Goal: Task Accomplishment & Management: Manage account settings

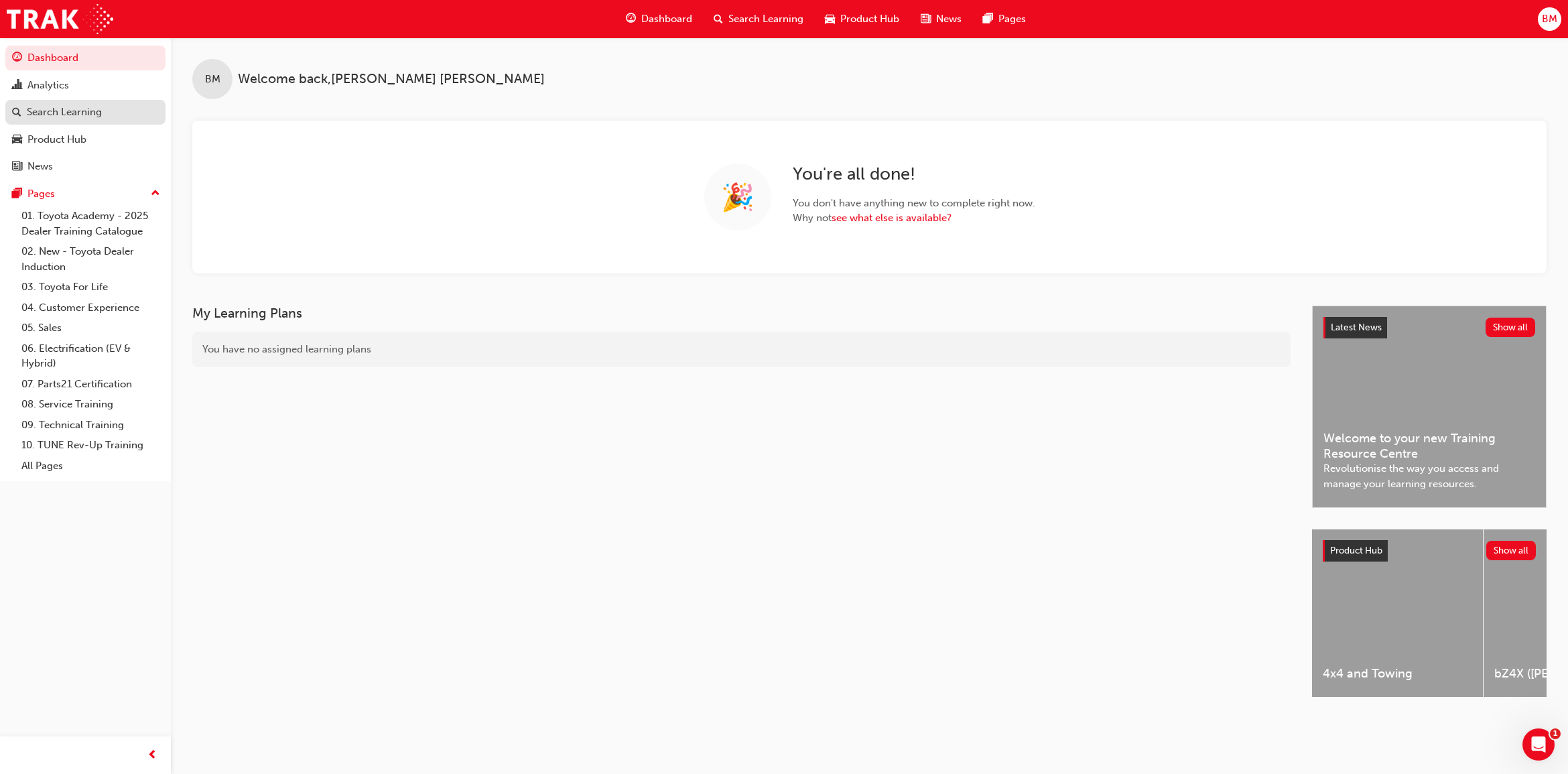
click at [65, 114] on div "Search Learning" at bounding box center [64, 112] width 75 height 16
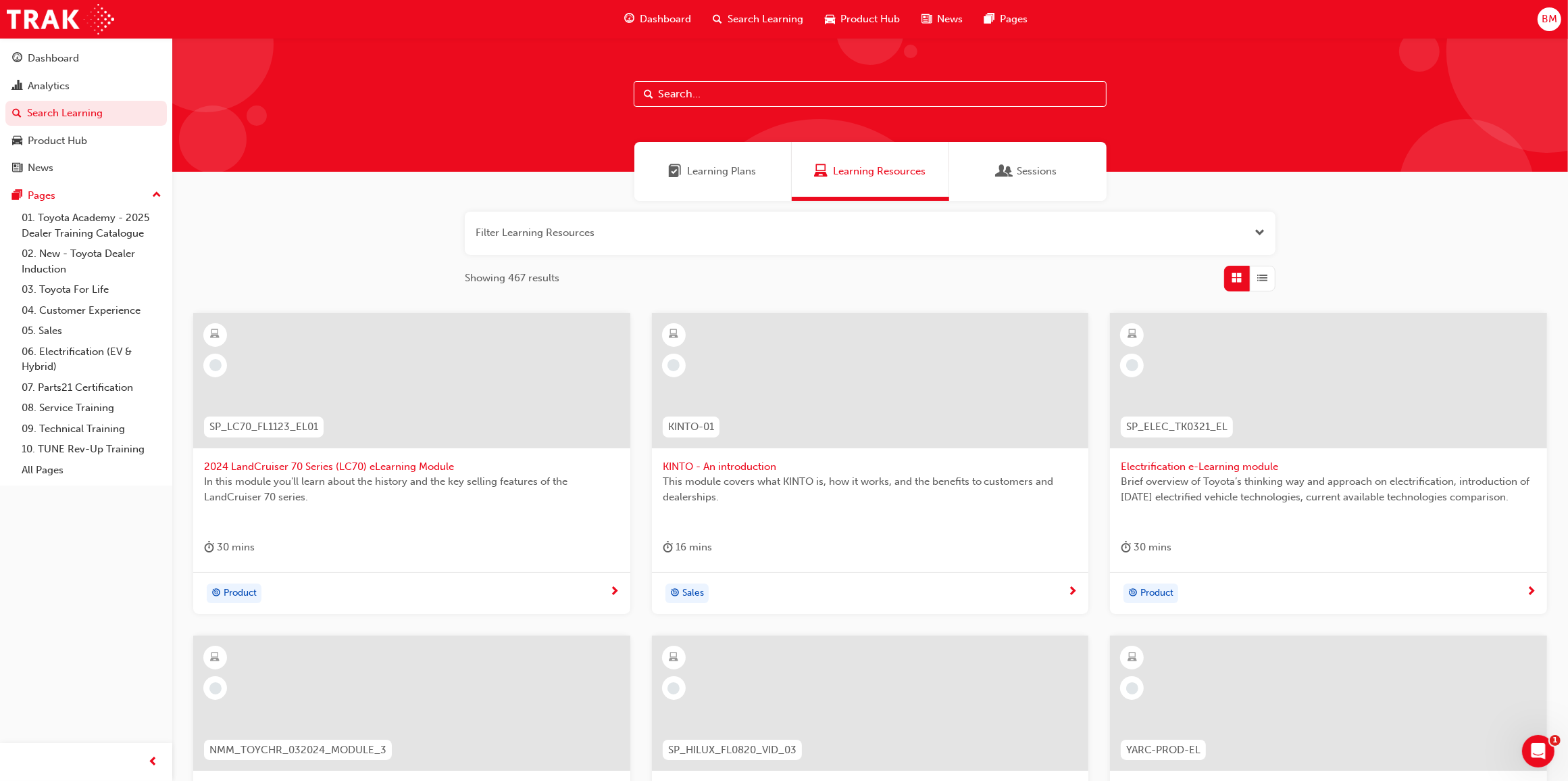
click at [740, 93] on input "text" at bounding box center [870, 94] width 473 height 26
type input "sdt"
click at [724, 159] on div "Learning Plans" at bounding box center [713, 171] width 158 height 58
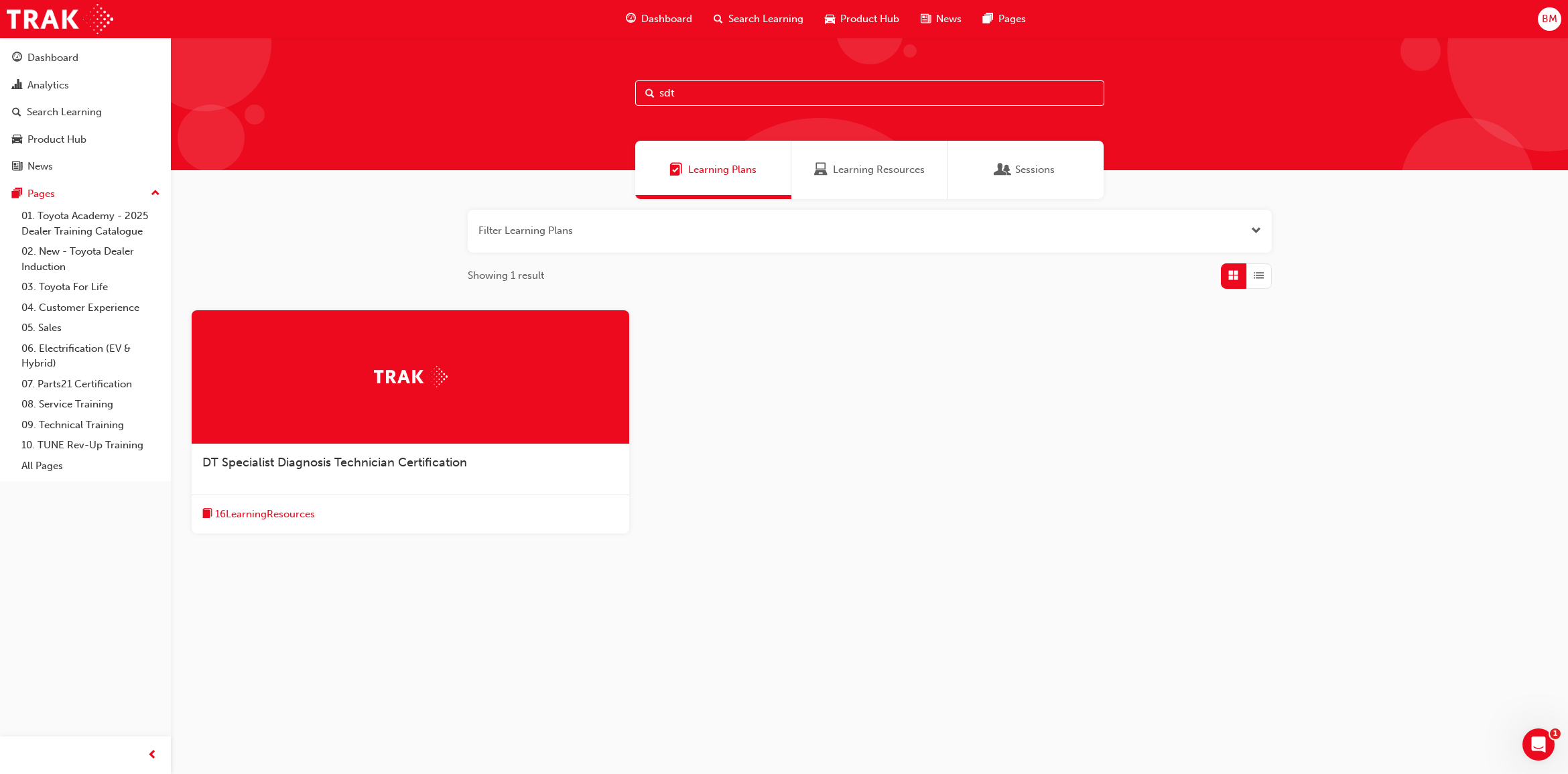
click at [339, 472] on div "DT Specialist Diagnosis Technician Certification" at bounding box center [410, 469] width 438 height 51
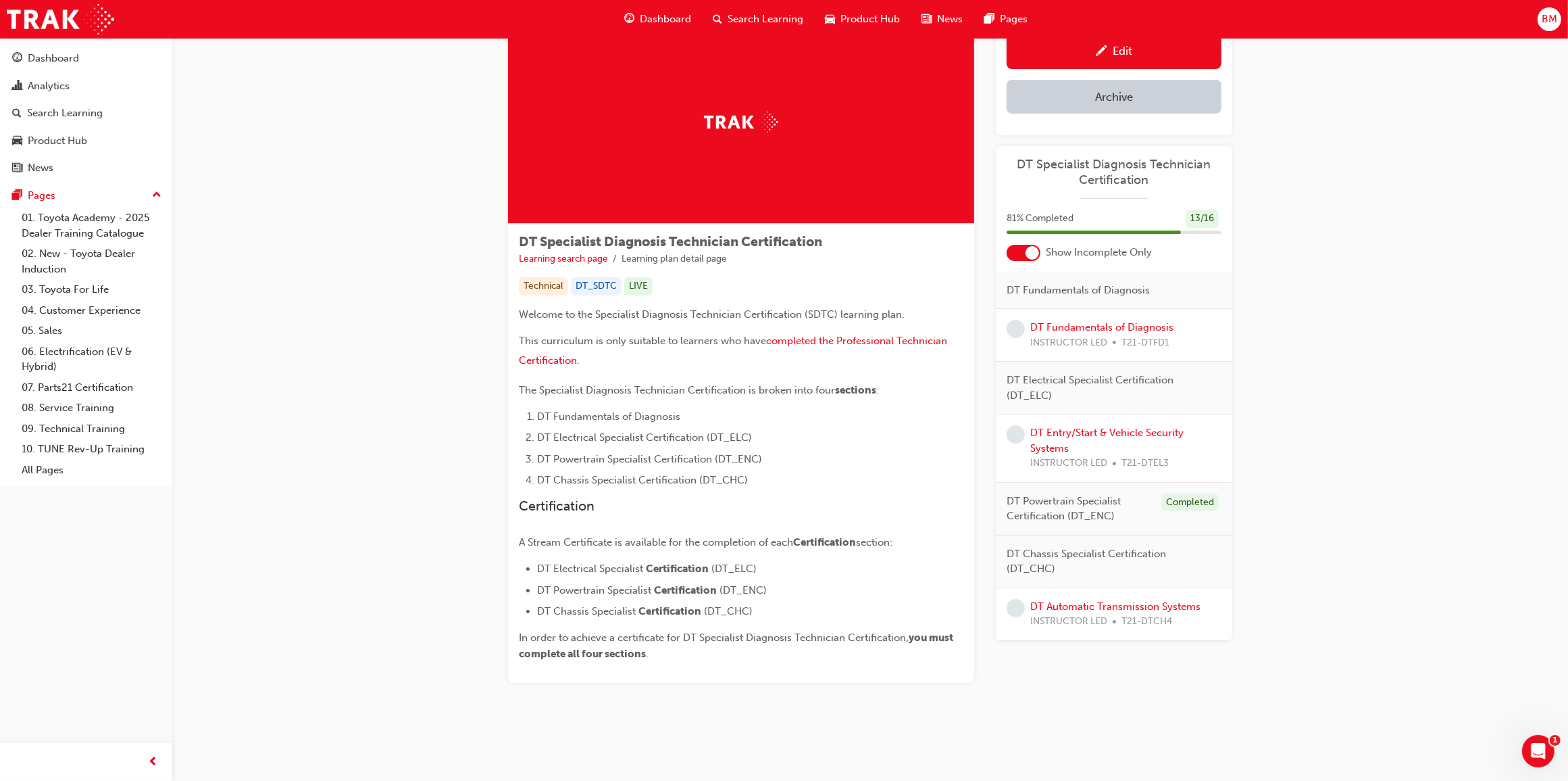
scroll to position [51, 0]
click at [1034, 252] on div at bounding box center [1032, 252] width 14 height 14
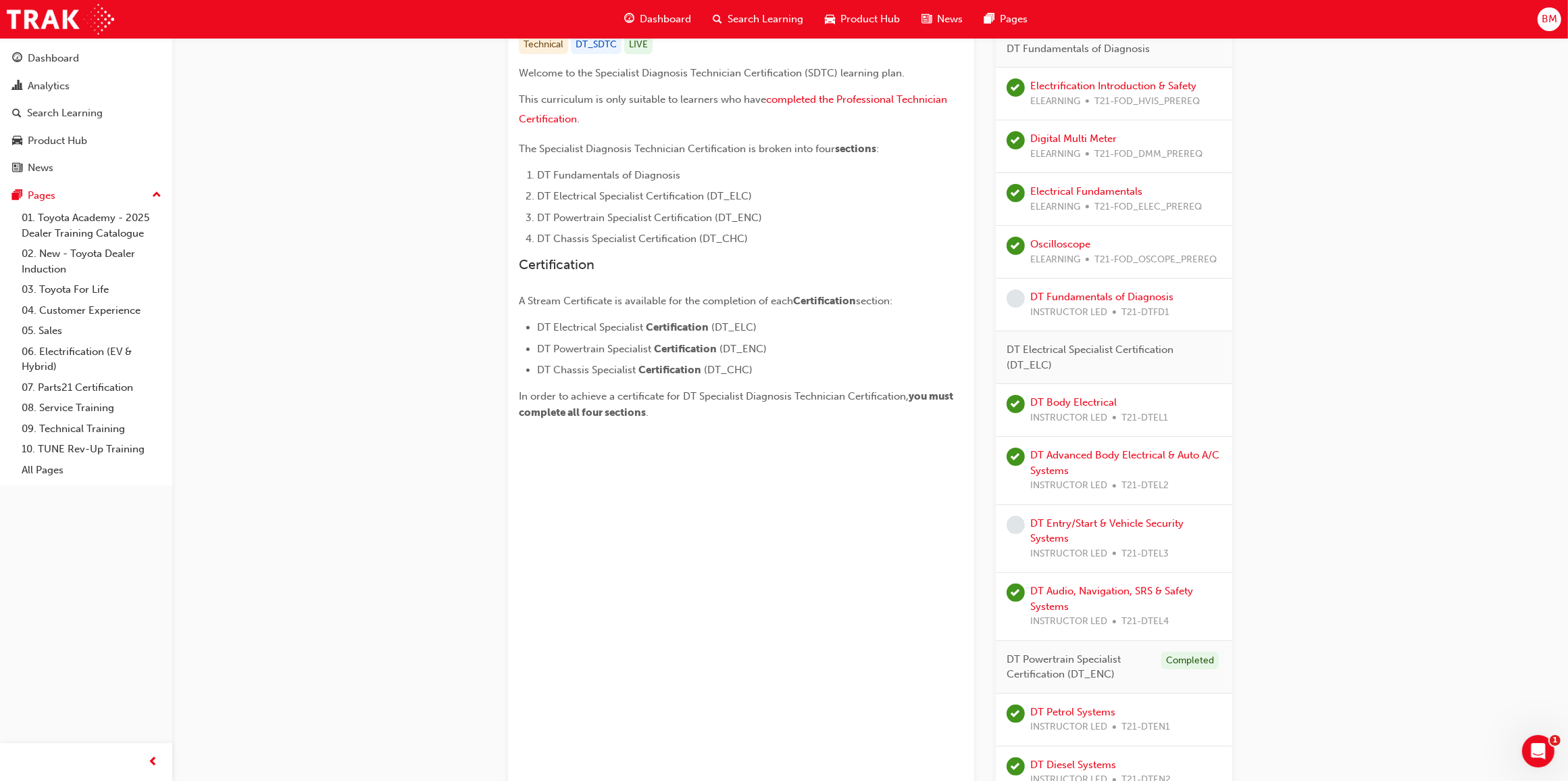
scroll to position [304, 0]
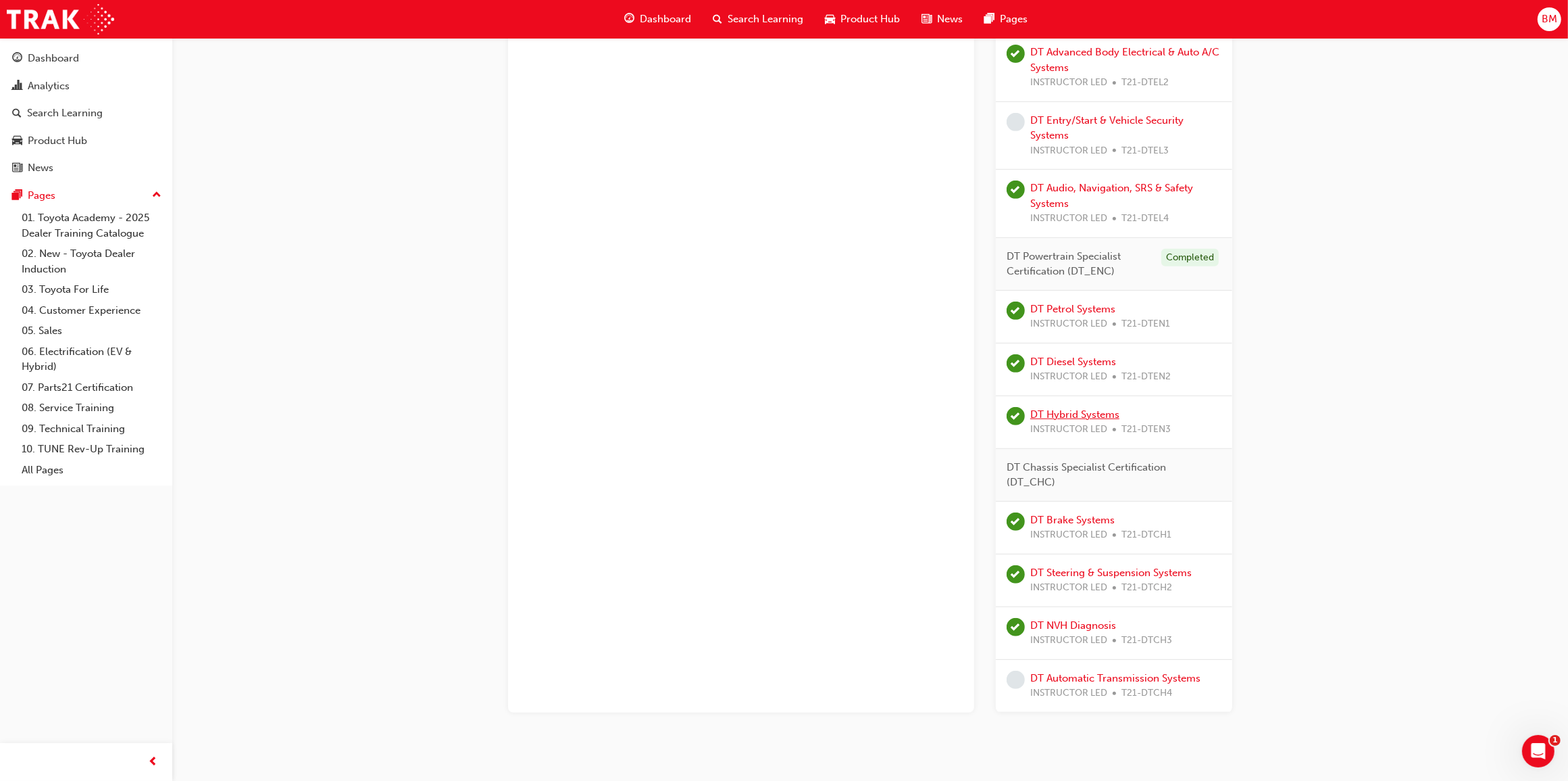
click at [1092, 419] on link "DT Hybrid Systems" at bounding box center [1075, 414] width 89 height 12
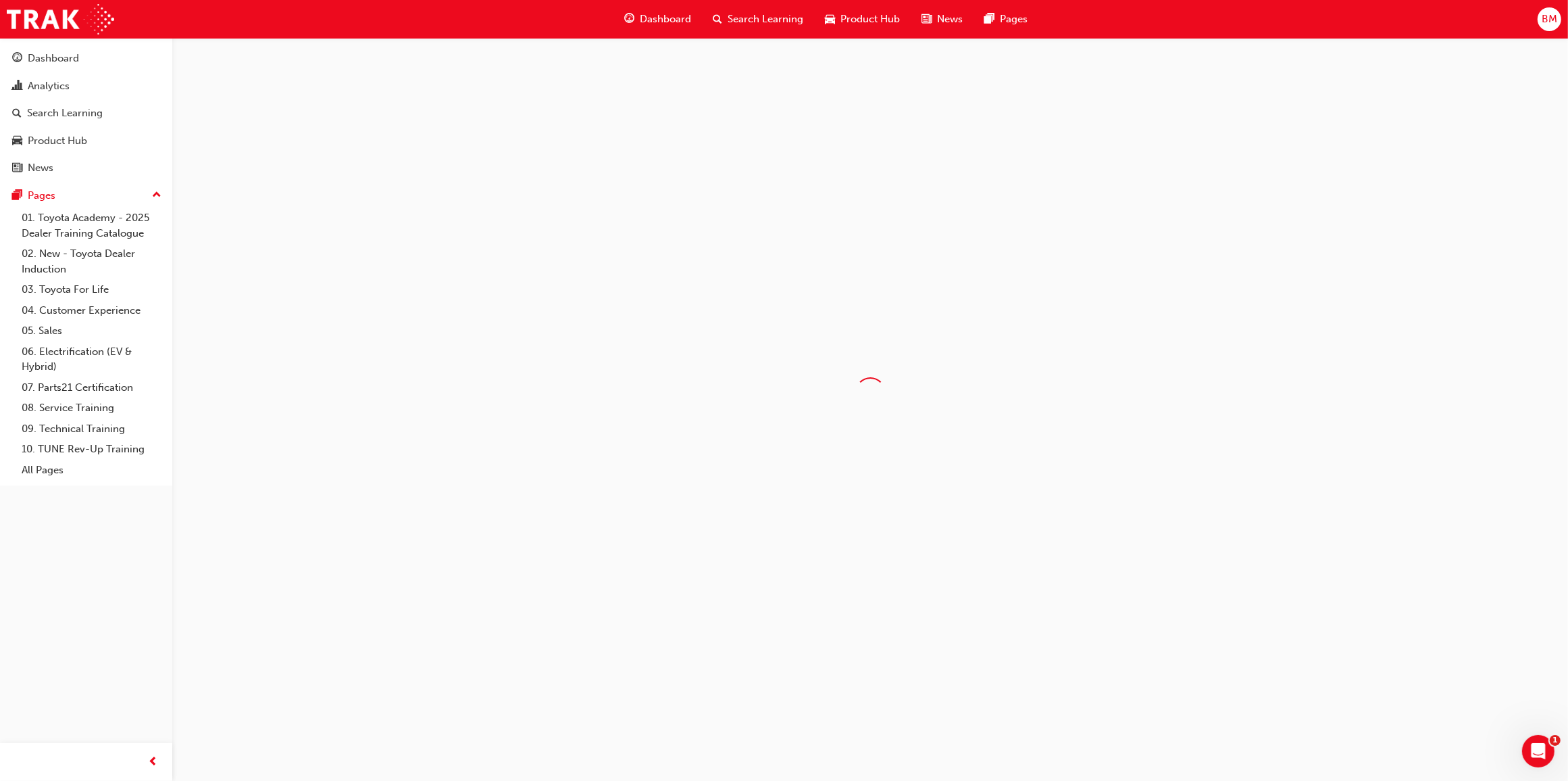
scroll to position [45, 0]
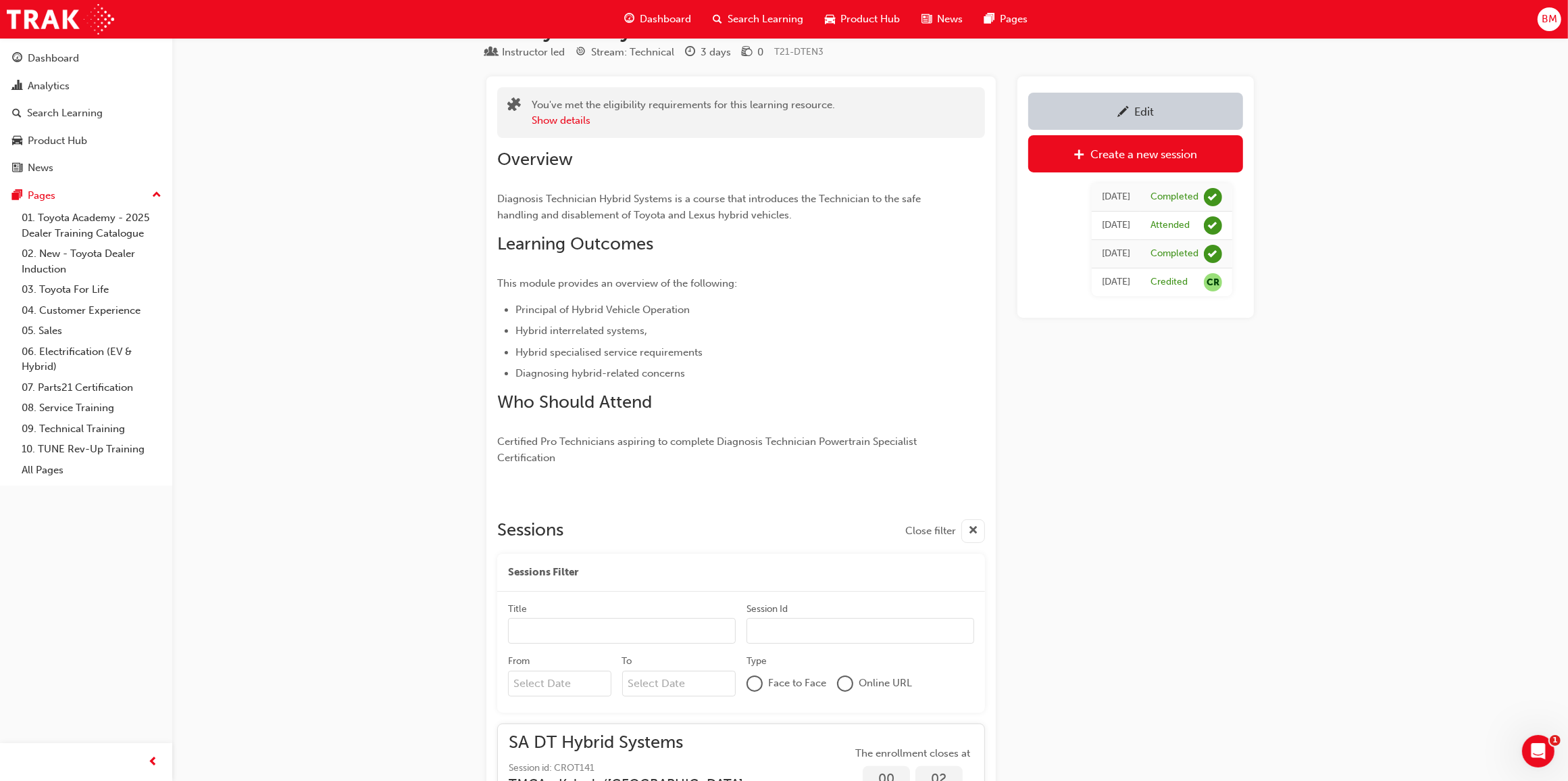
click at [538, 633] on input "Title" at bounding box center [622, 631] width 227 height 26
type input "sa"
click at [1269, 502] on div "DT Hybrid Systems Instructor led Stream: Technical 3 days 0 T21-DTEN3 You've me…" at bounding box center [870, 509] width 811 height 990
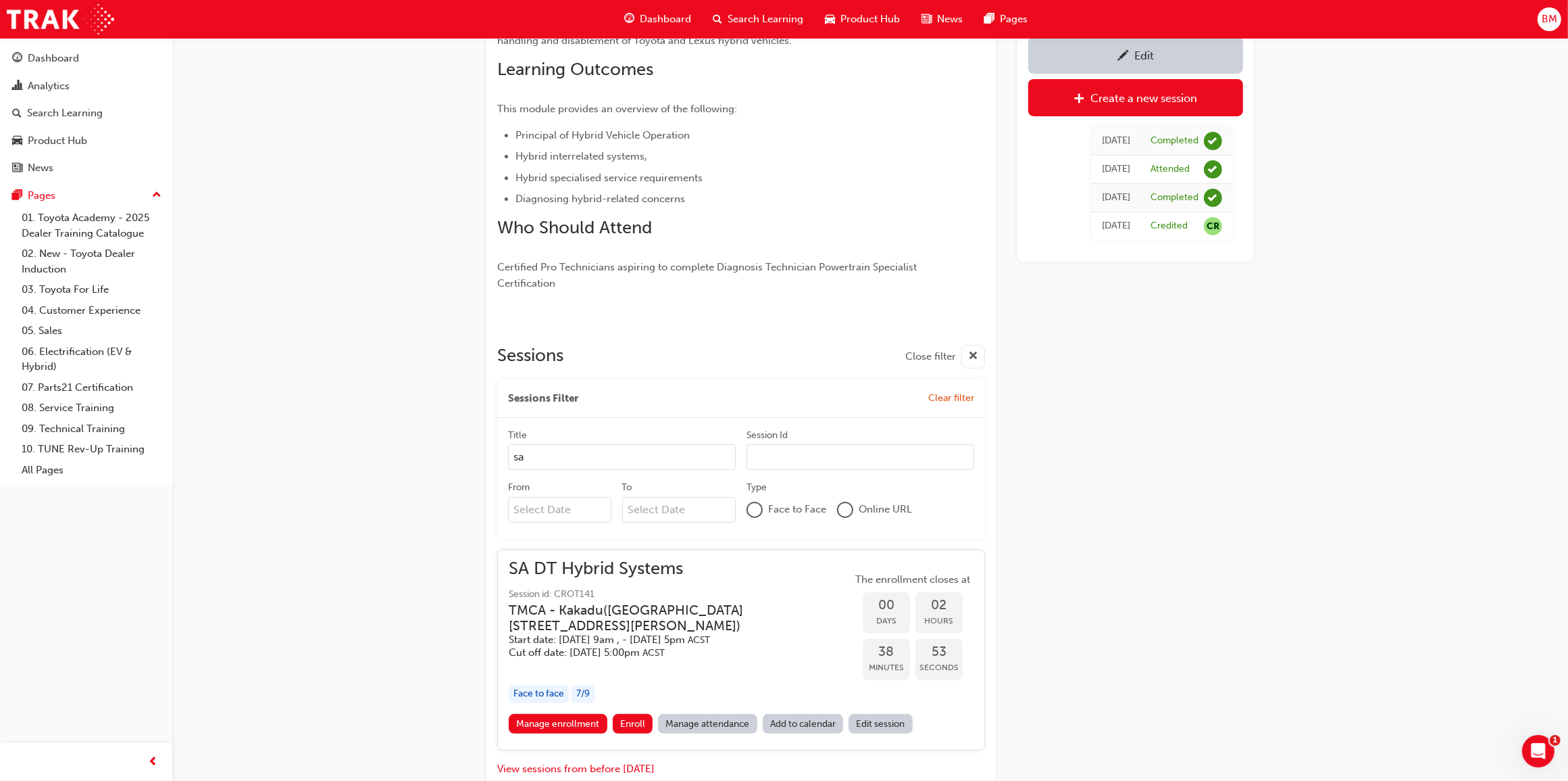
scroll to position [302, 0]
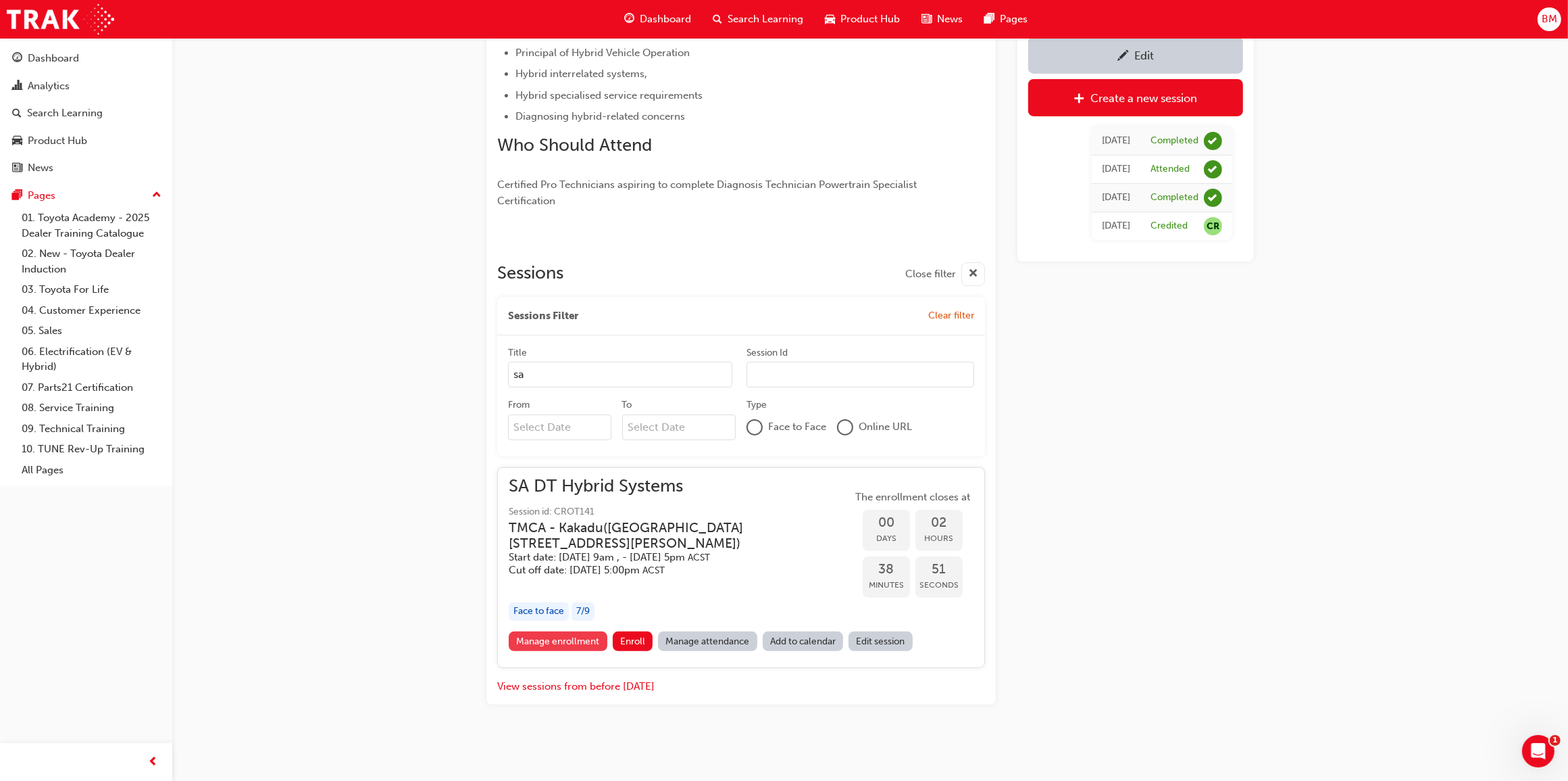
click at [579, 640] on link "Manage enrollment" at bounding box center [558, 640] width 98 height 19
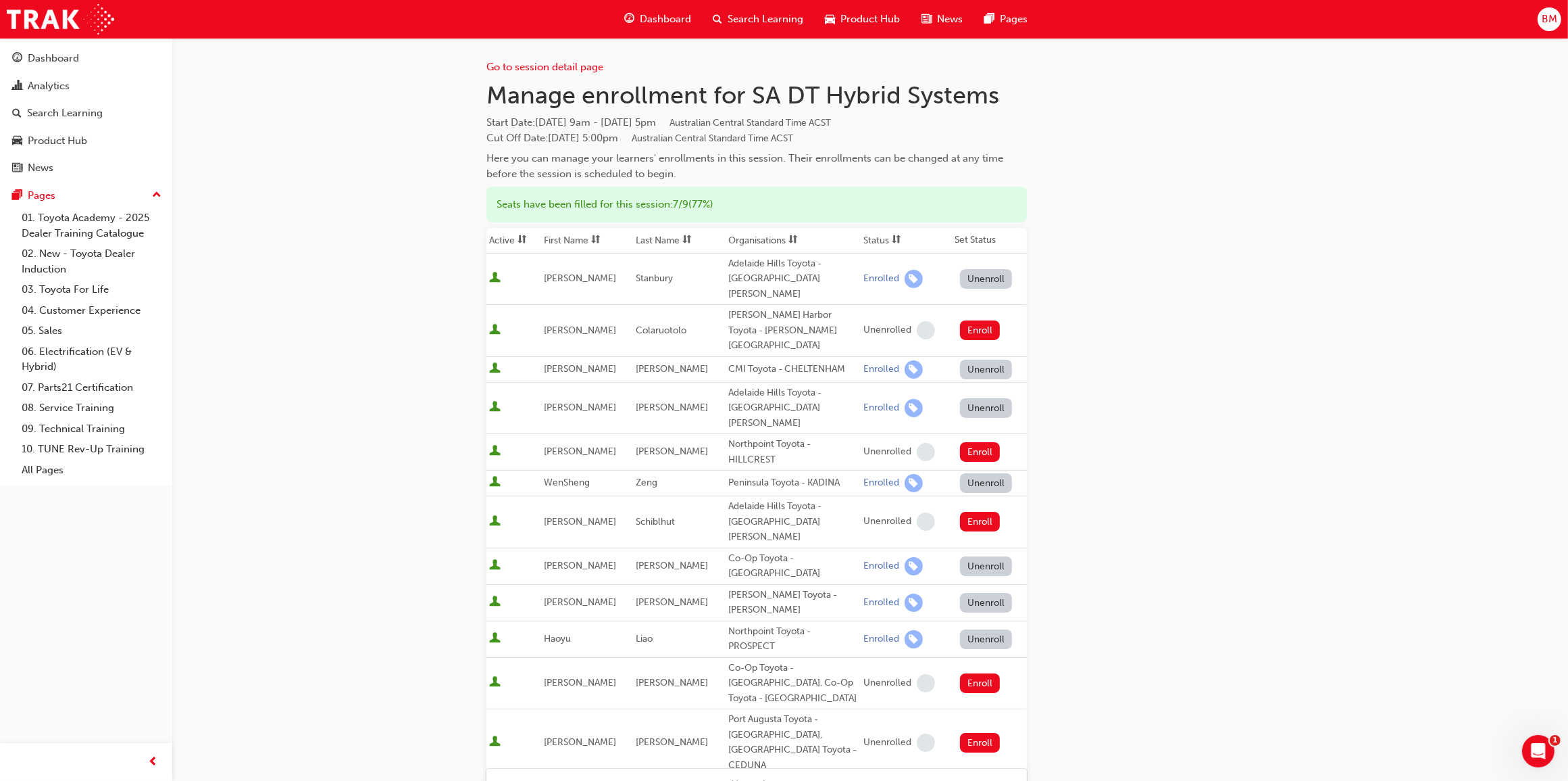
scroll to position [24, 0]
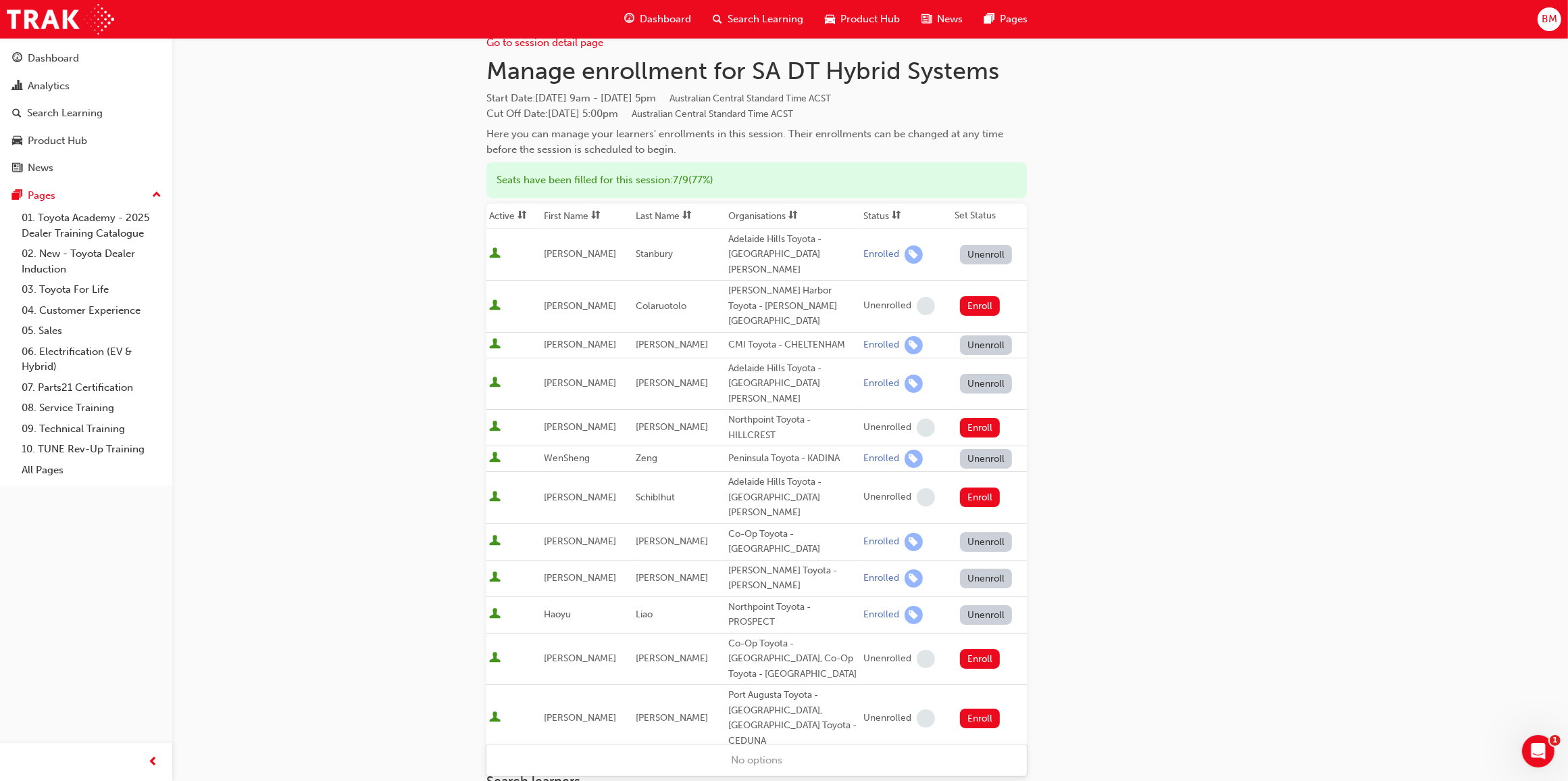
click at [602, 744] on body "Your version of Internet Explorer is outdated and not supported. Please upgrade…" at bounding box center [784, 366] width 1568 height 781
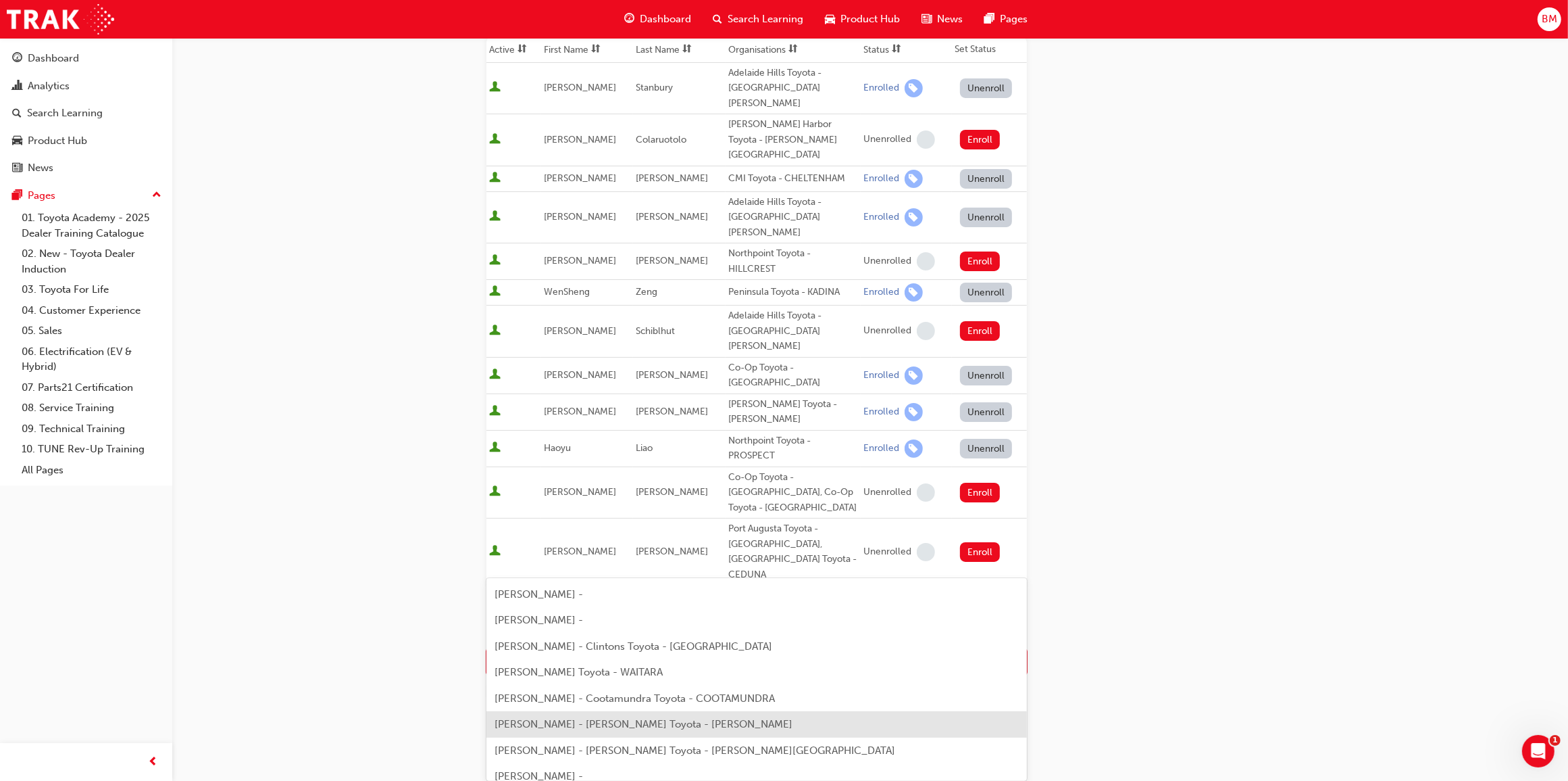
scroll to position [400, 0]
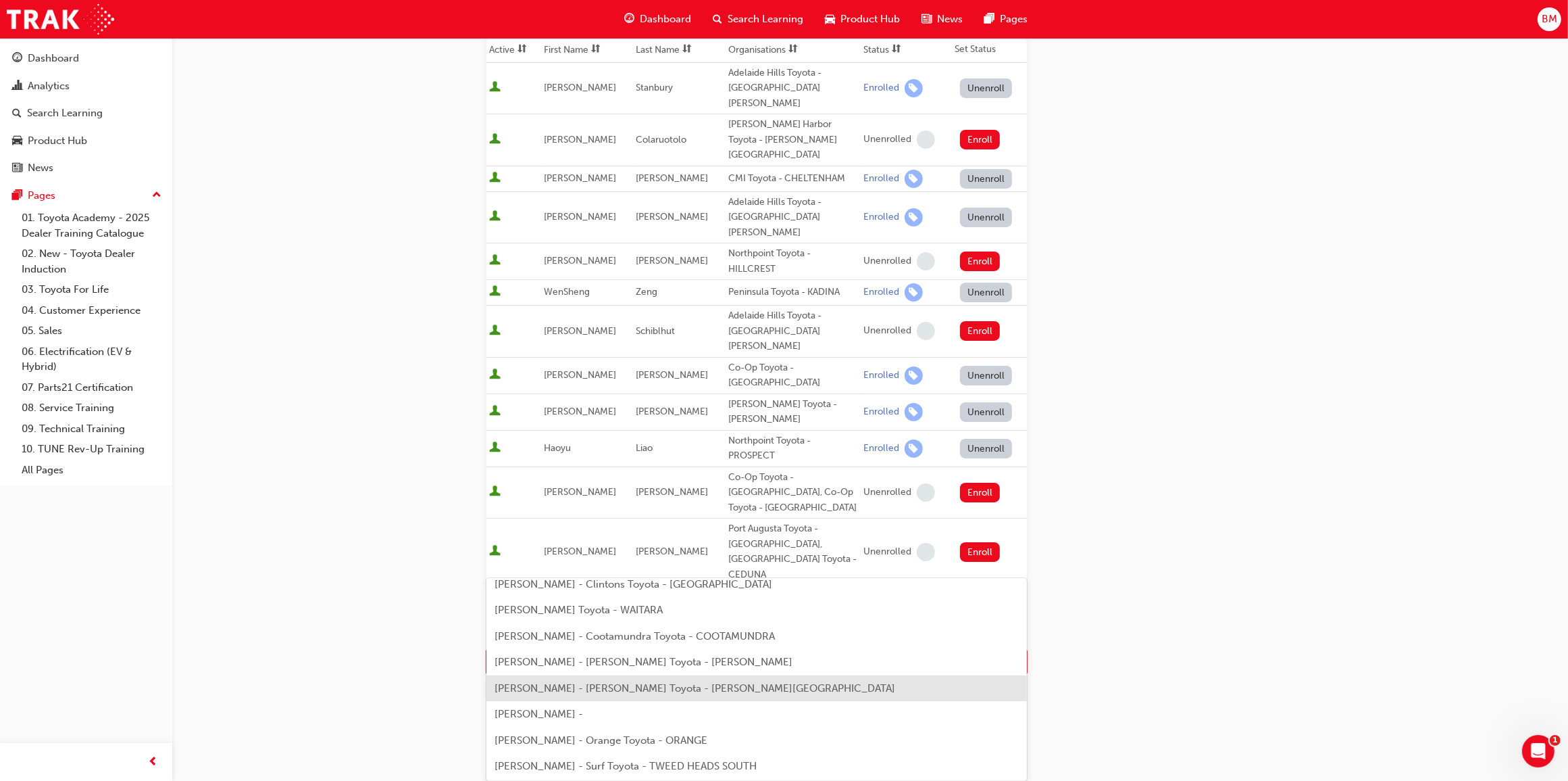
type input "miller"
click at [360, 626] on div "Go to session detail page Manage enrollment for SA DT Hybrid Systems Start Date…" at bounding box center [784, 347] width 1568 height 1075
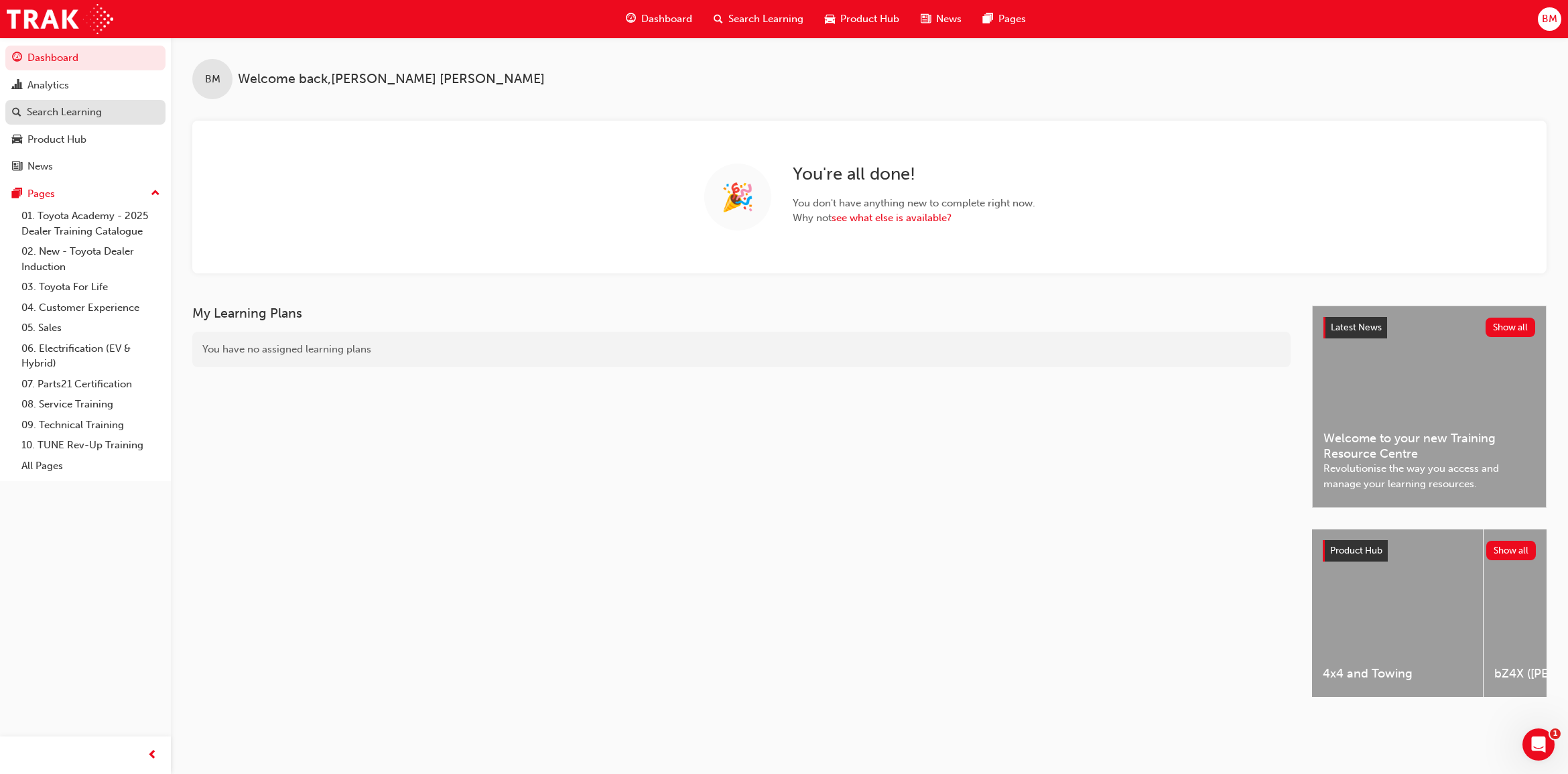
click at [79, 115] on div "Search Learning" at bounding box center [64, 112] width 75 height 16
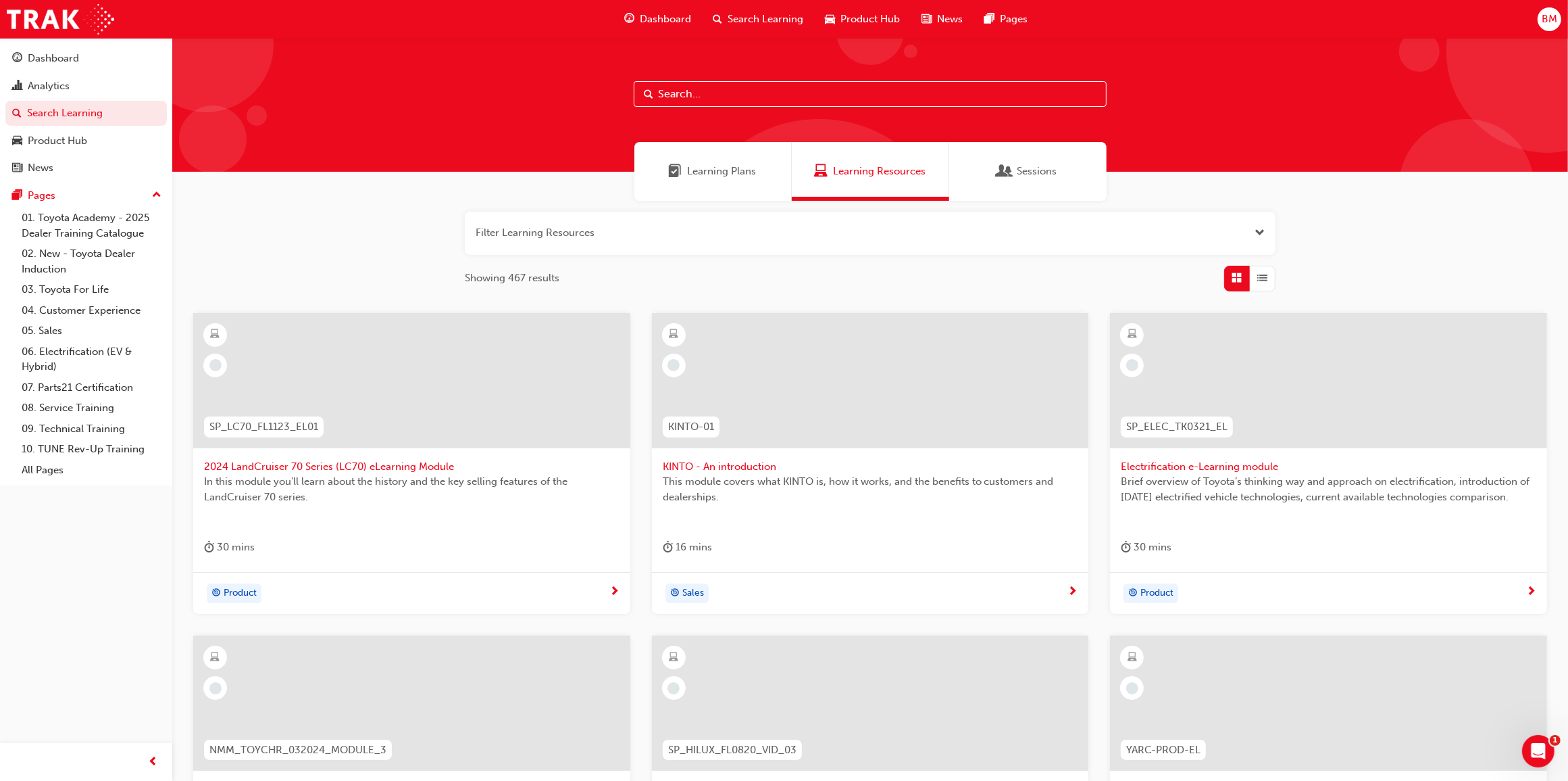
click at [700, 95] on input "text" at bounding box center [870, 94] width 473 height 26
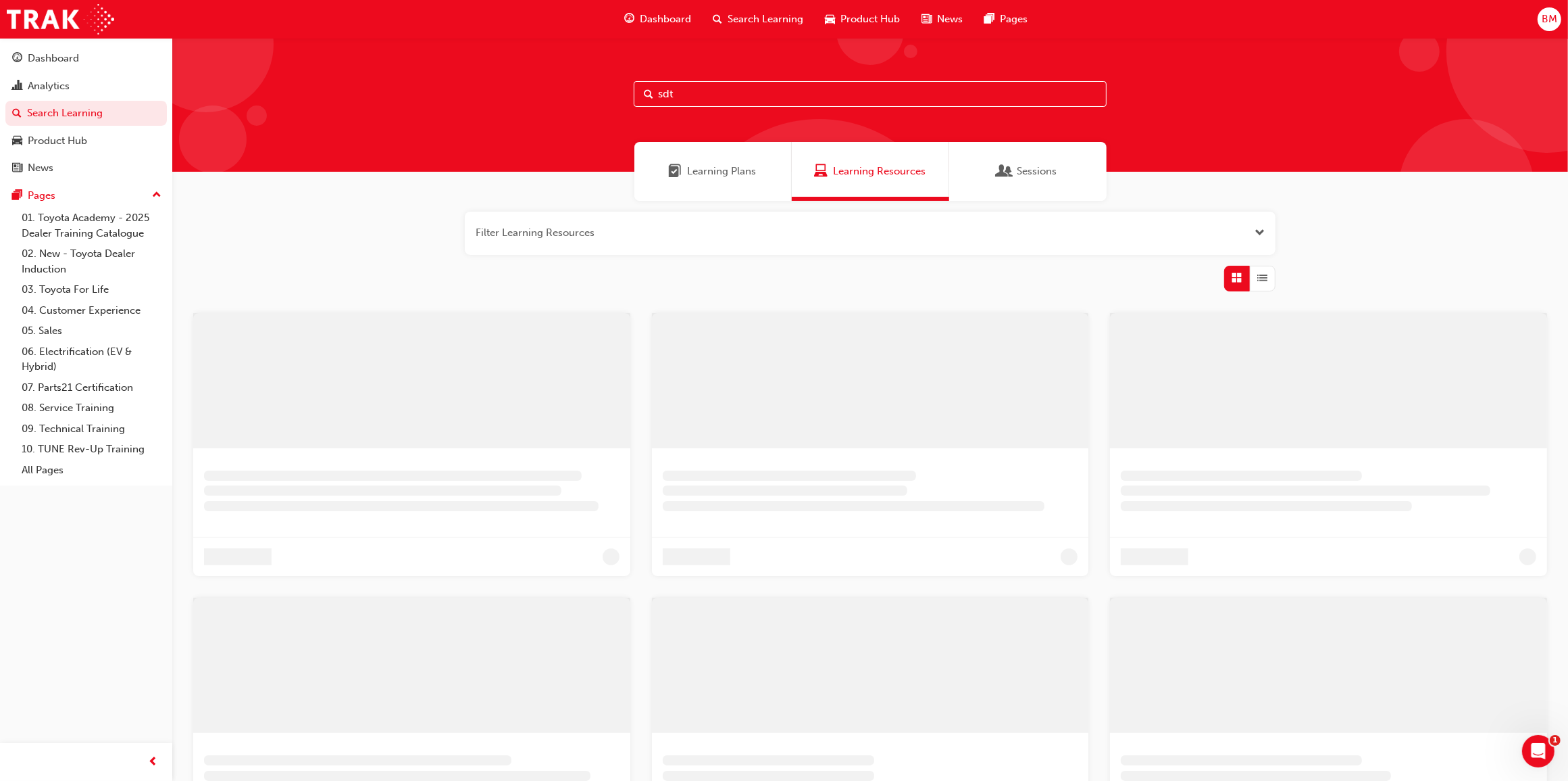
type input "sdt"
click at [664, 166] on div "Learning Plans" at bounding box center [713, 171] width 158 height 58
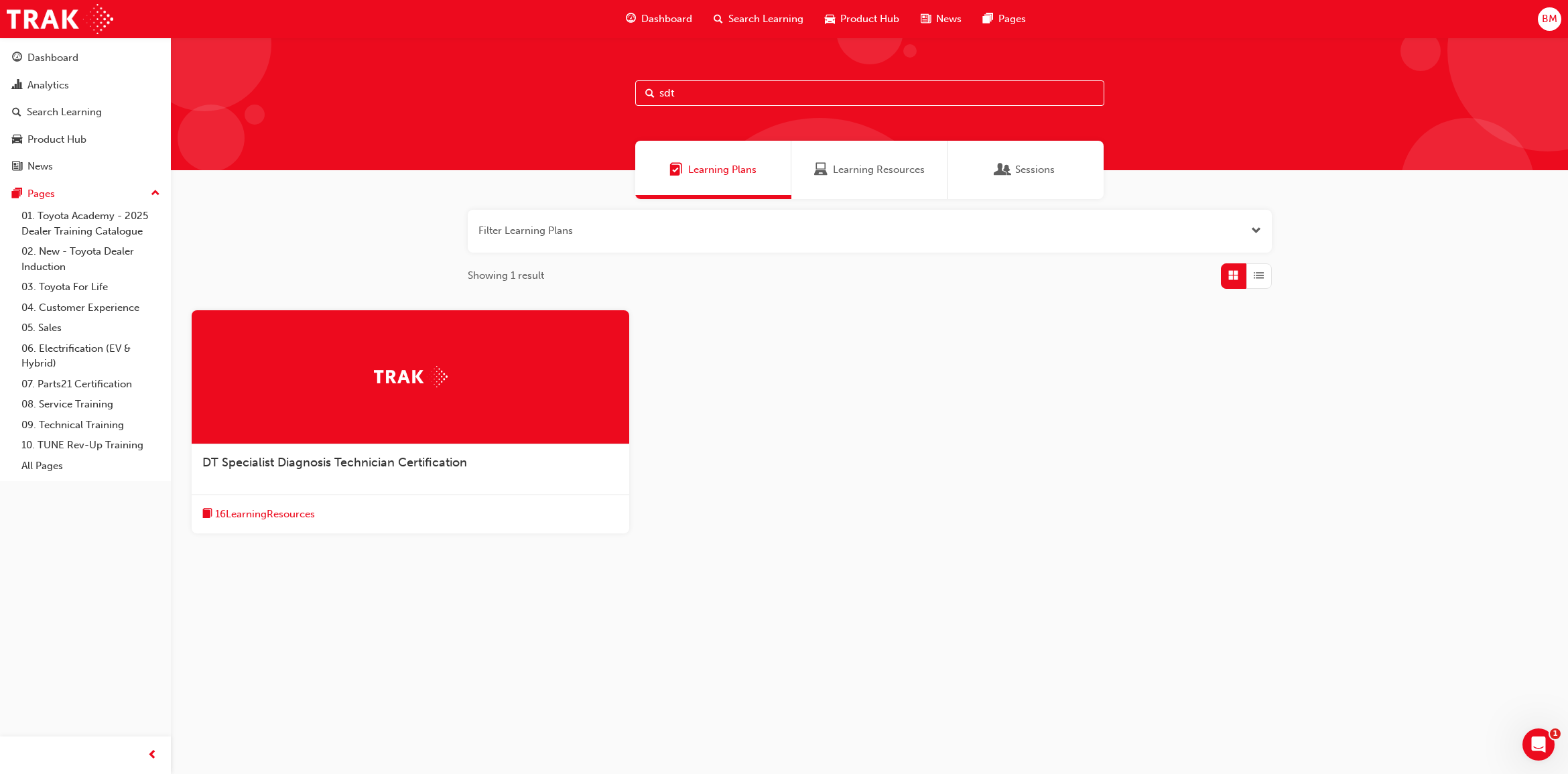
click at [400, 457] on span "DT Specialist Diagnosis Technician Certification" at bounding box center [335, 462] width 265 height 15
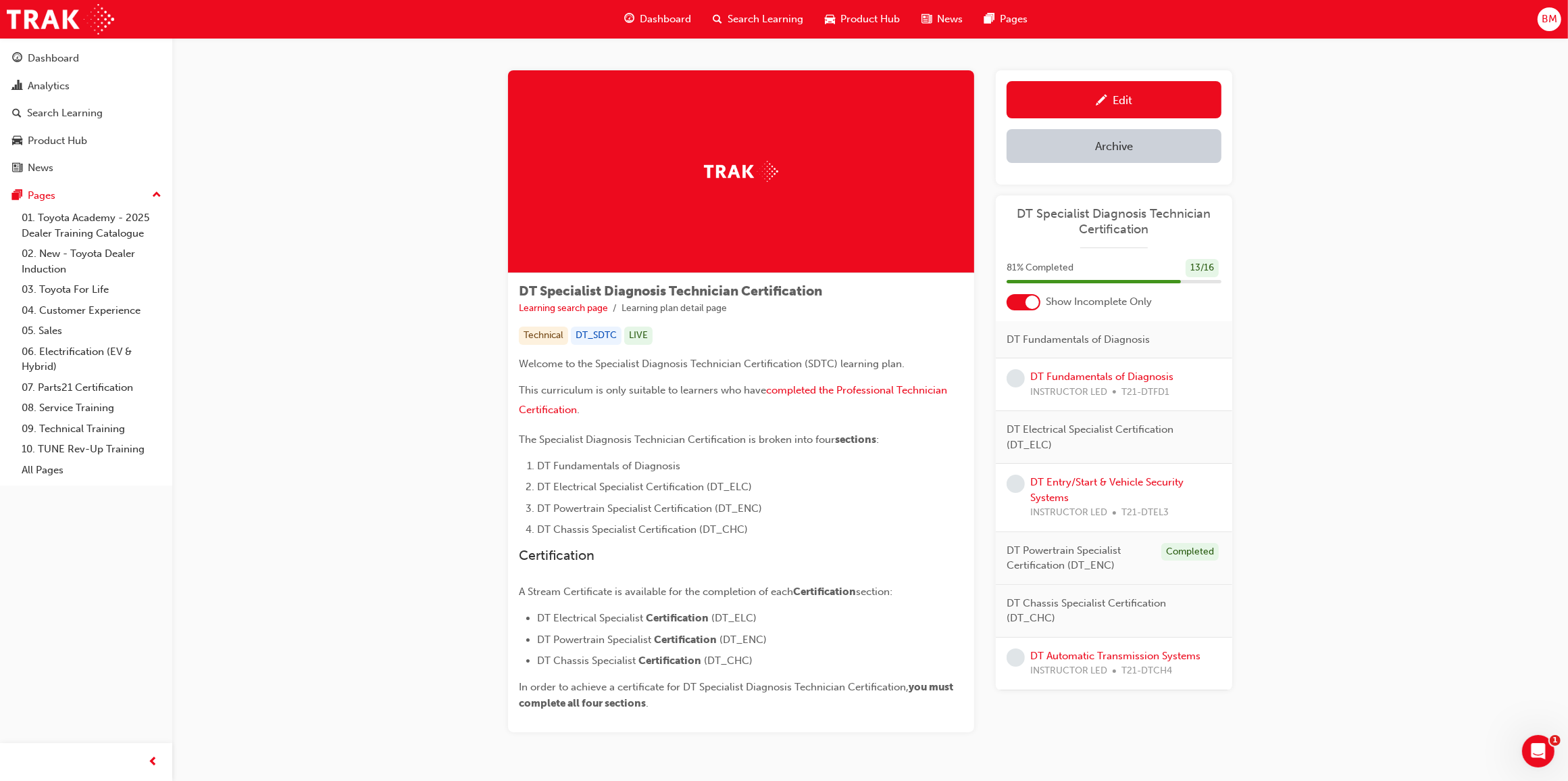
click at [1035, 299] on div at bounding box center [1032, 302] width 14 height 14
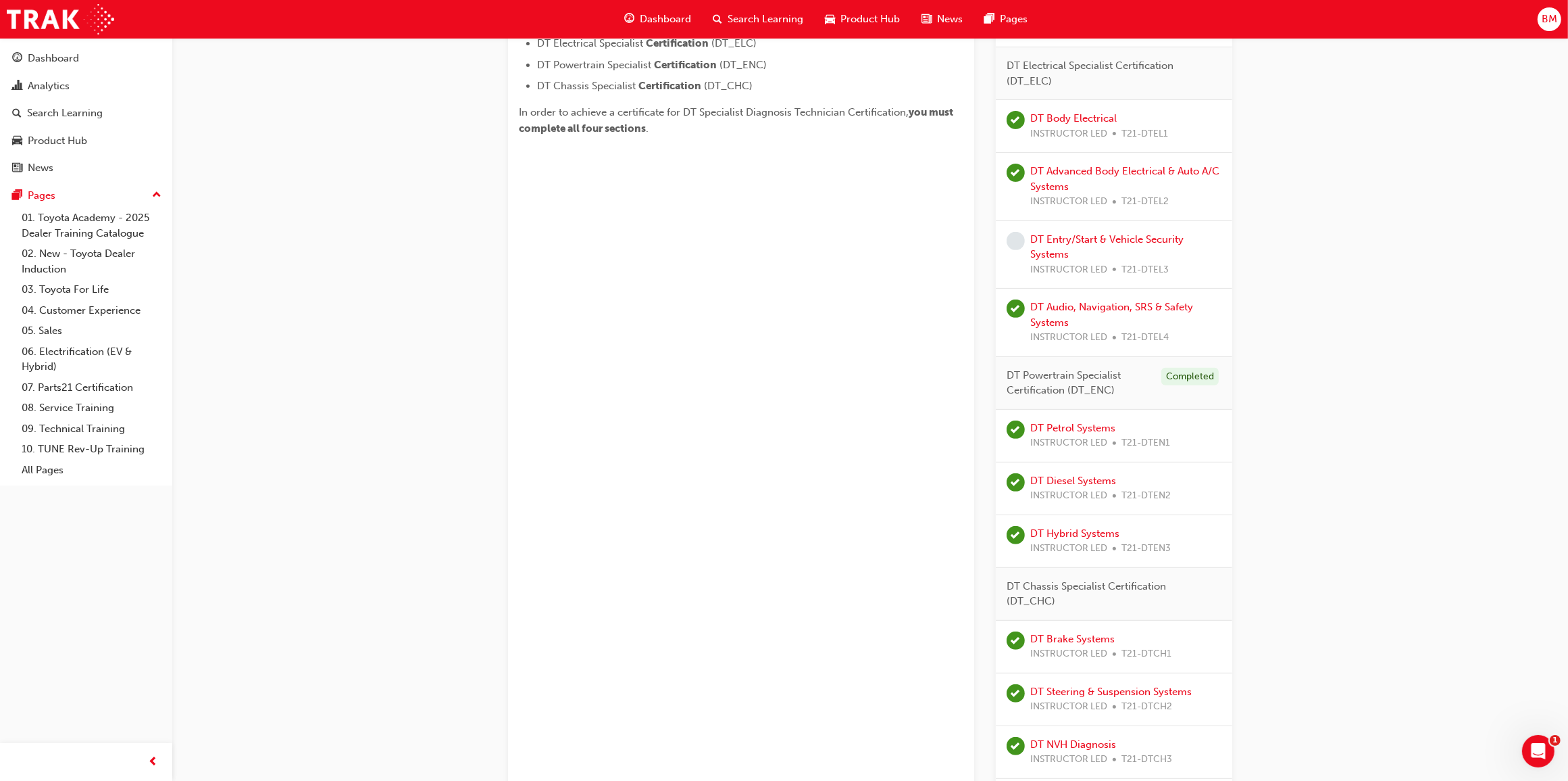
scroll to position [551, 0]
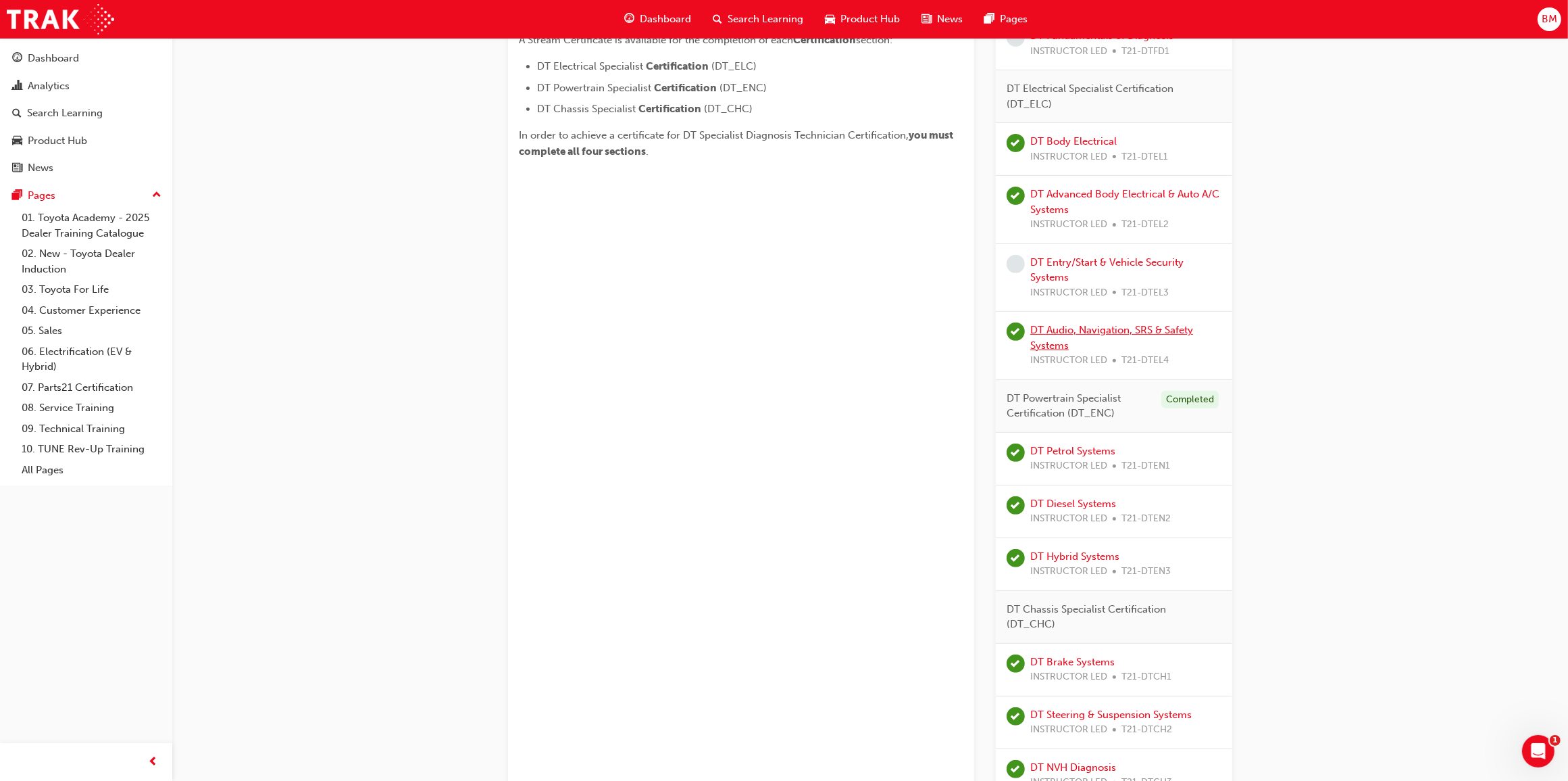
click at [1169, 331] on link "DT Audio, Navigation, SRS & Safety Systems" at bounding box center [1112, 337] width 163 height 28
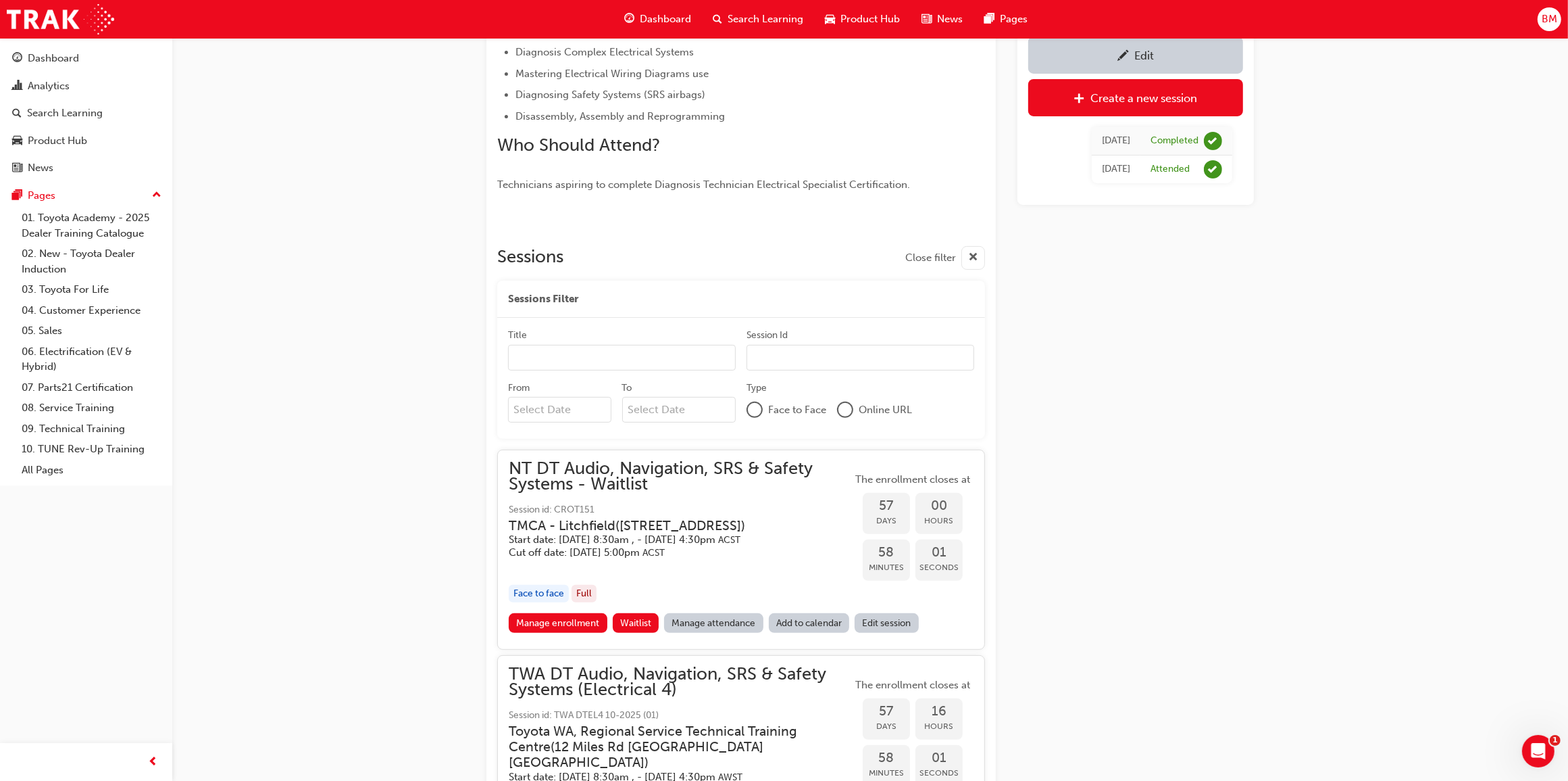
scroll to position [432, 0]
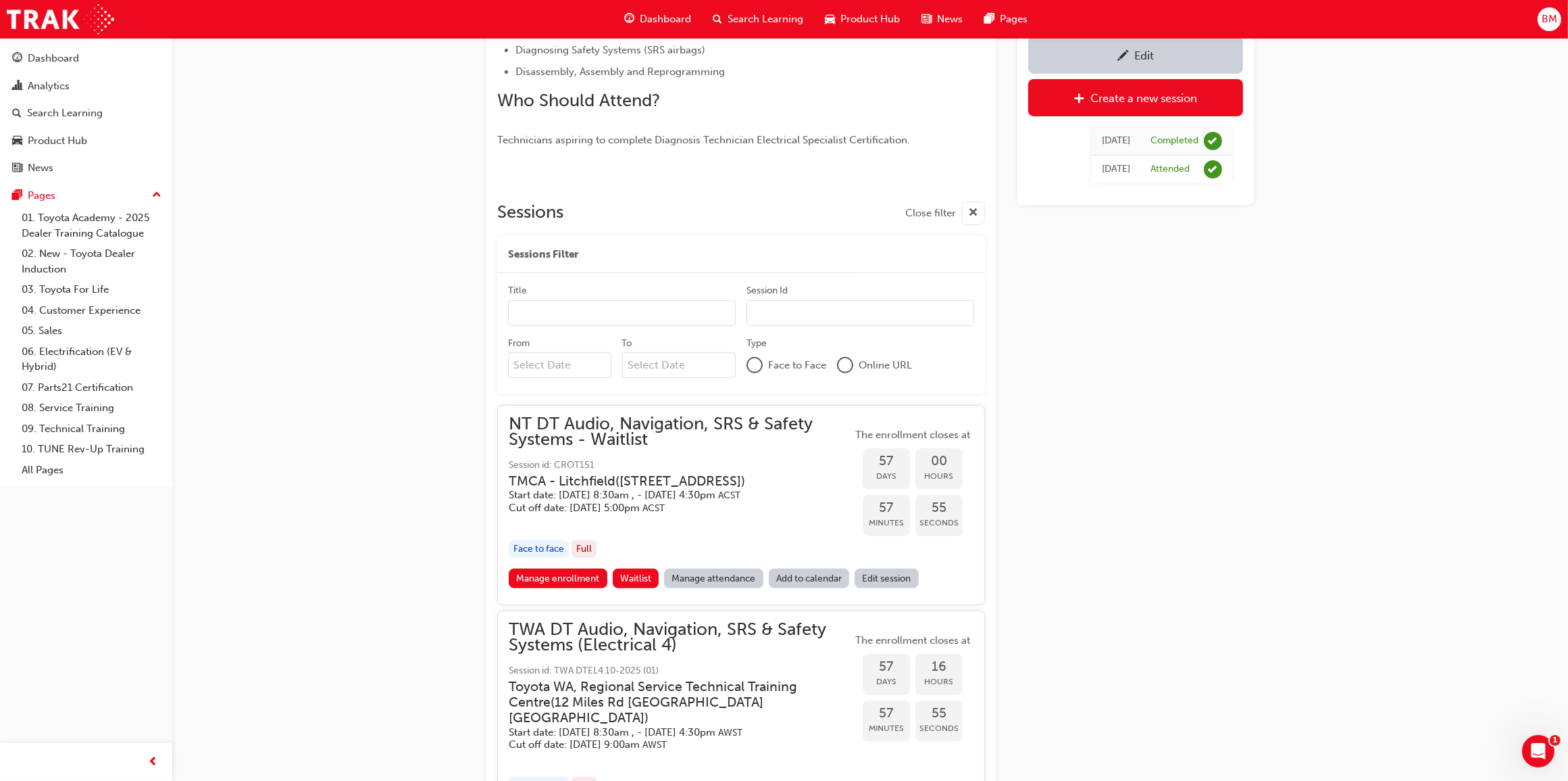
click at [546, 315] on input "Title" at bounding box center [622, 313] width 227 height 26
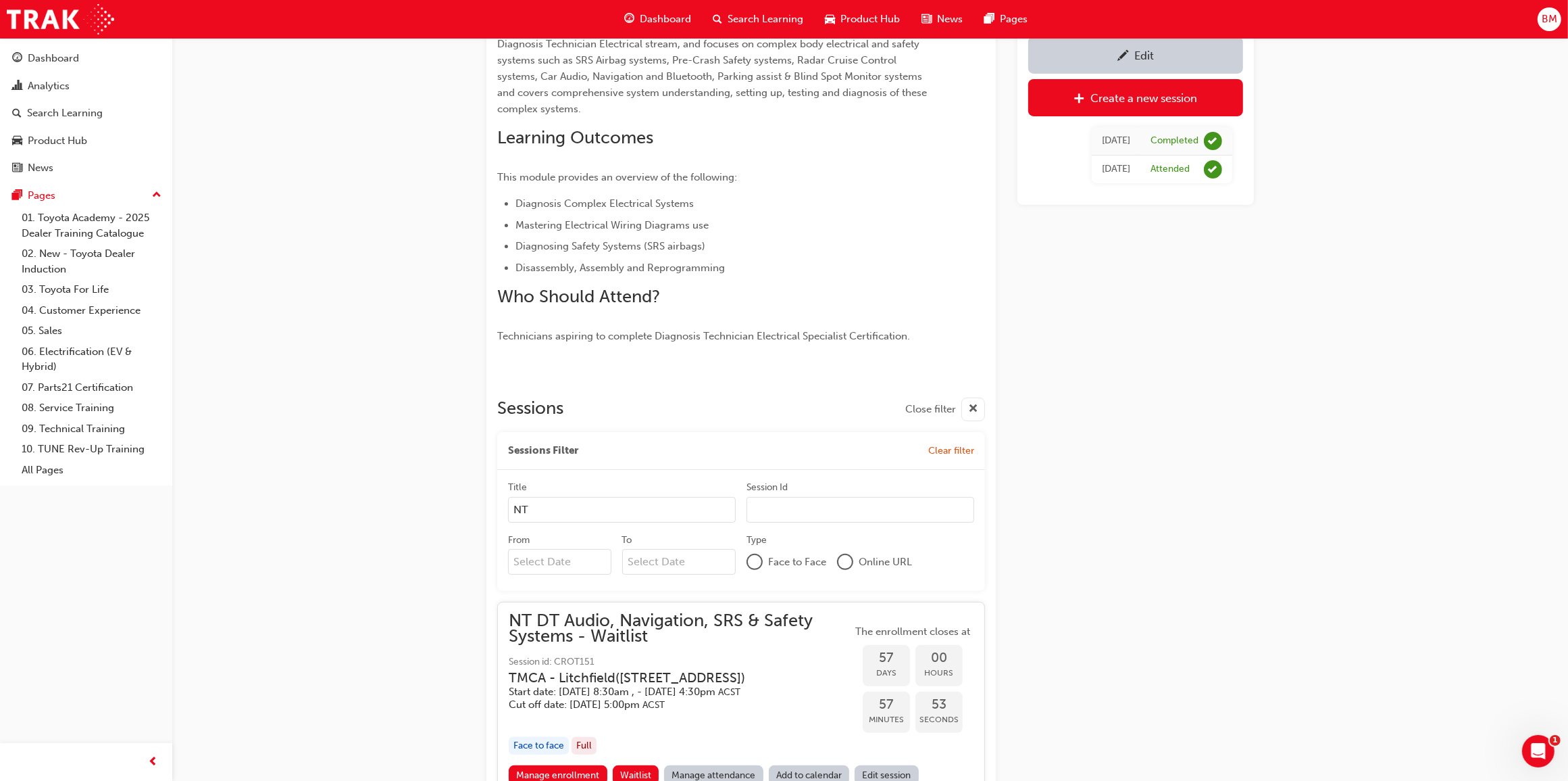
scroll to position [397, 0]
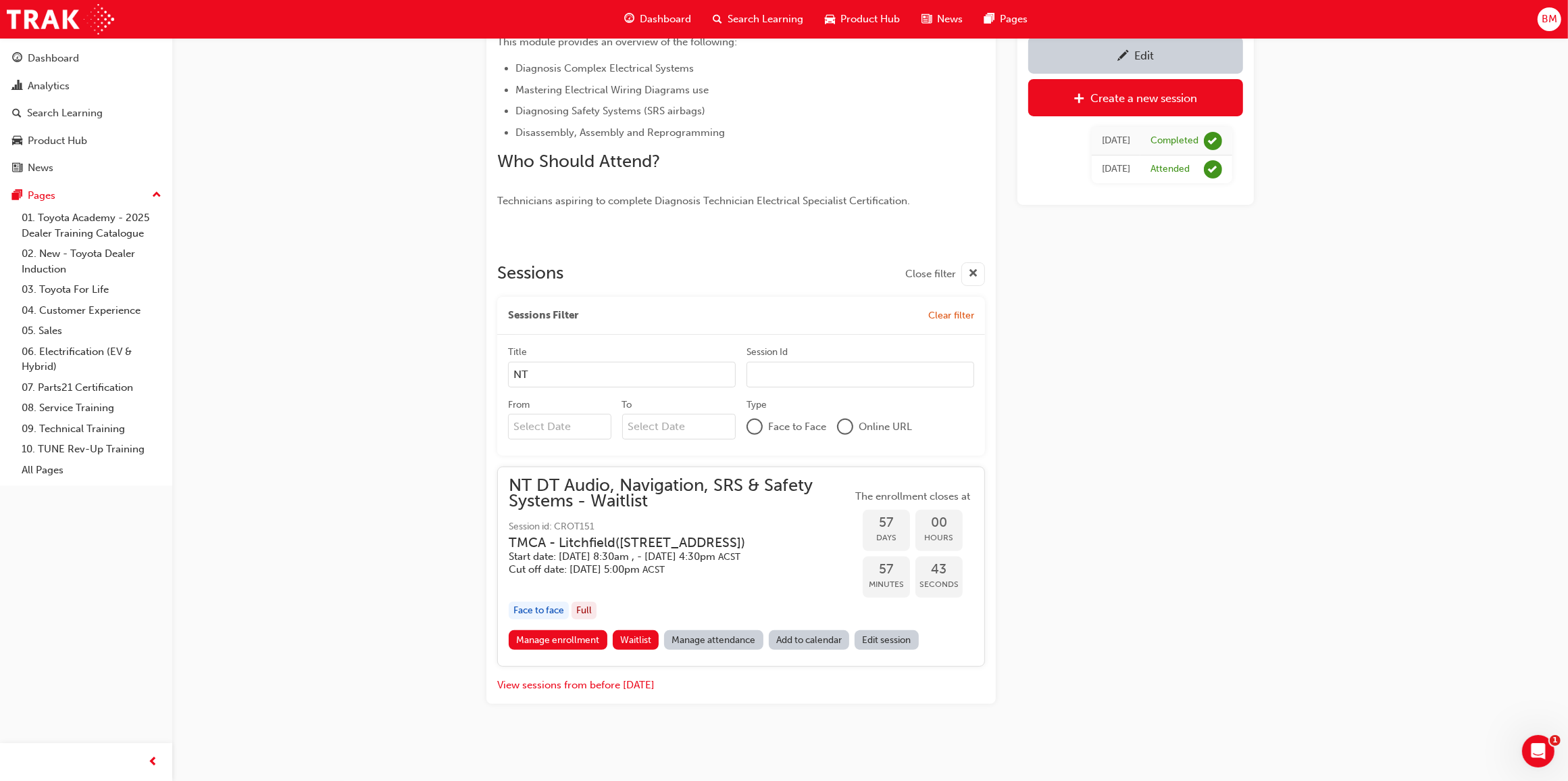
type input "NT"
click at [565, 644] on link "Manage enrollment" at bounding box center [558, 639] width 98 height 19
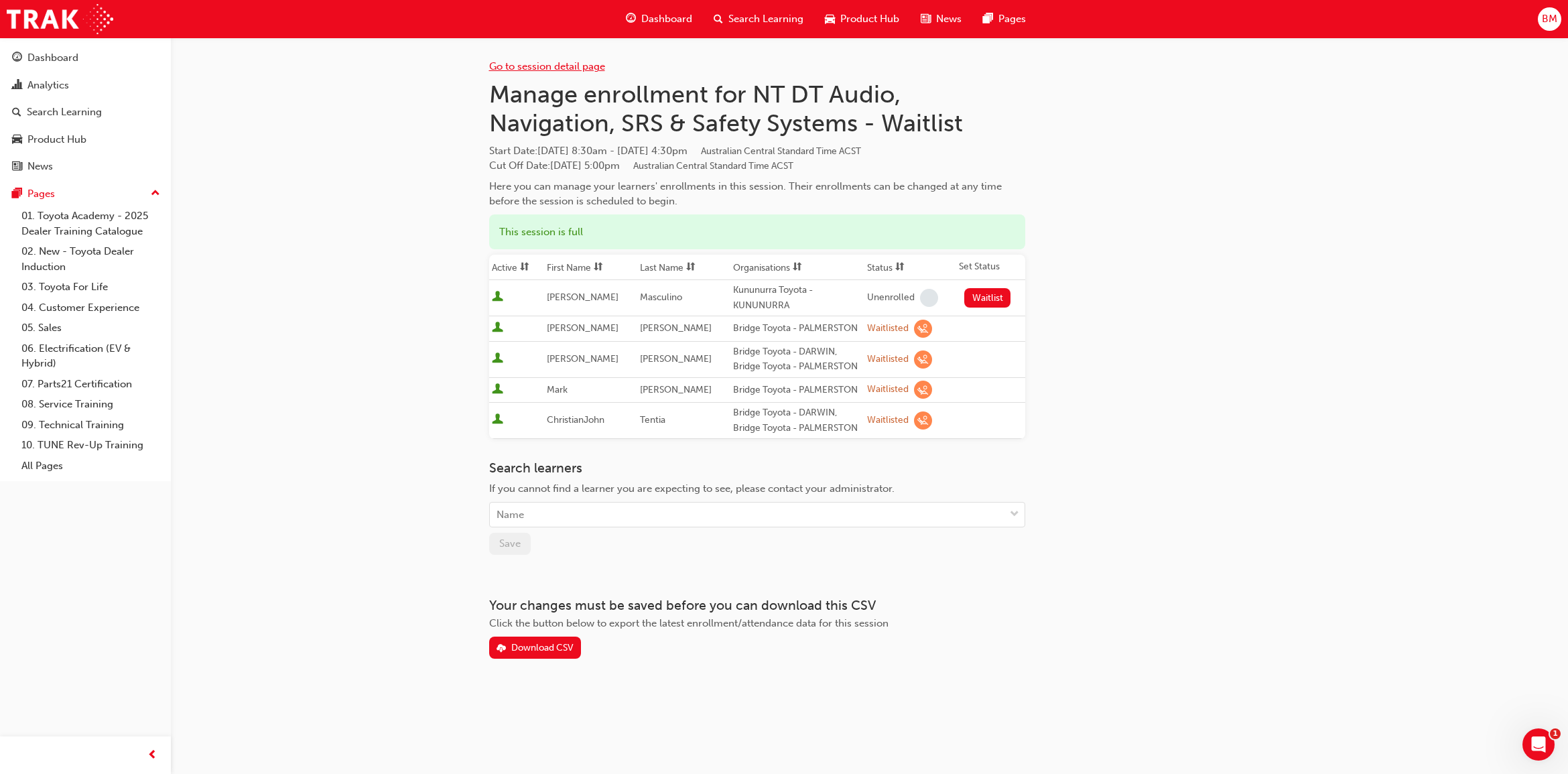
click at [534, 64] on link "Go to session detail page" at bounding box center [547, 66] width 116 height 12
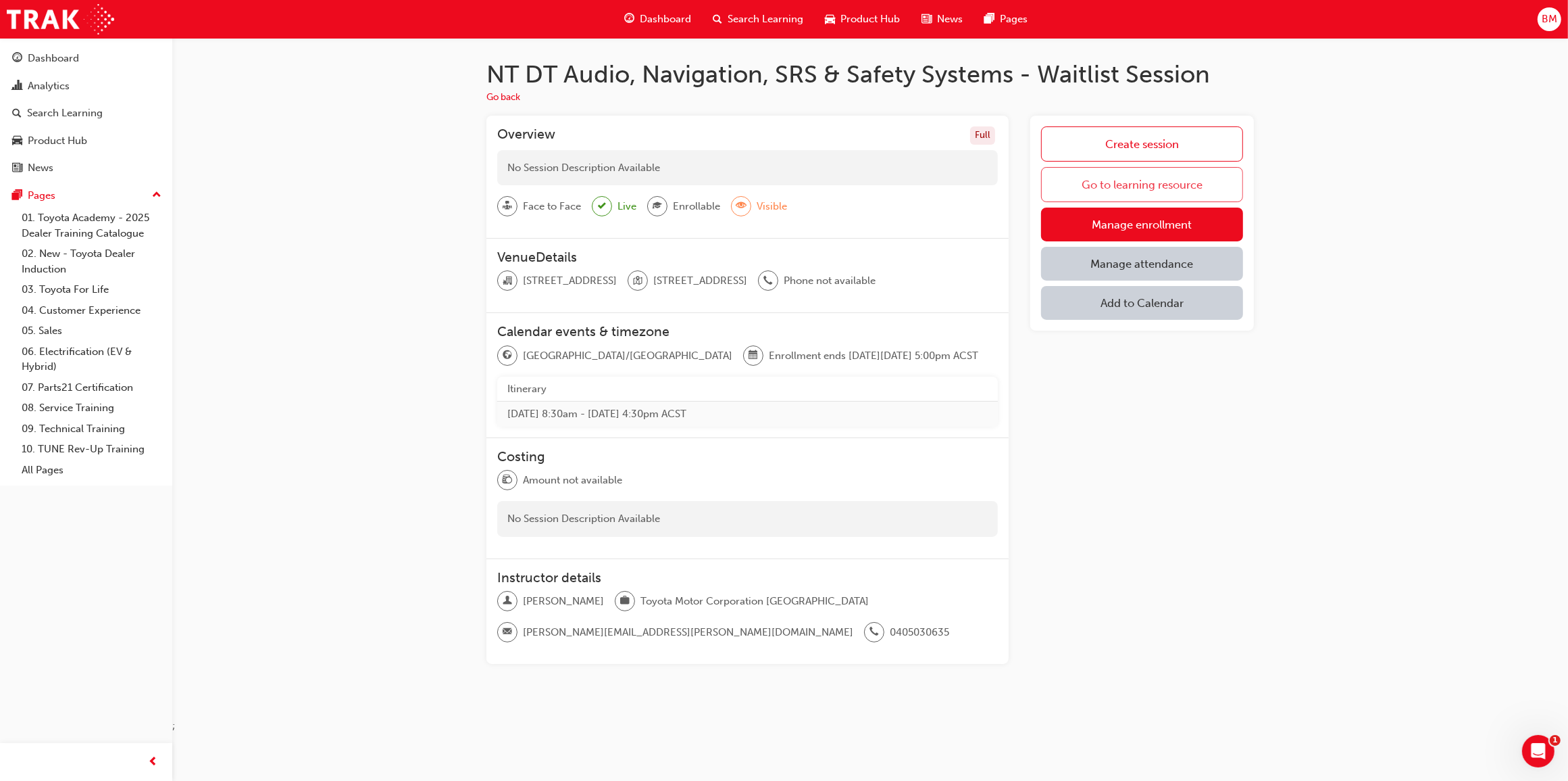
click at [1157, 183] on link "Go to learning resource" at bounding box center [1142, 184] width 202 height 35
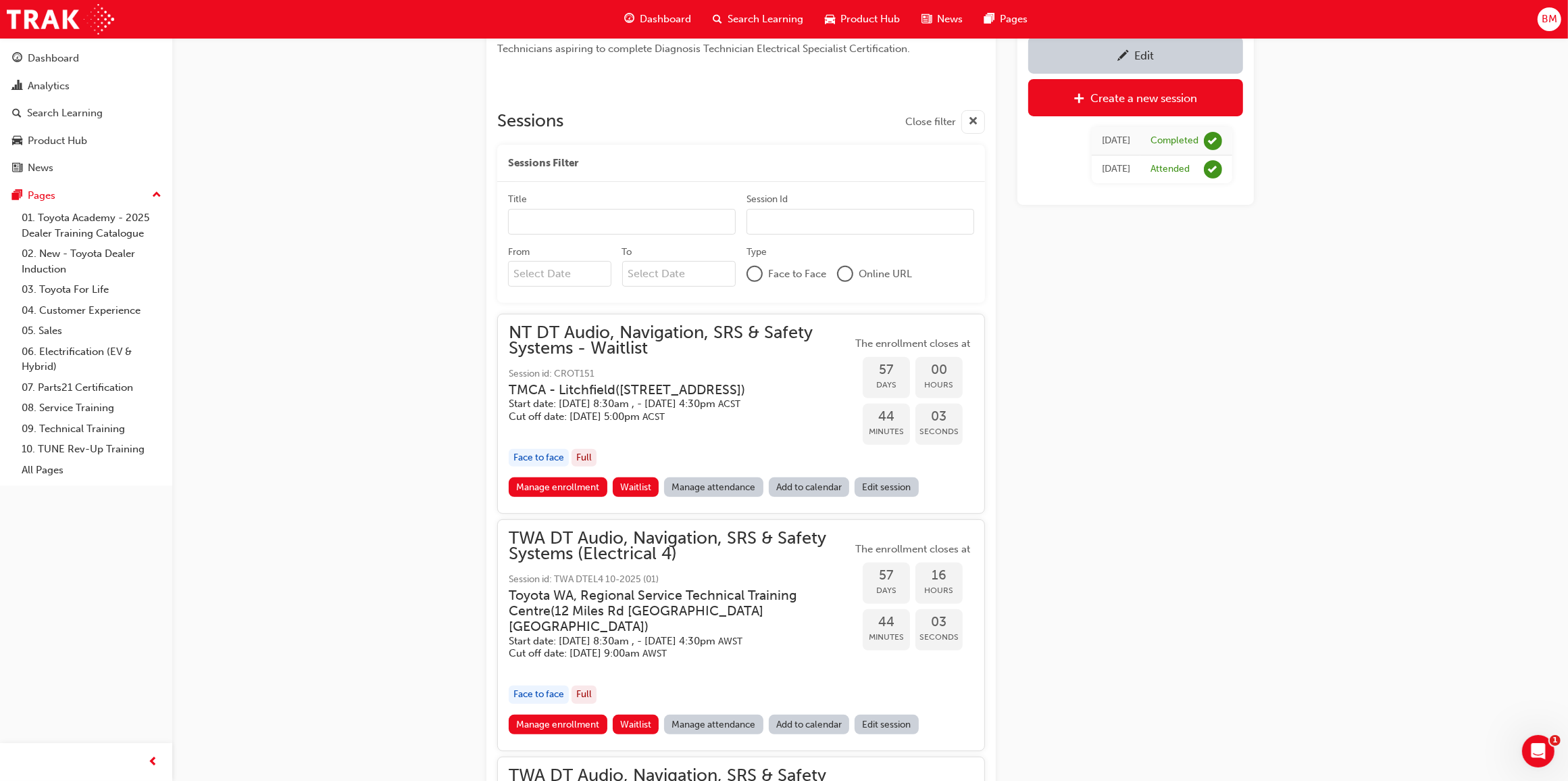
scroll to position [498, 0]
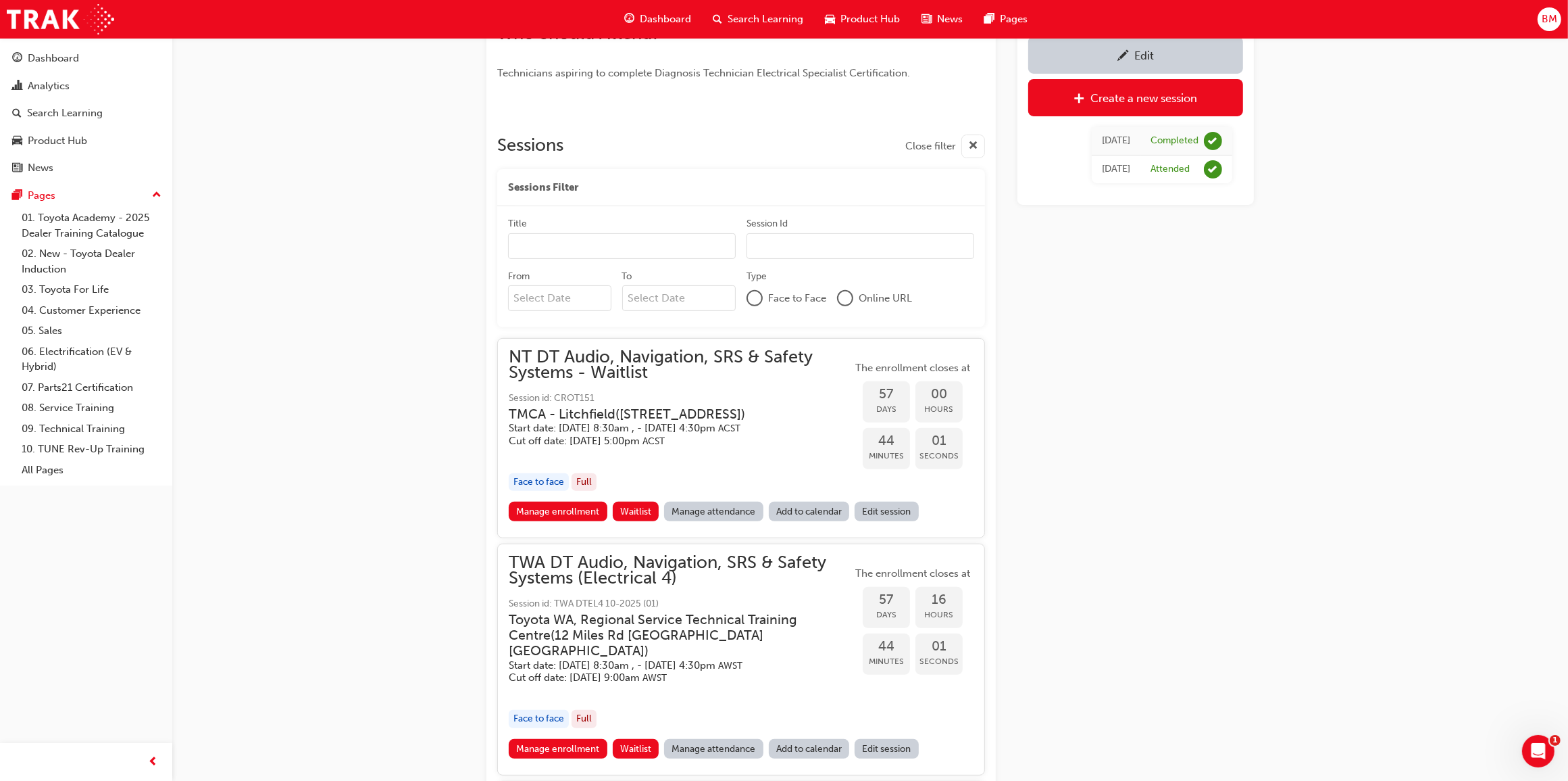
click at [891, 521] on link "Edit session" at bounding box center [887, 511] width 64 height 19
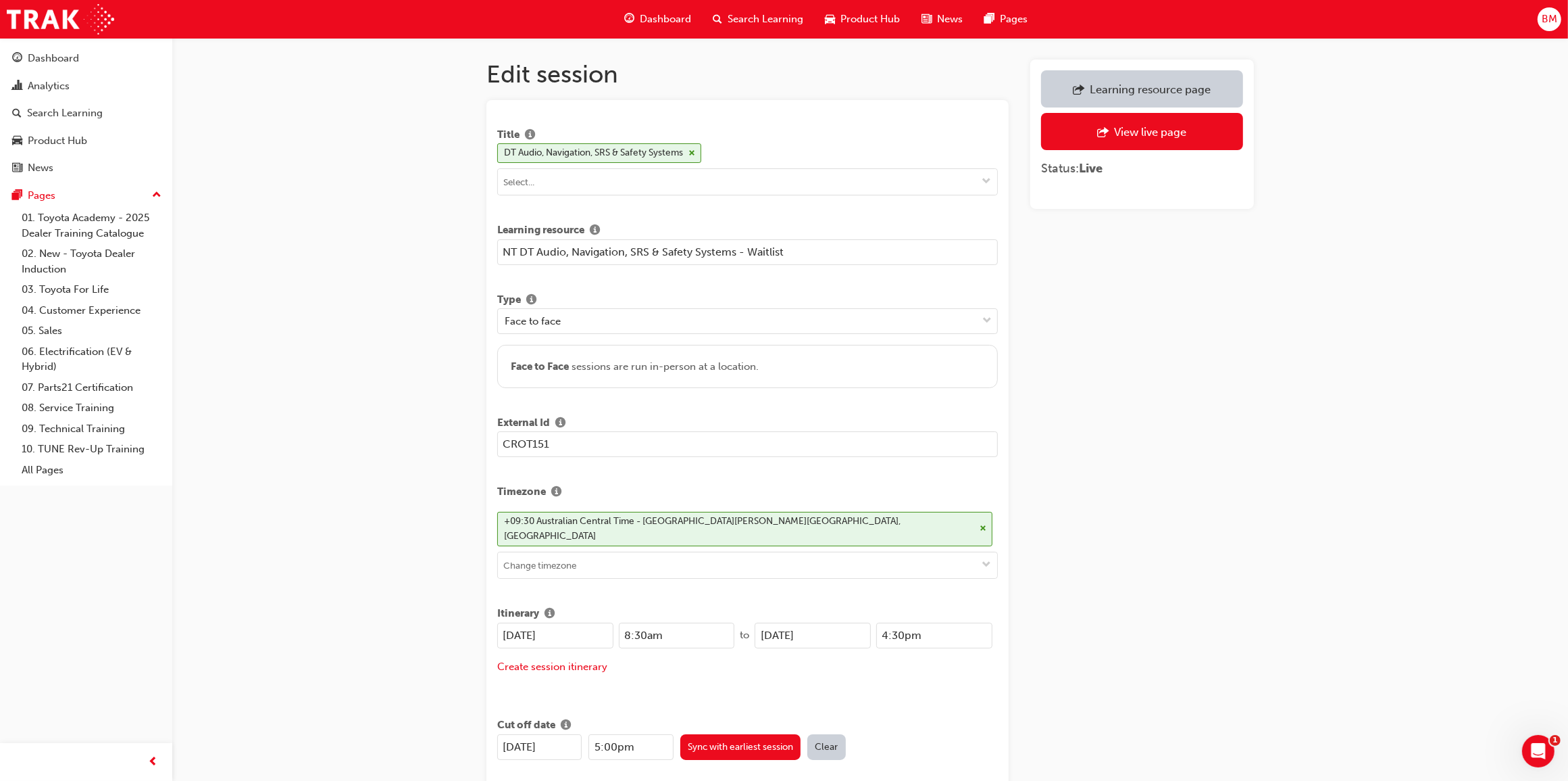
click at [799, 249] on input "NT DT Audio, Navigation, SRS & Safety Systems - Waitlist" at bounding box center [747, 252] width 501 height 26
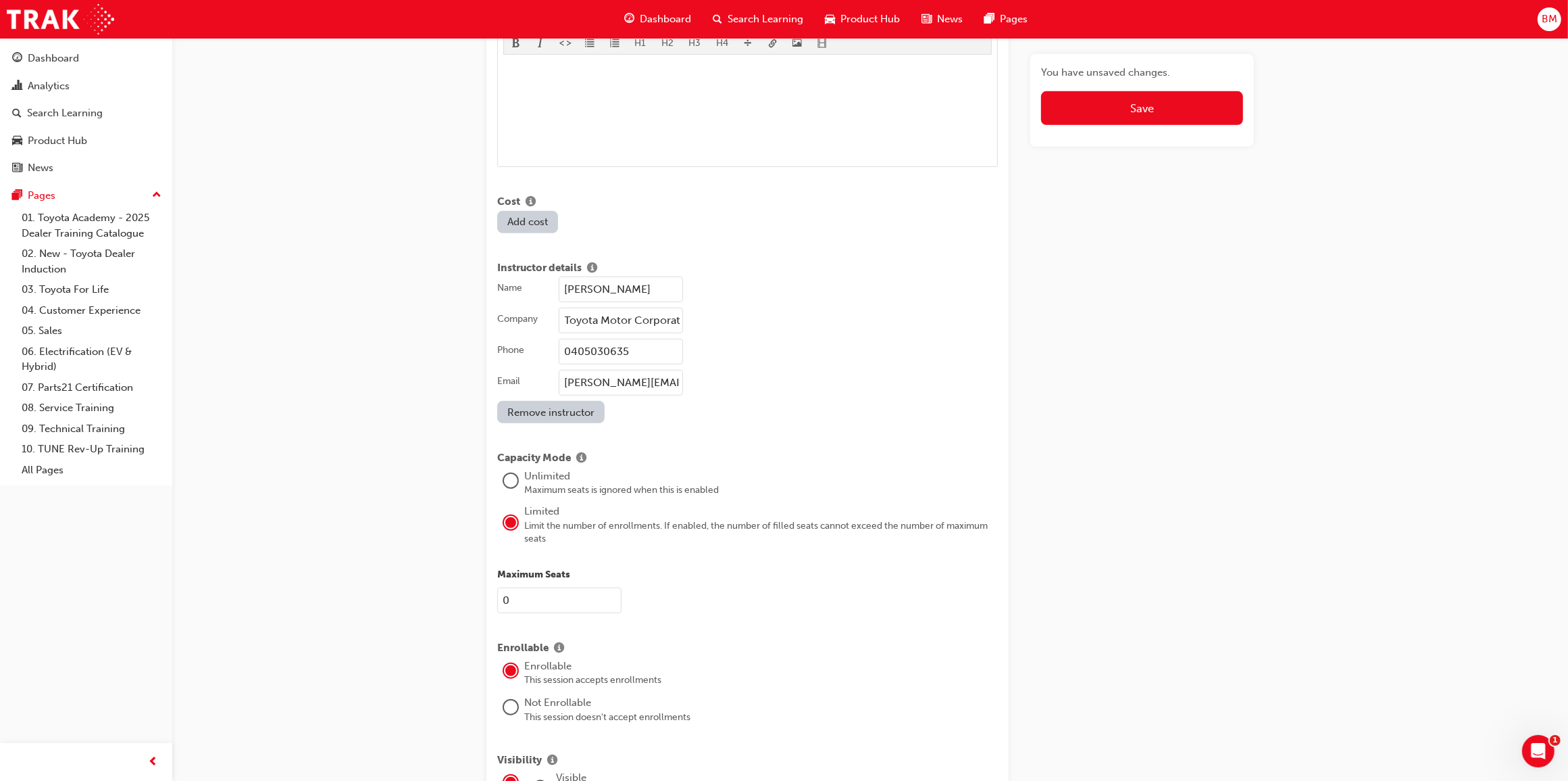
scroll to position [951, 0]
type input "NT DT Audio, Navigation, SRS & Safety Systems"
click at [535, 601] on input "0" at bounding box center [559, 606] width 124 height 26
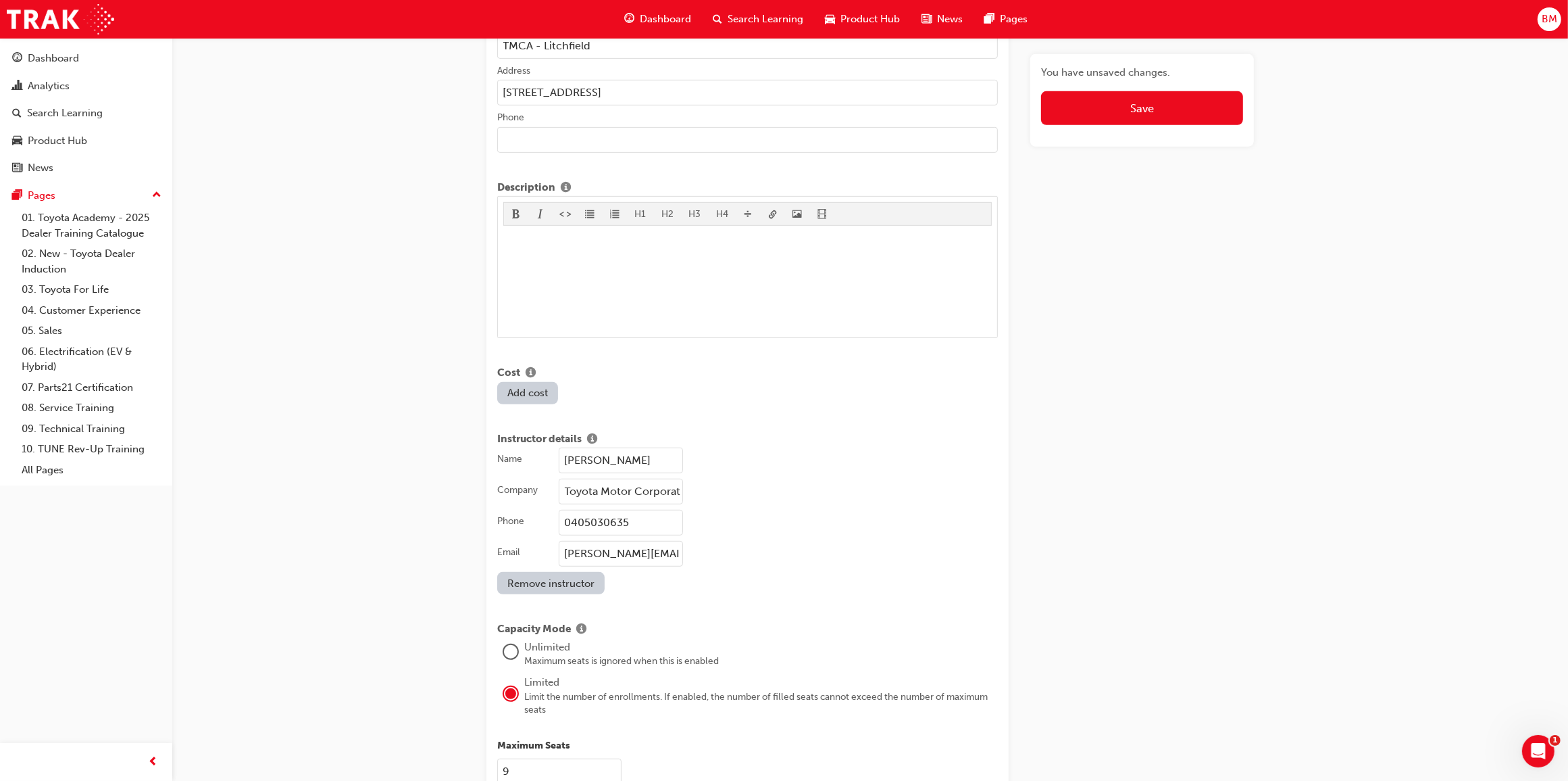
scroll to position [740, 0]
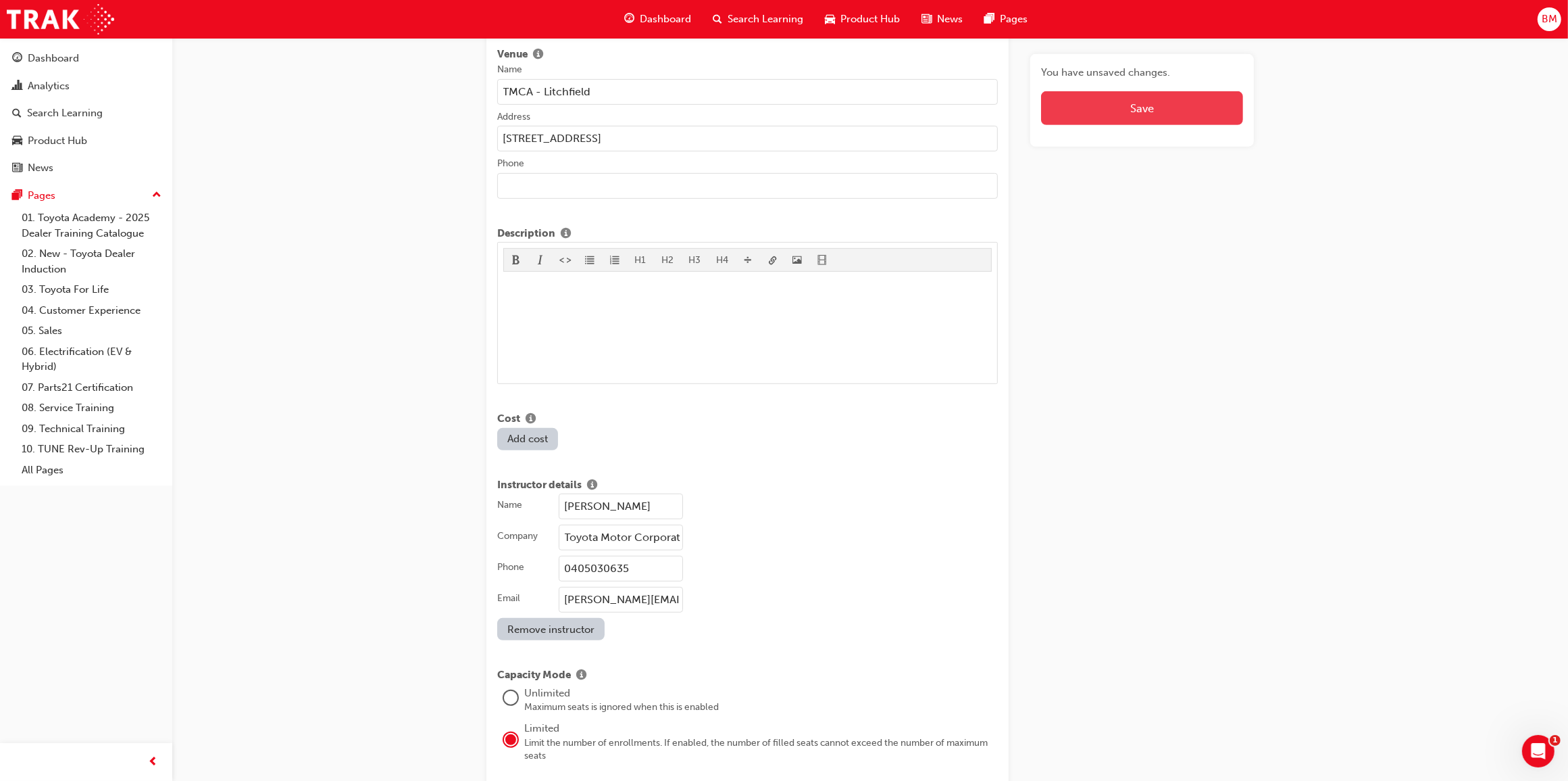
type input "9"
click at [1145, 106] on button "Save" at bounding box center [1142, 108] width 202 height 34
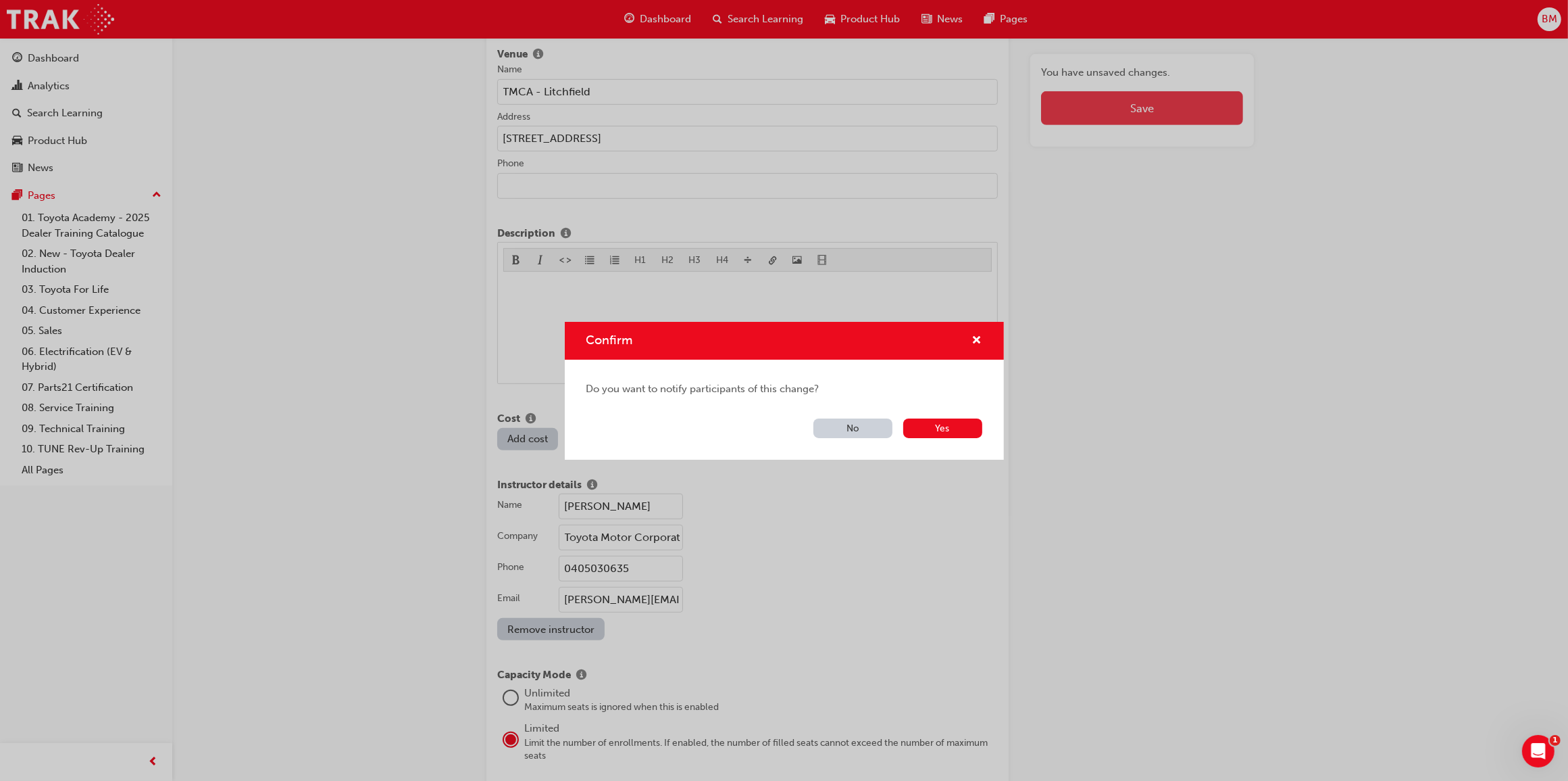
click at [1145, 106] on div "Confirm Do you want to notify participants of this change? No Yes" at bounding box center [784, 390] width 1568 height 781
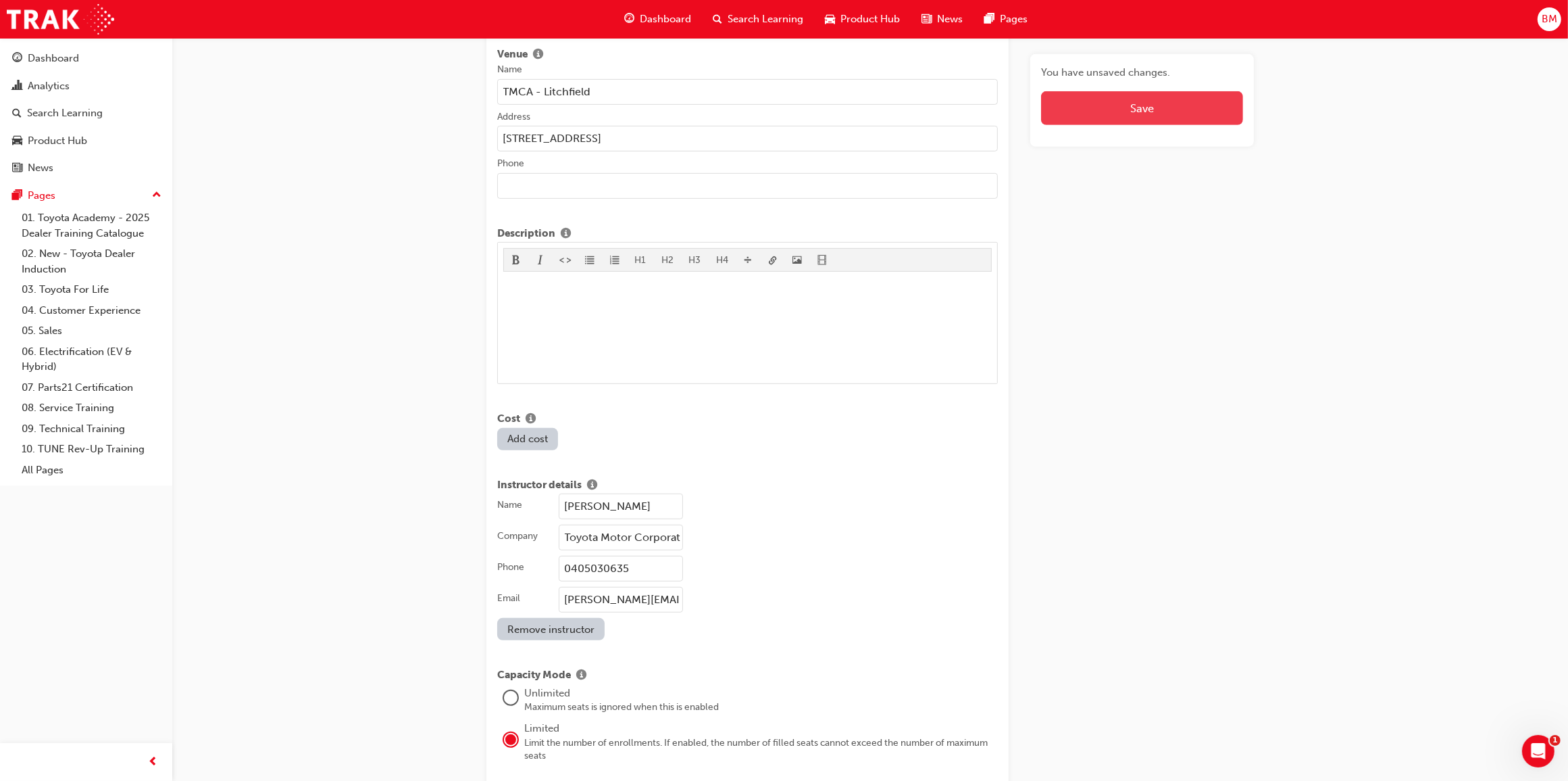
click at [1145, 106] on button "Save" at bounding box center [1142, 108] width 202 height 34
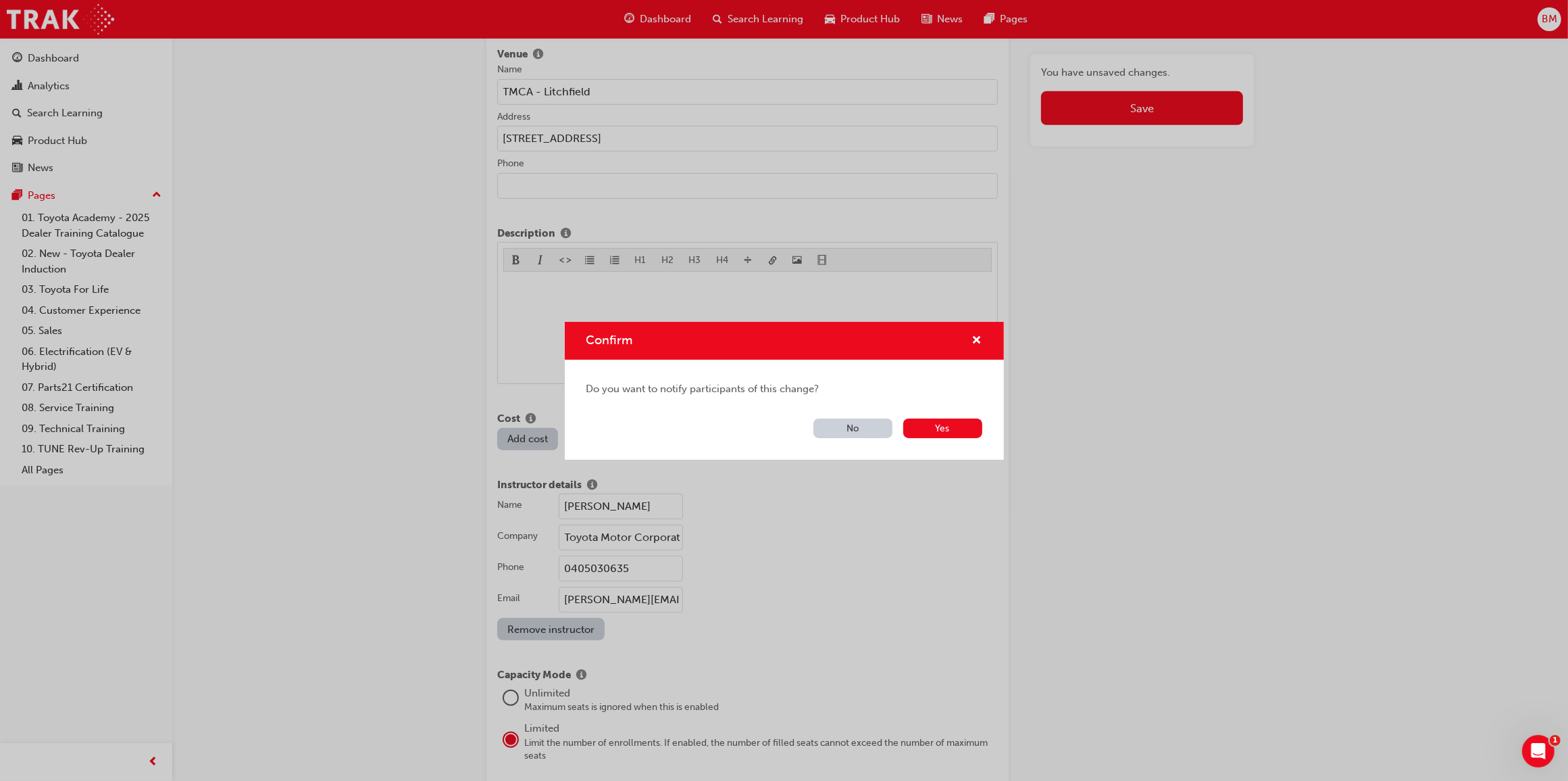
click at [863, 428] on button "No" at bounding box center [853, 428] width 79 height 19
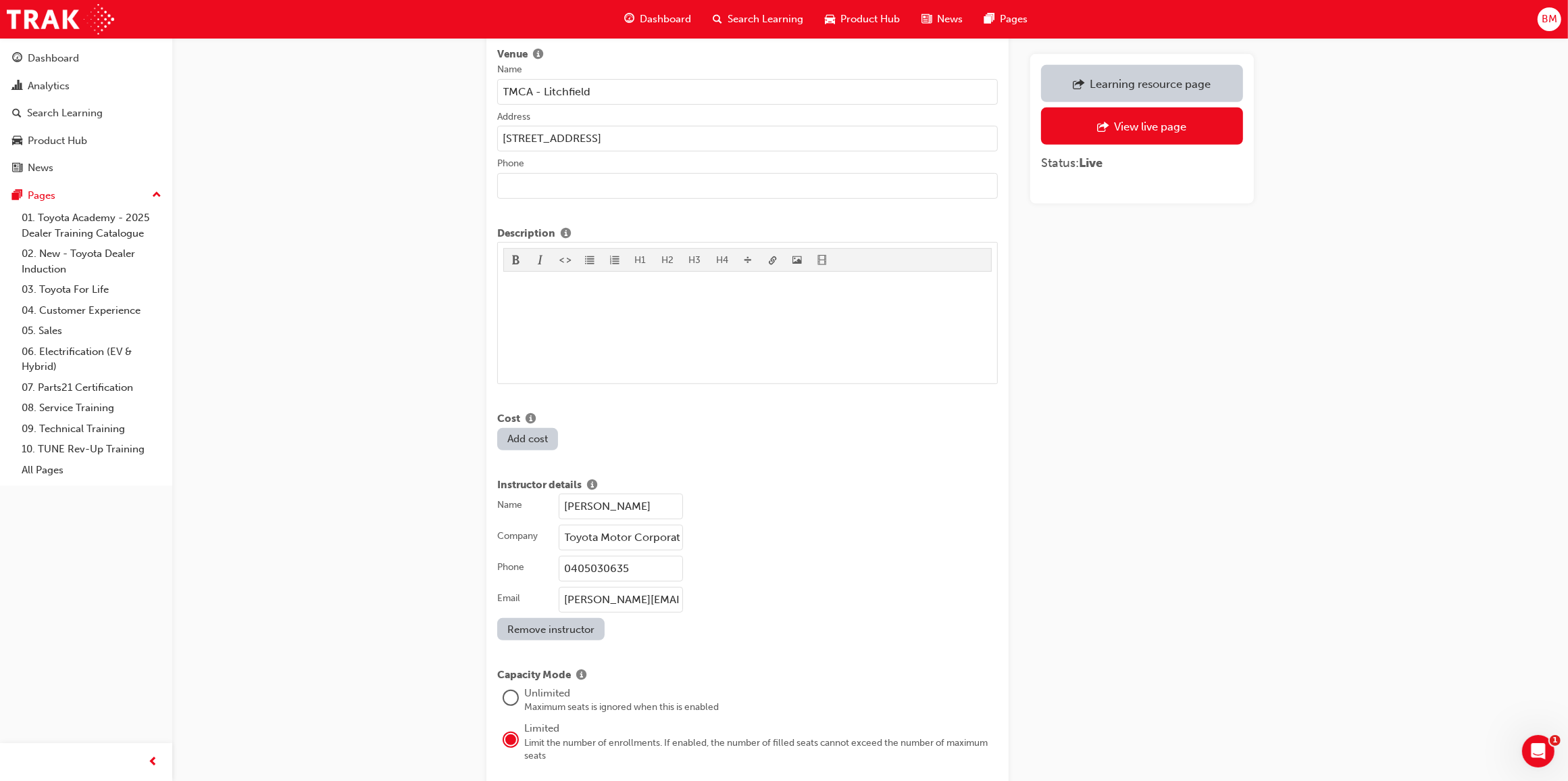
click at [1112, 86] on div "Learning resource page" at bounding box center [1151, 83] width 121 height 14
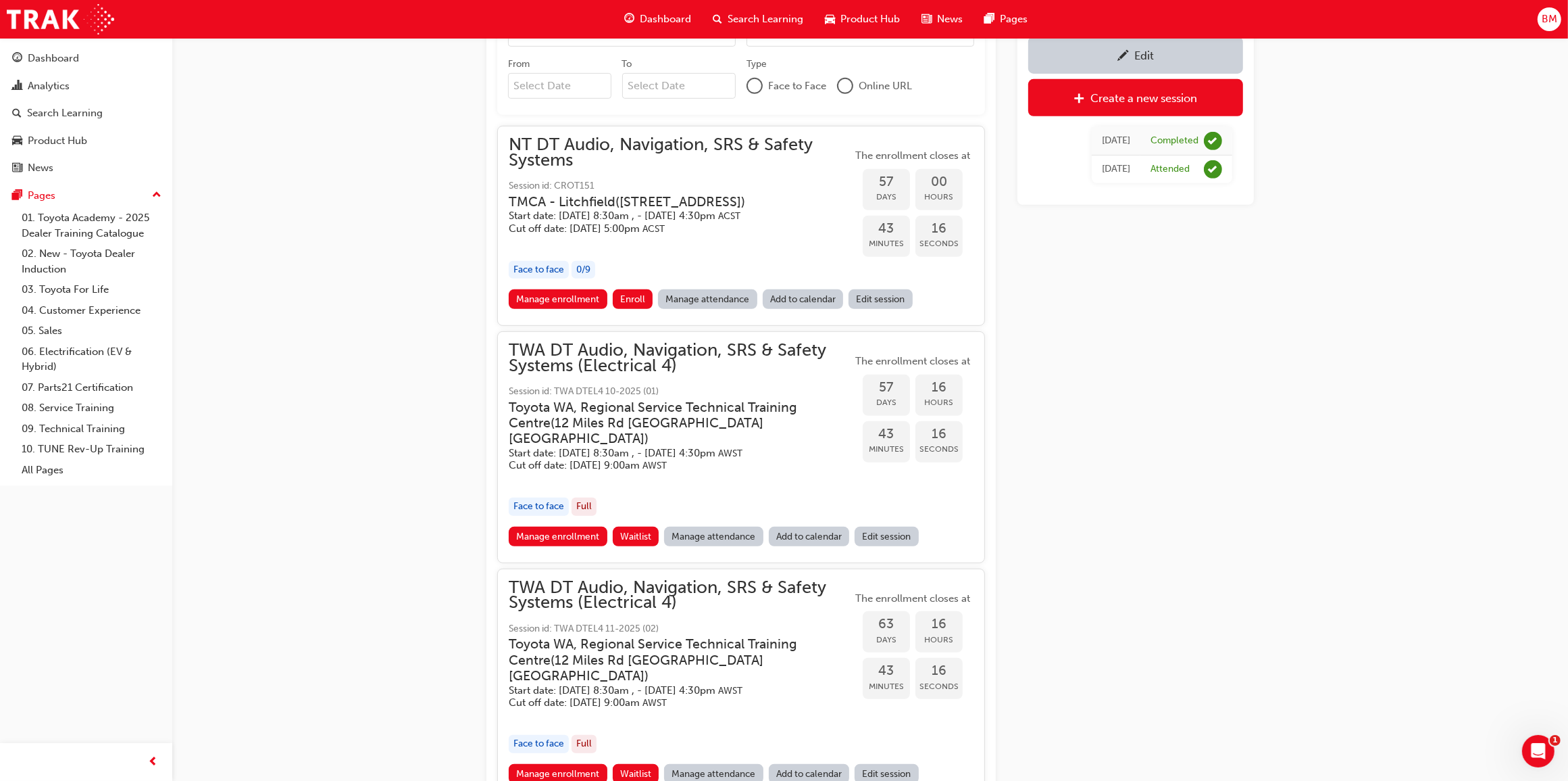
scroll to position [583, 0]
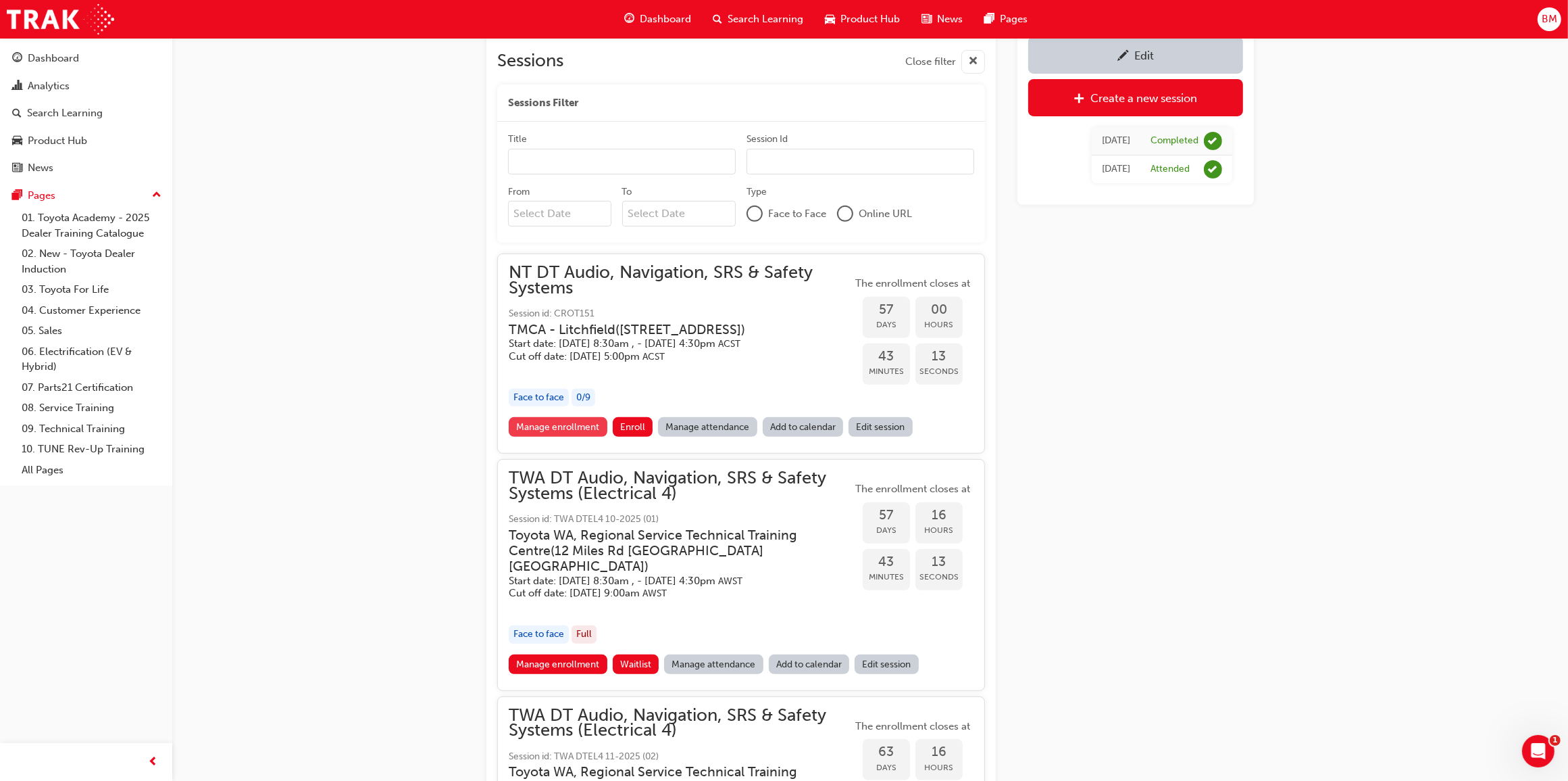
click at [562, 437] on link "Manage enrollment" at bounding box center [558, 427] width 98 height 19
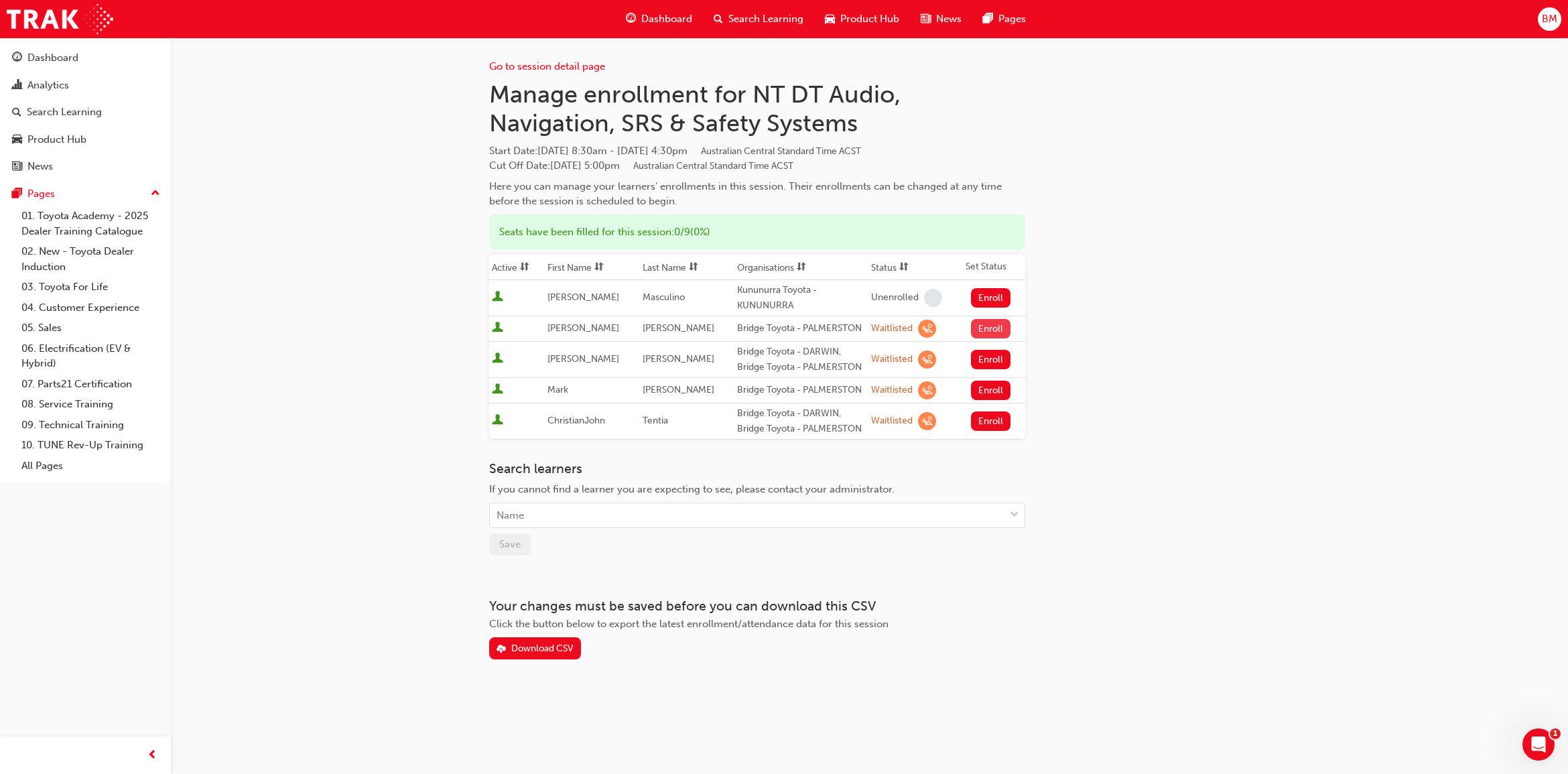
click at [979, 329] on button "Enroll" at bounding box center [991, 328] width 40 height 19
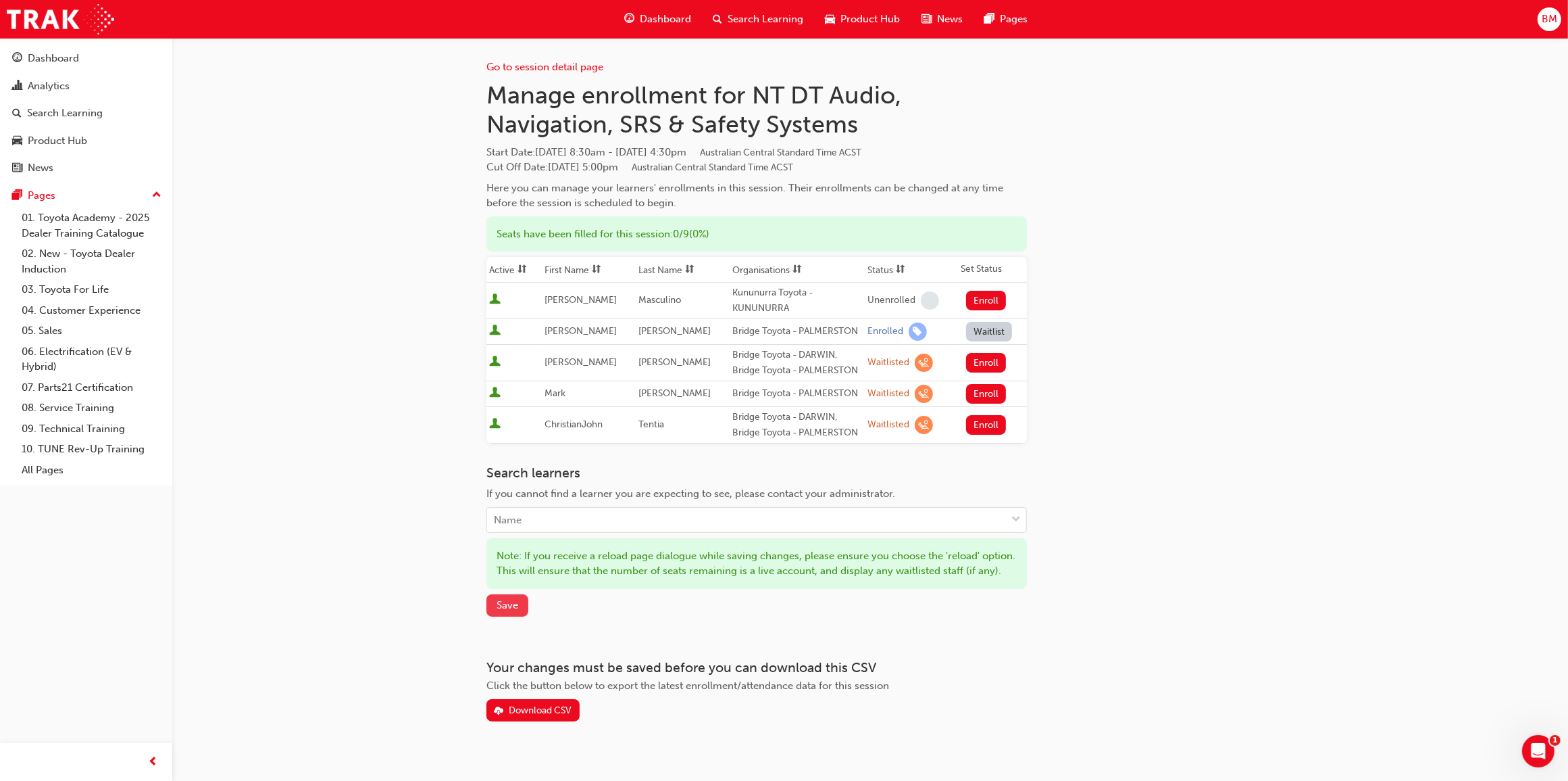
click at [511, 611] on span "Save" at bounding box center [508, 605] width 21 height 12
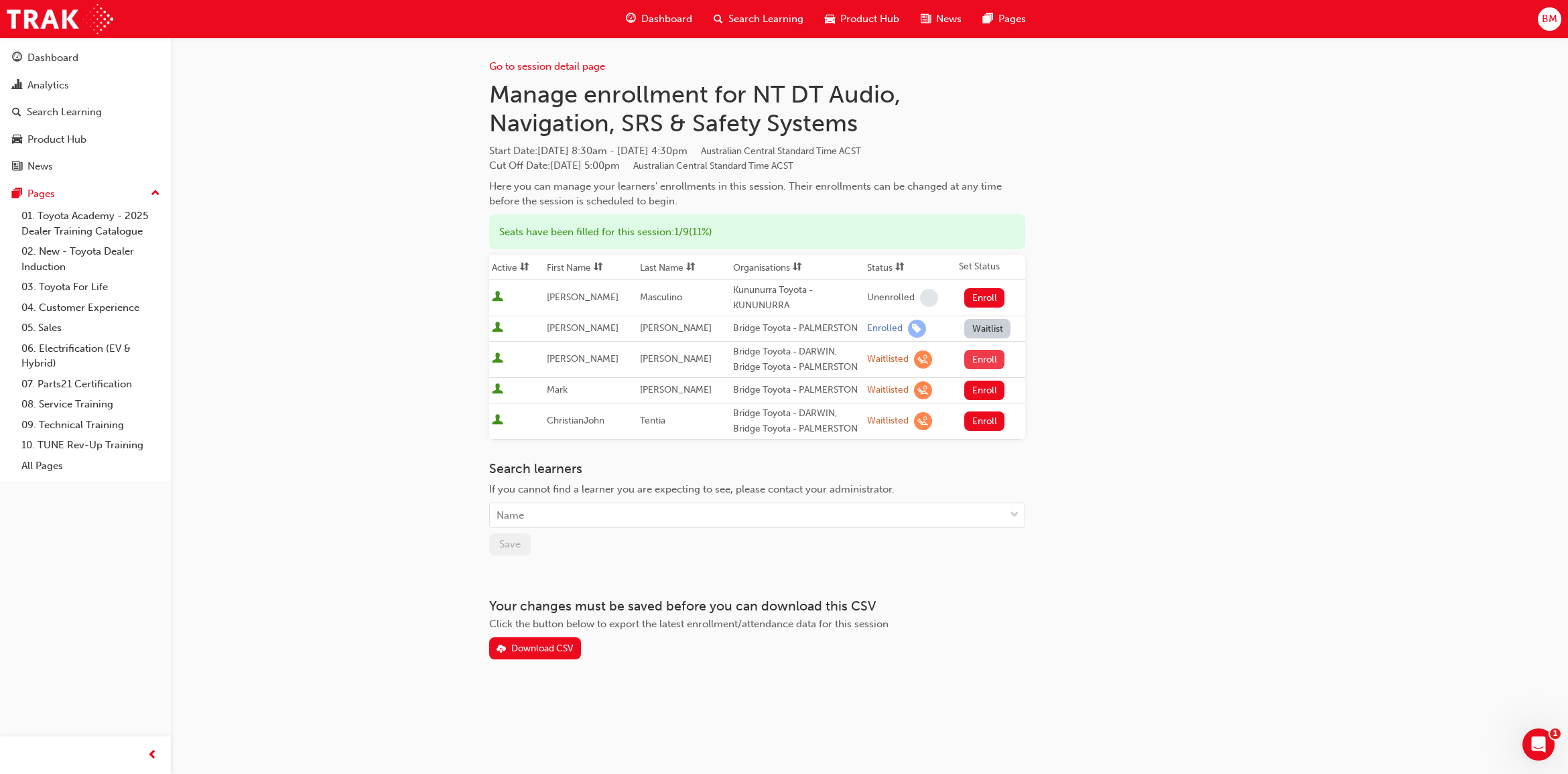
click at [974, 360] on button "Enroll" at bounding box center [985, 359] width 40 height 19
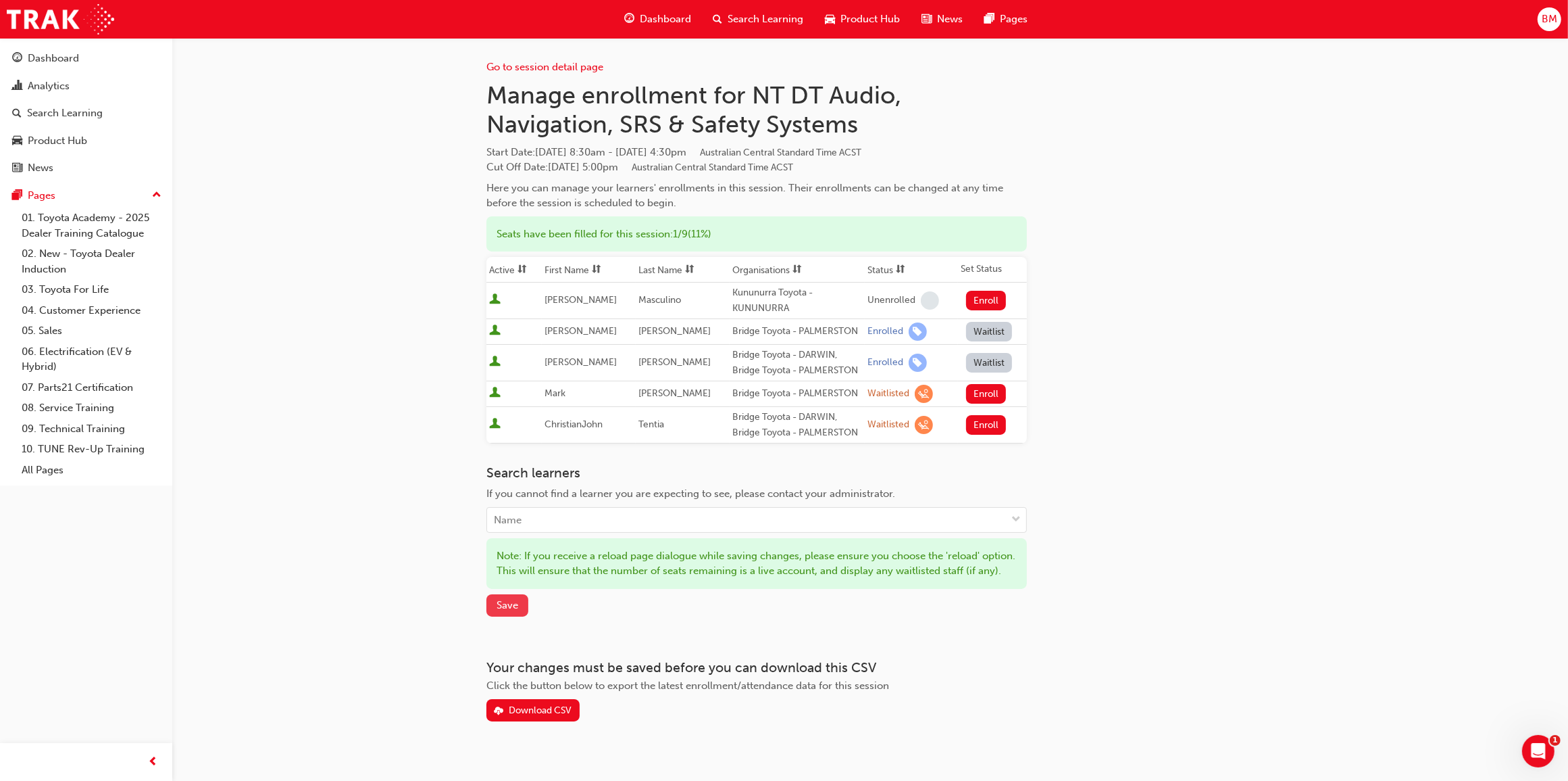
click at [508, 611] on span "Save" at bounding box center [508, 605] width 21 height 12
click at [988, 391] on button "Enroll" at bounding box center [986, 393] width 41 height 19
click at [510, 611] on span "Save" at bounding box center [508, 605] width 21 height 12
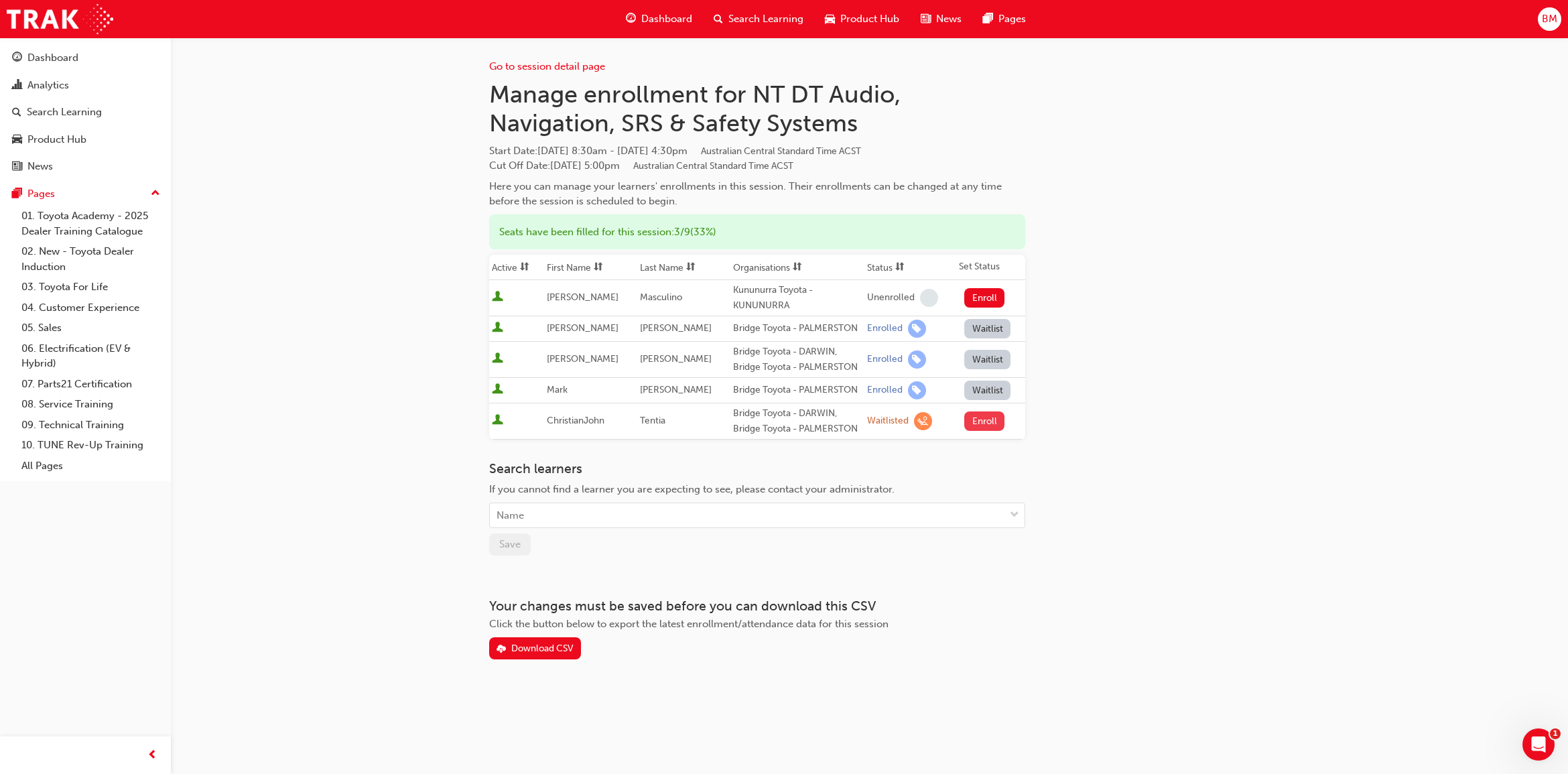
click at [986, 423] on button "Enroll" at bounding box center [985, 421] width 40 height 19
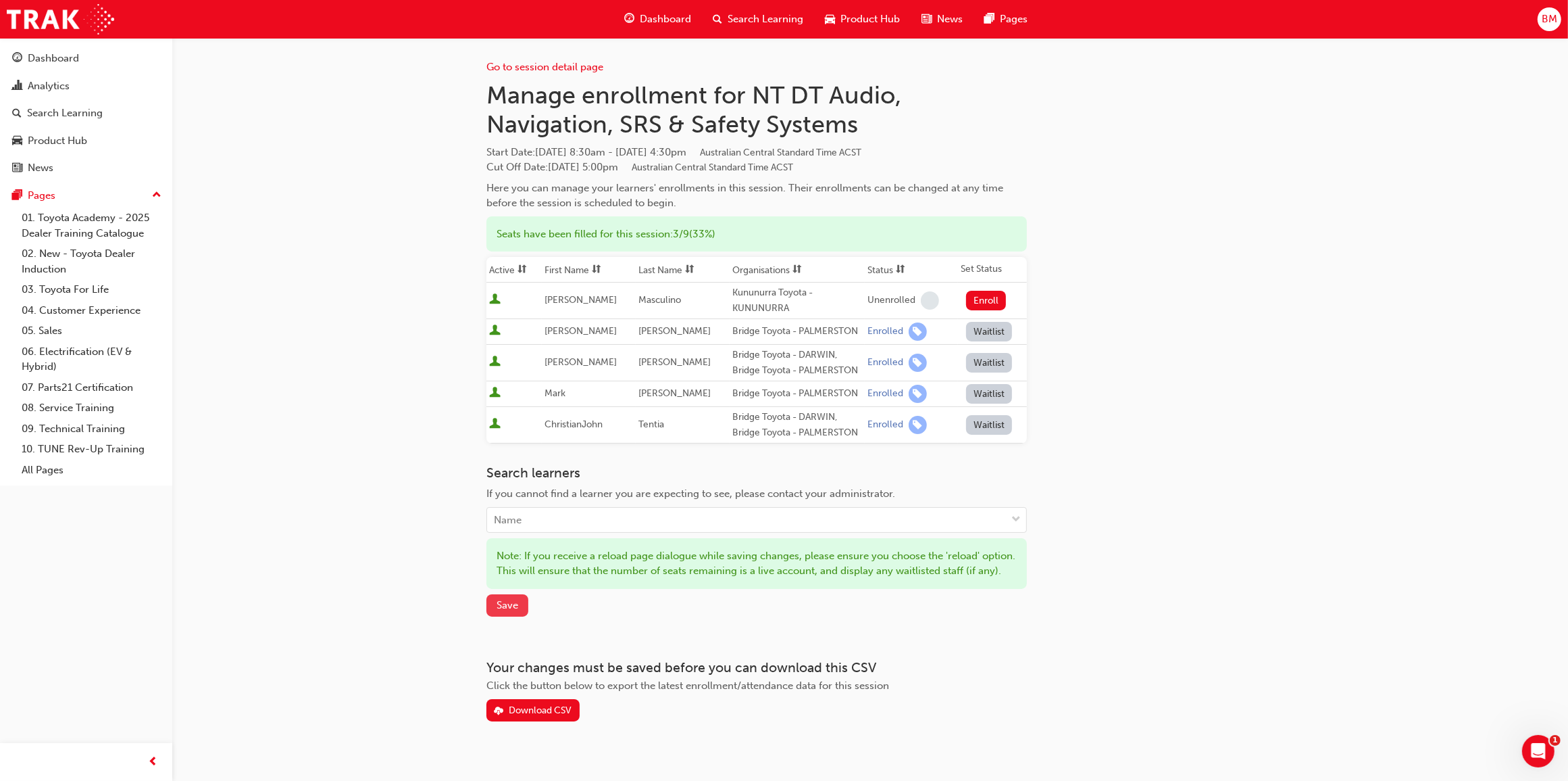
click at [518, 615] on button "Save" at bounding box center [507, 605] width 42 height 22
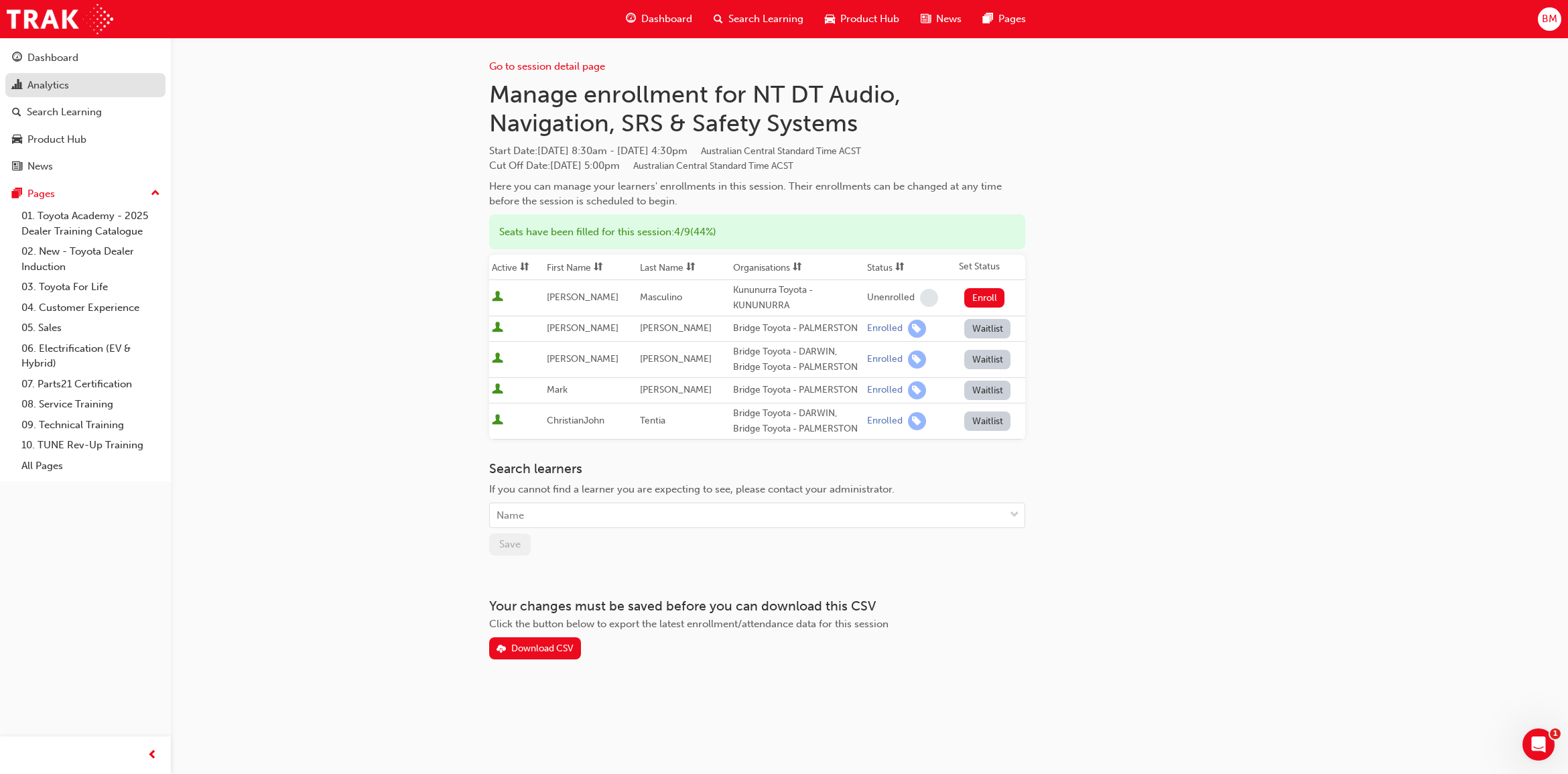
click at [65, 95] on link "Analytics" at bounding box center [86, 85] width 160 height 25
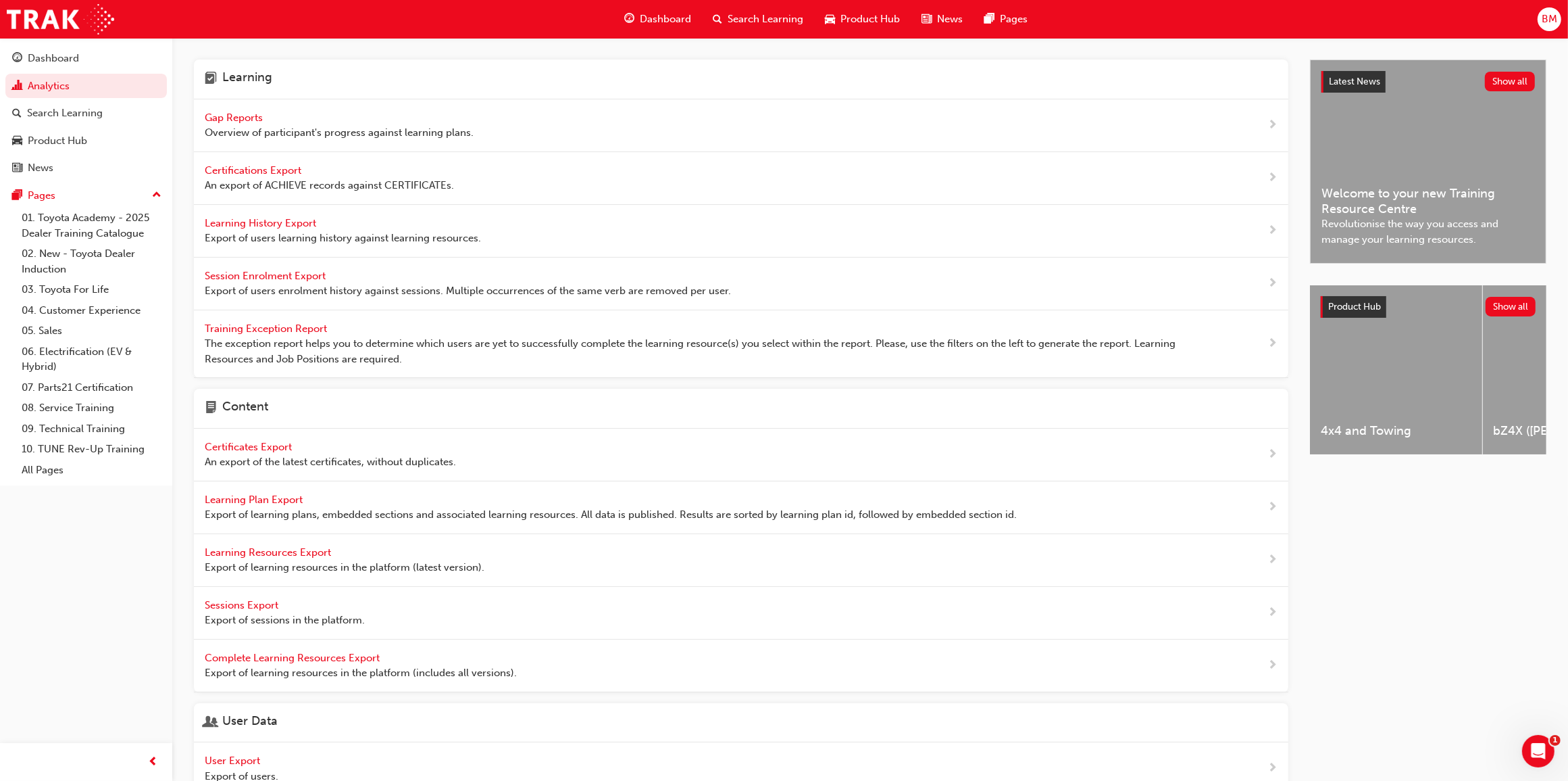
click at [222, 118] on span "Gap Reports" at bounding box center [235, 117] width 61 height 12
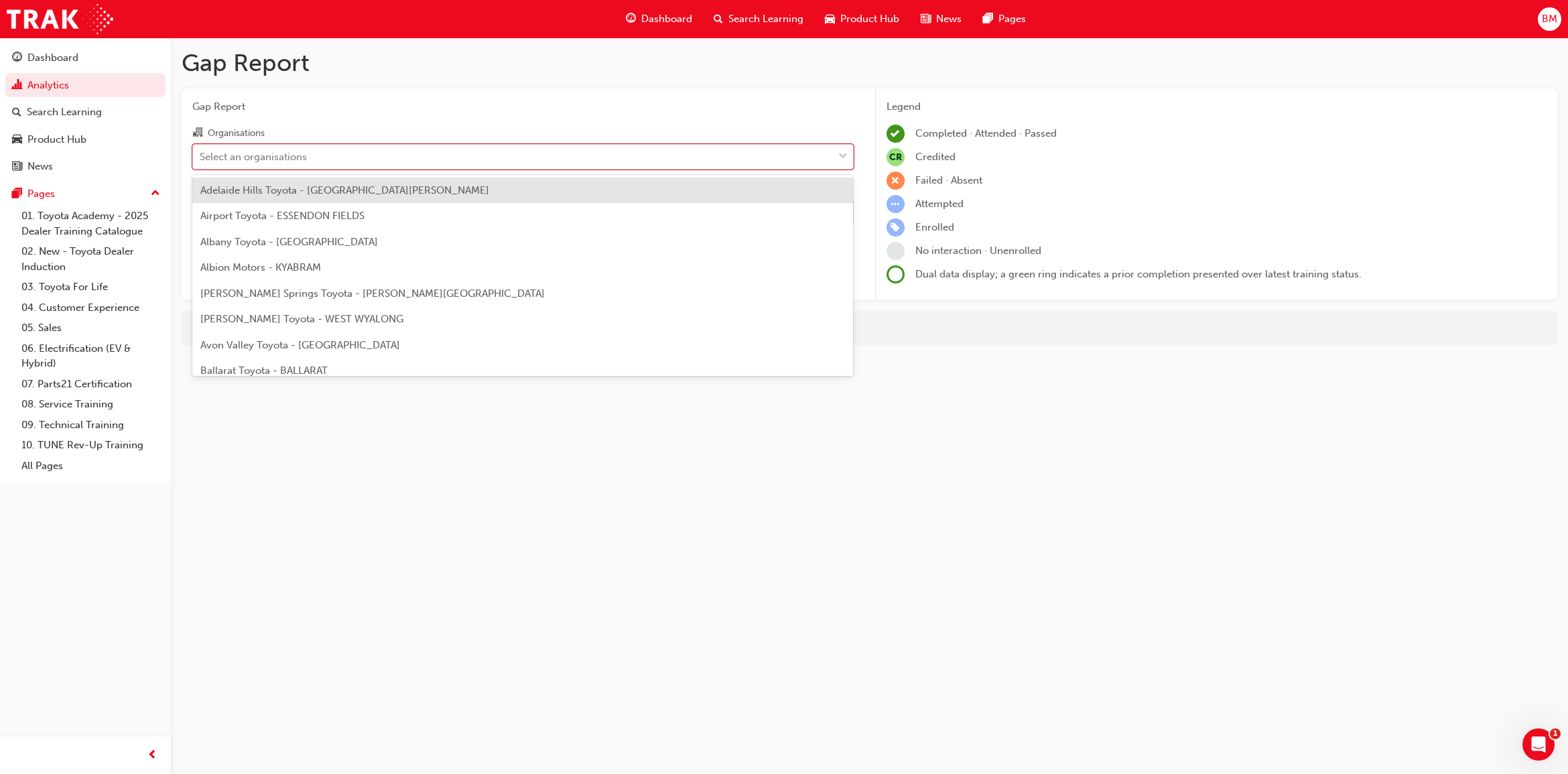
click at [241, 156] on div "Select an organisations" at bounding box center [253, 156] width 108 height 16
click at [201, 156] on input "Organisations option Adelaide Hills Toyota - [GEOGRAPHIC_DATA][PERSON_NAME] foc…" at bounding box center [200, 156] width 1 height 11
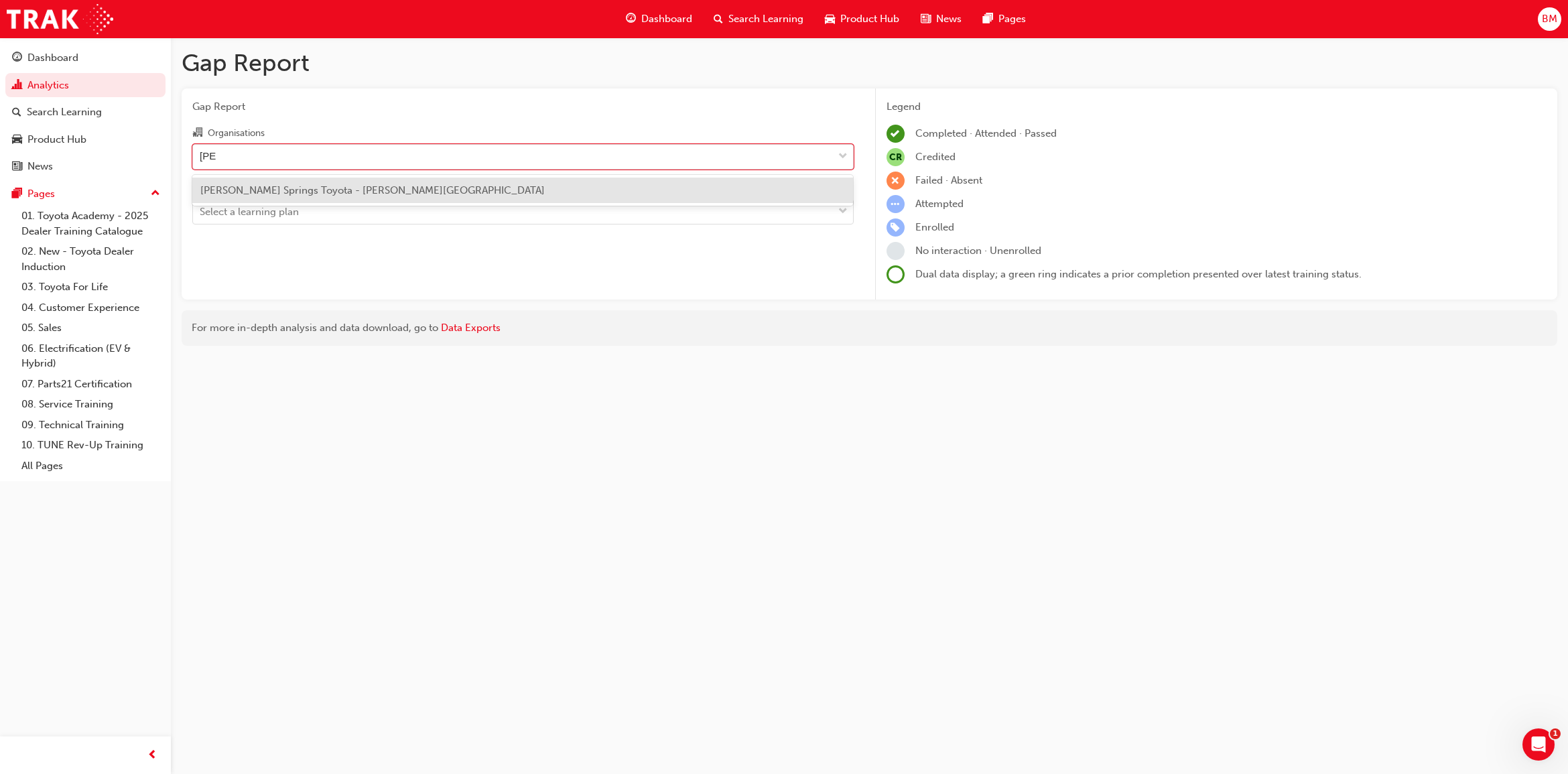
type input "[PERSON_NAME]"
click at [248, 188] on span "[PERSON_NAME] Springs Toyota - [PERSON_NAME][GEOGRAPHIC_DATA]" at bounding box center [372, 190] width 344 height 12
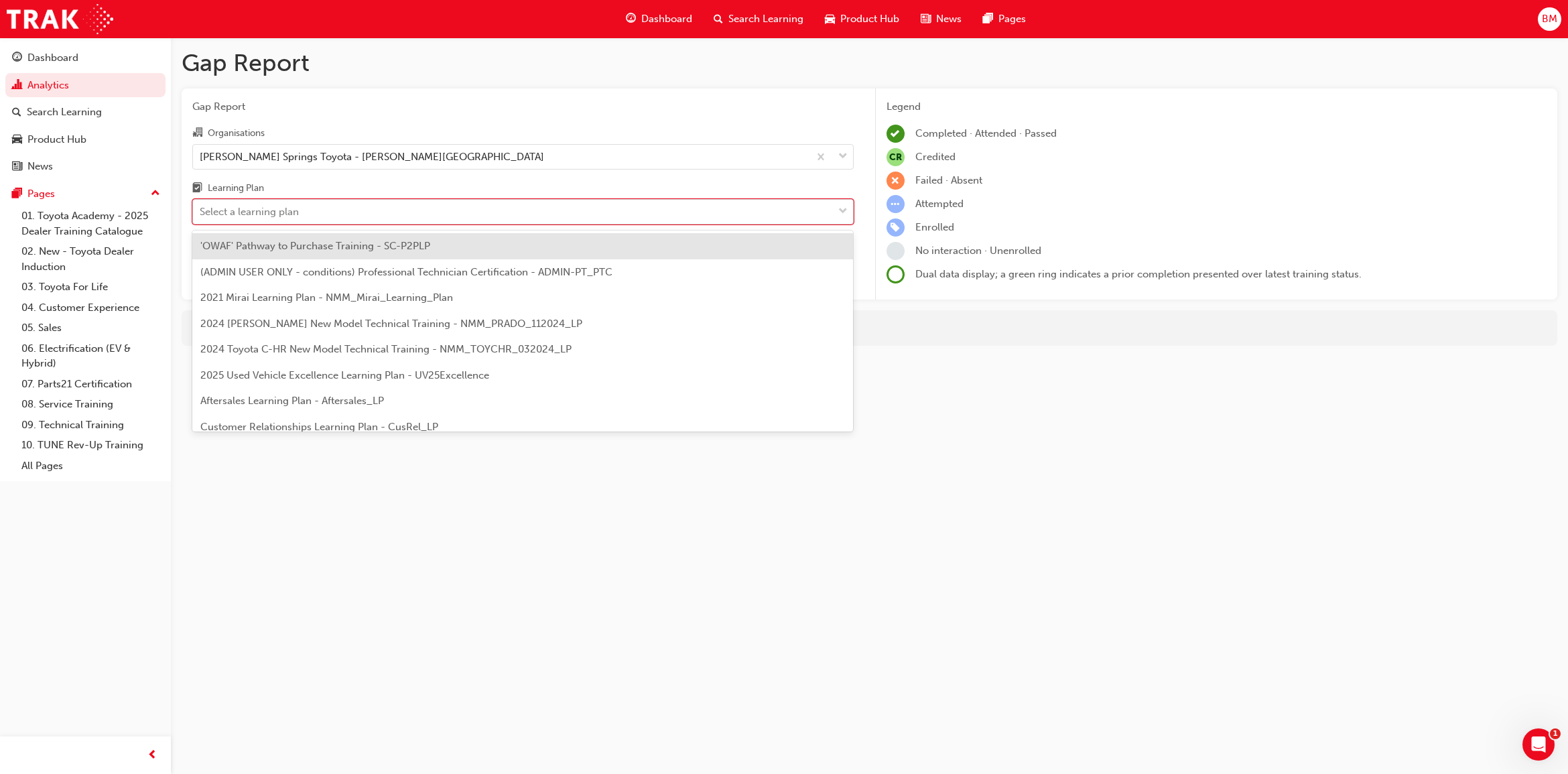
click at [238, 216] on div "Select a learning plan" at bounding box center [249, 212] width 99 height 16
click at [201, 216] on input "Learning Plan option 'OWAF' Pathway to Purchase Training - SC-P2PLP focused, 1 …" at bounding box center [200, 211] width 1 height 11
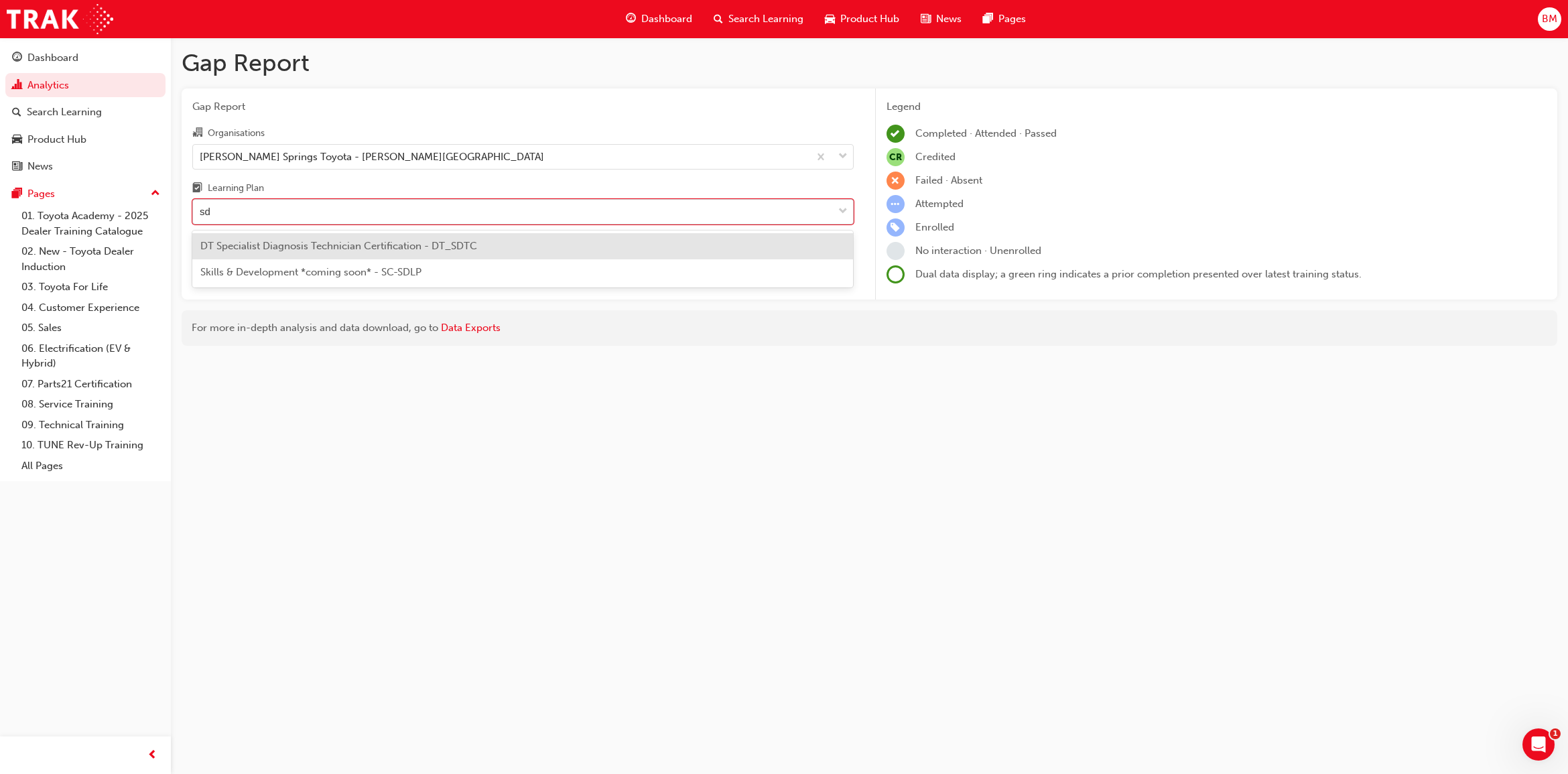
type input "sdt"
click at [270, 243] on span "DT Specialist Diagnosis Technician Certification - DT_SDTC" at bounding box center [338, 245] width 277 height 12
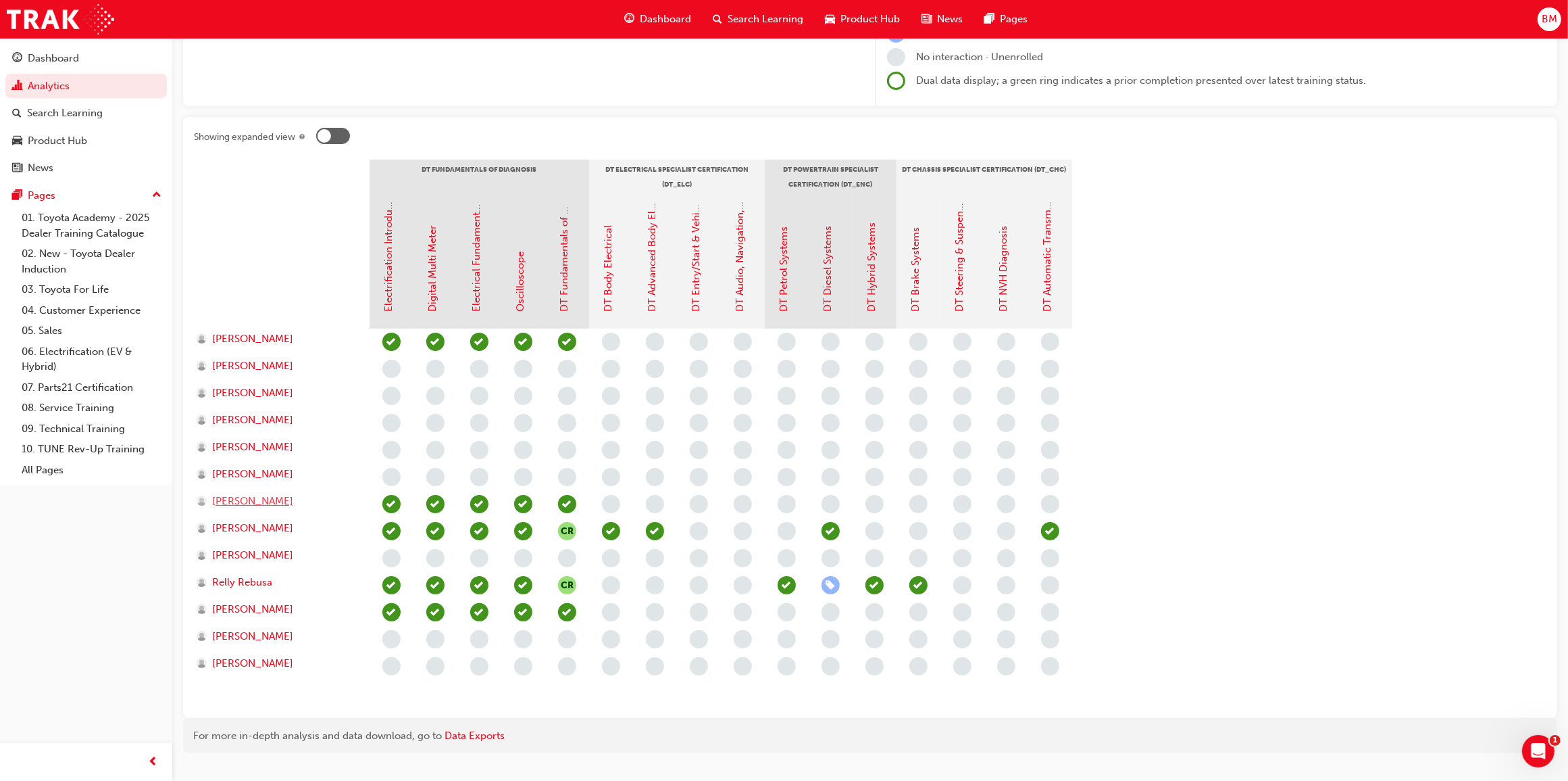
scroll to position [223, 0]
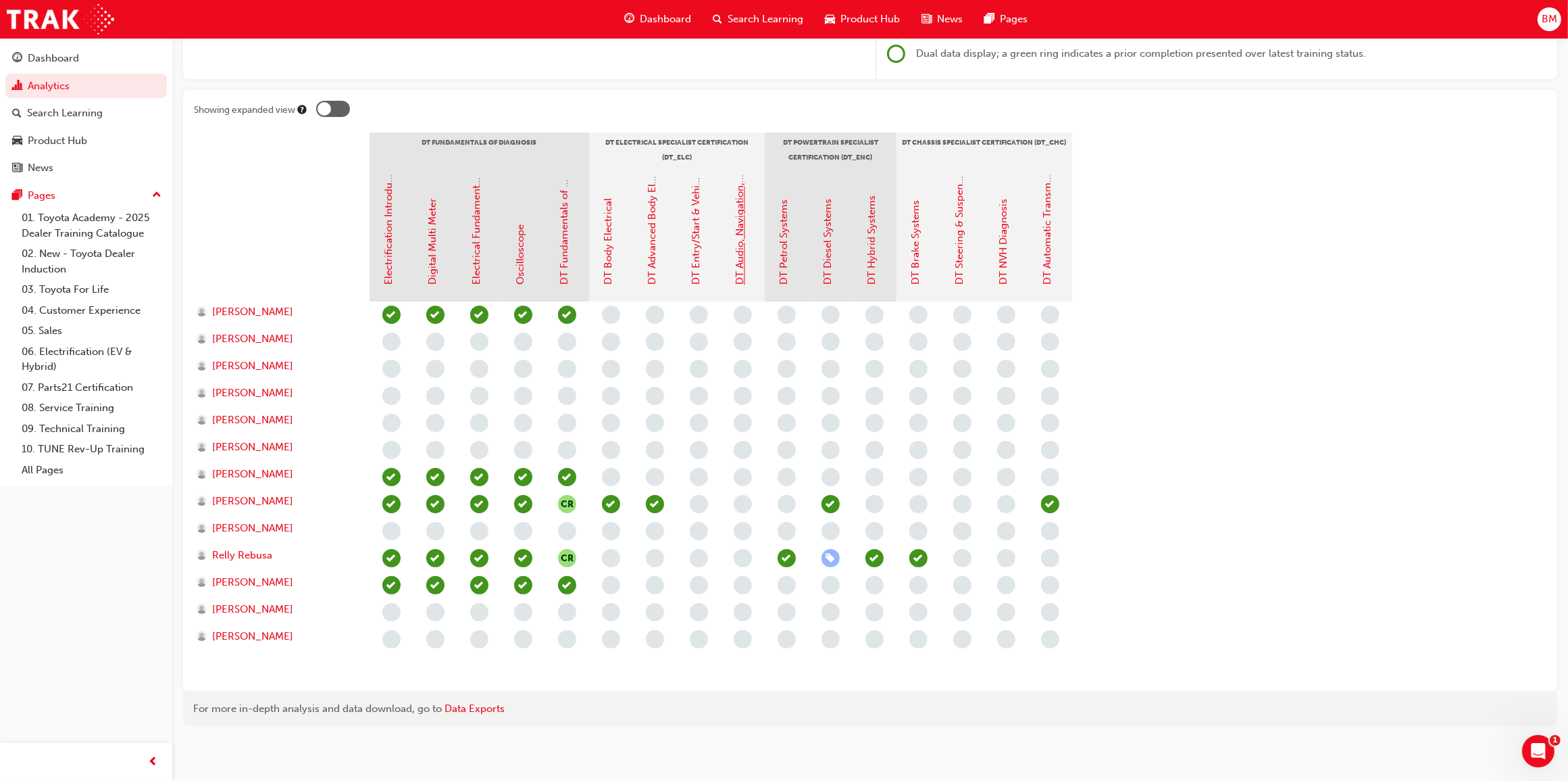
click at [742, 262] on link "DT Audio, Navigation, SRS & Safety Systems" at bounding box center [740, 183] width 12 height 204
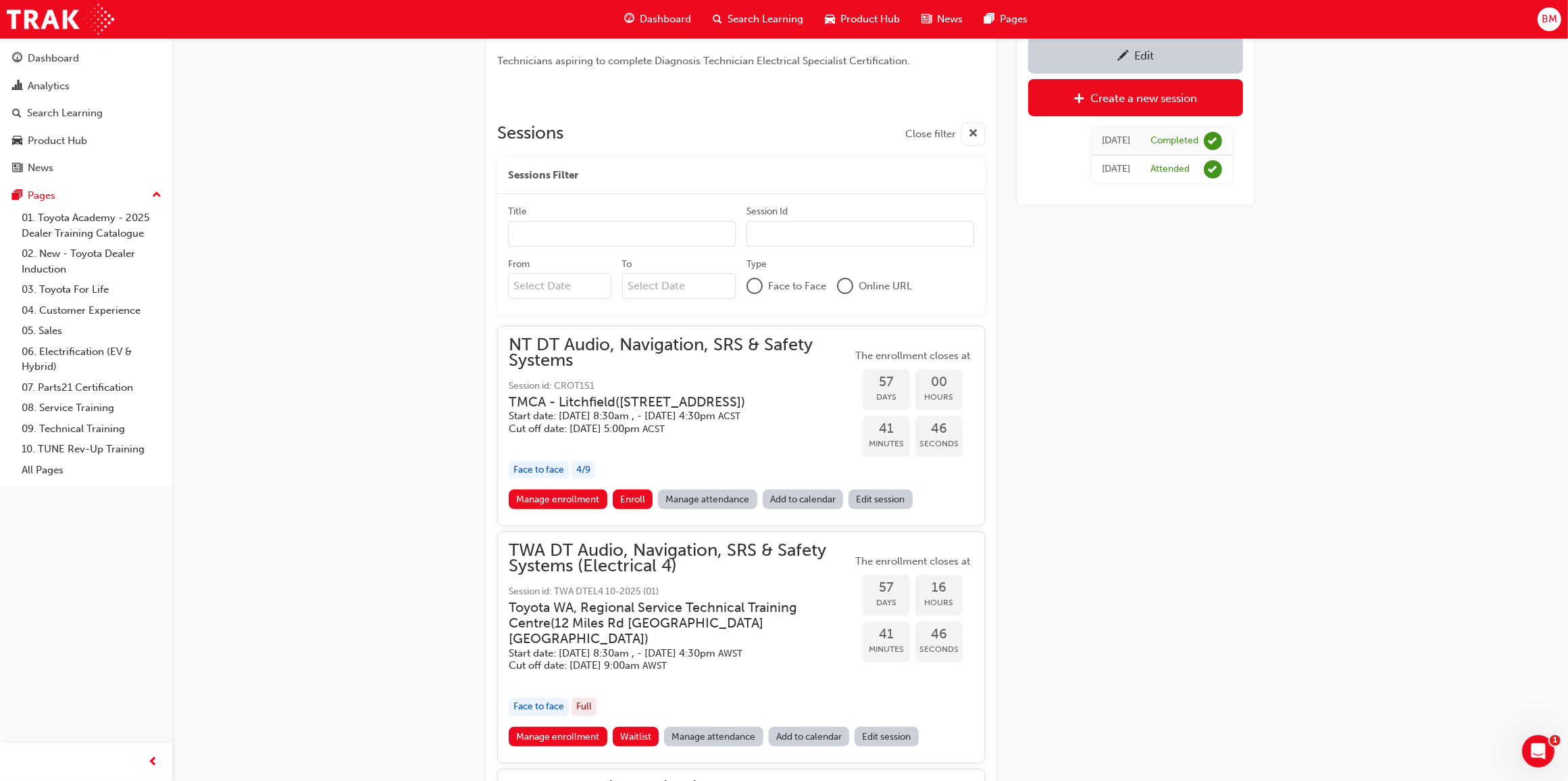
scroll to position [498, 0]
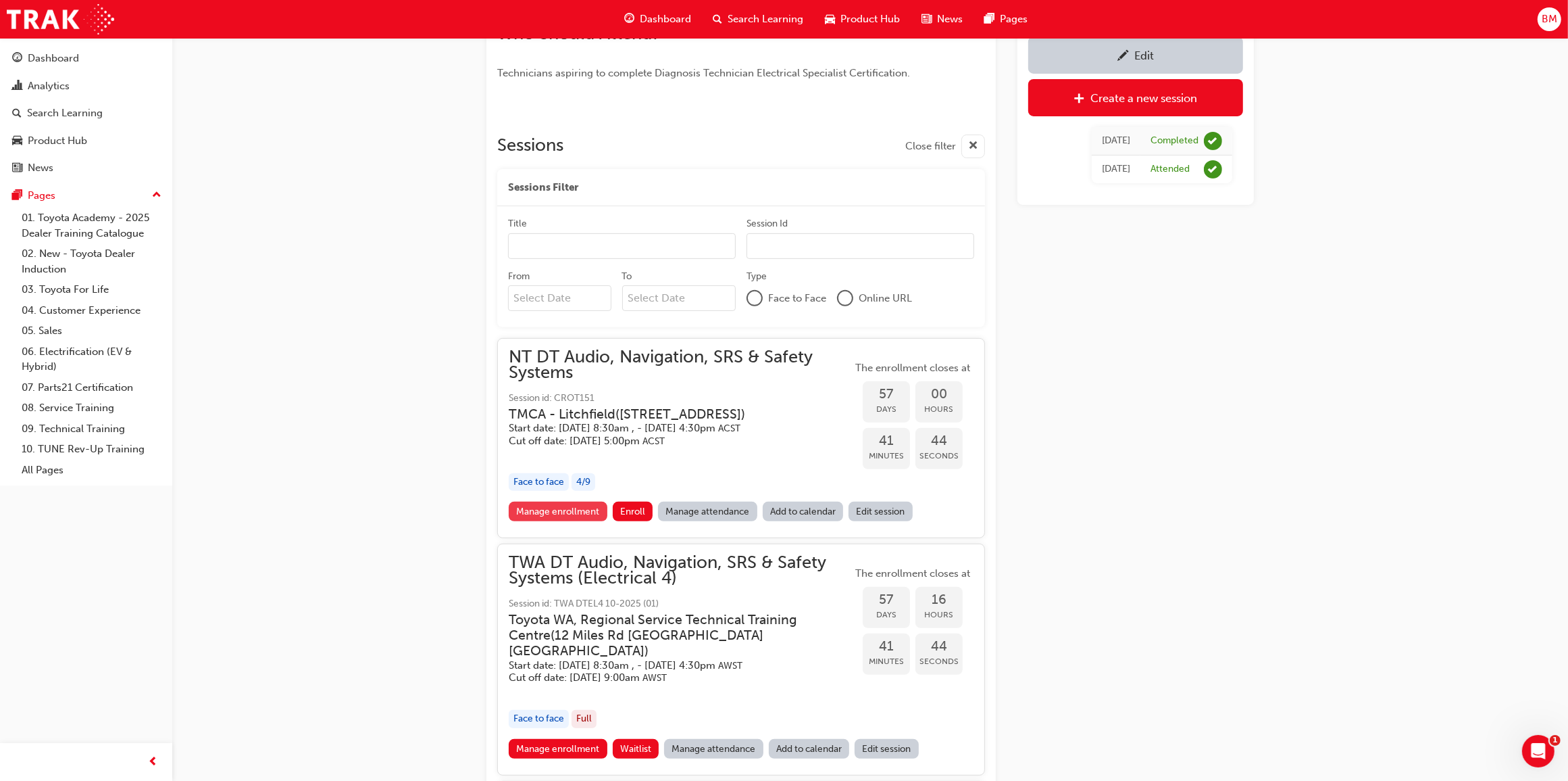
click at [582, 521] on link "Manage enrollment" at bounding box center [558, 511] width 98 height 19
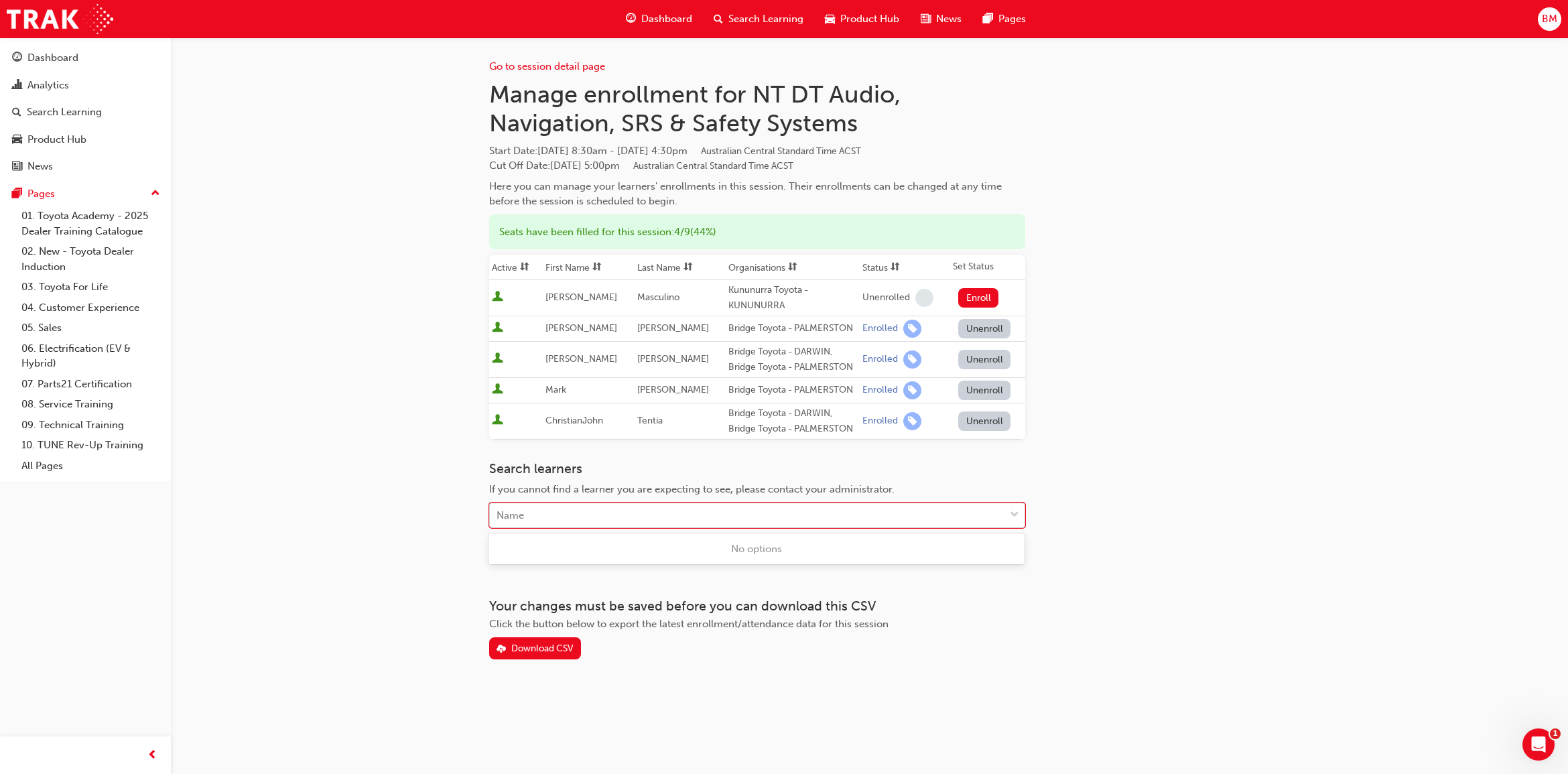
click at [553, 517] on div "Name" at bounding box center [748, 515] width 515 height 23
paste input "[PERSON_NAME]"
type input "[PERSON_NAME]"
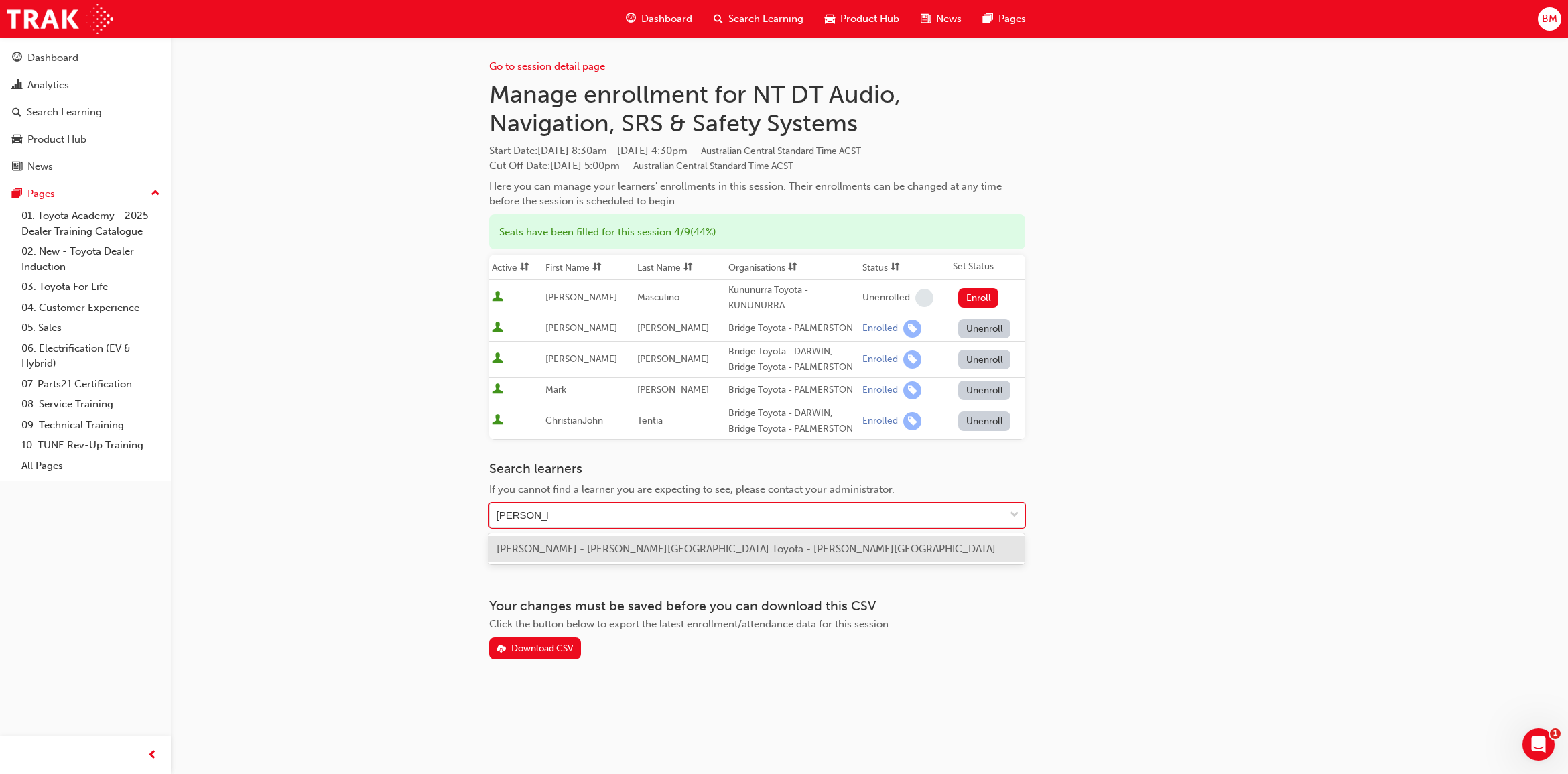
click at [580, 555] on div "[PERSON_NAME] - [PERSON_NAME][GEOGRAPHIC_DATA] Toyota - [PERSON_NAME][GEOGRAPHI…" at bounding box center [757, 549] width 536 height 26
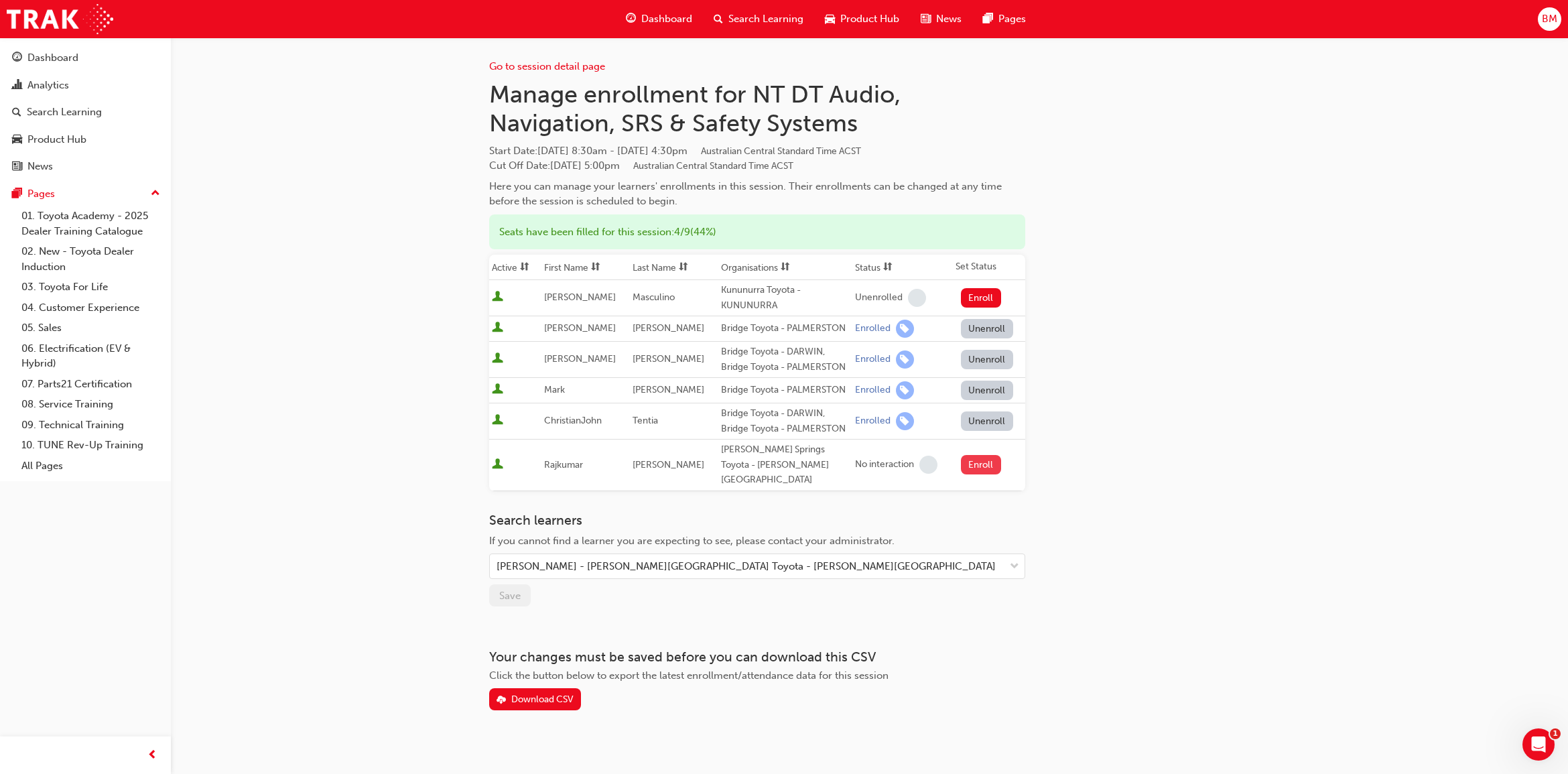
click at [972, 459] on button "Enroll" at bounding box center [981, 464] width 40 height 19
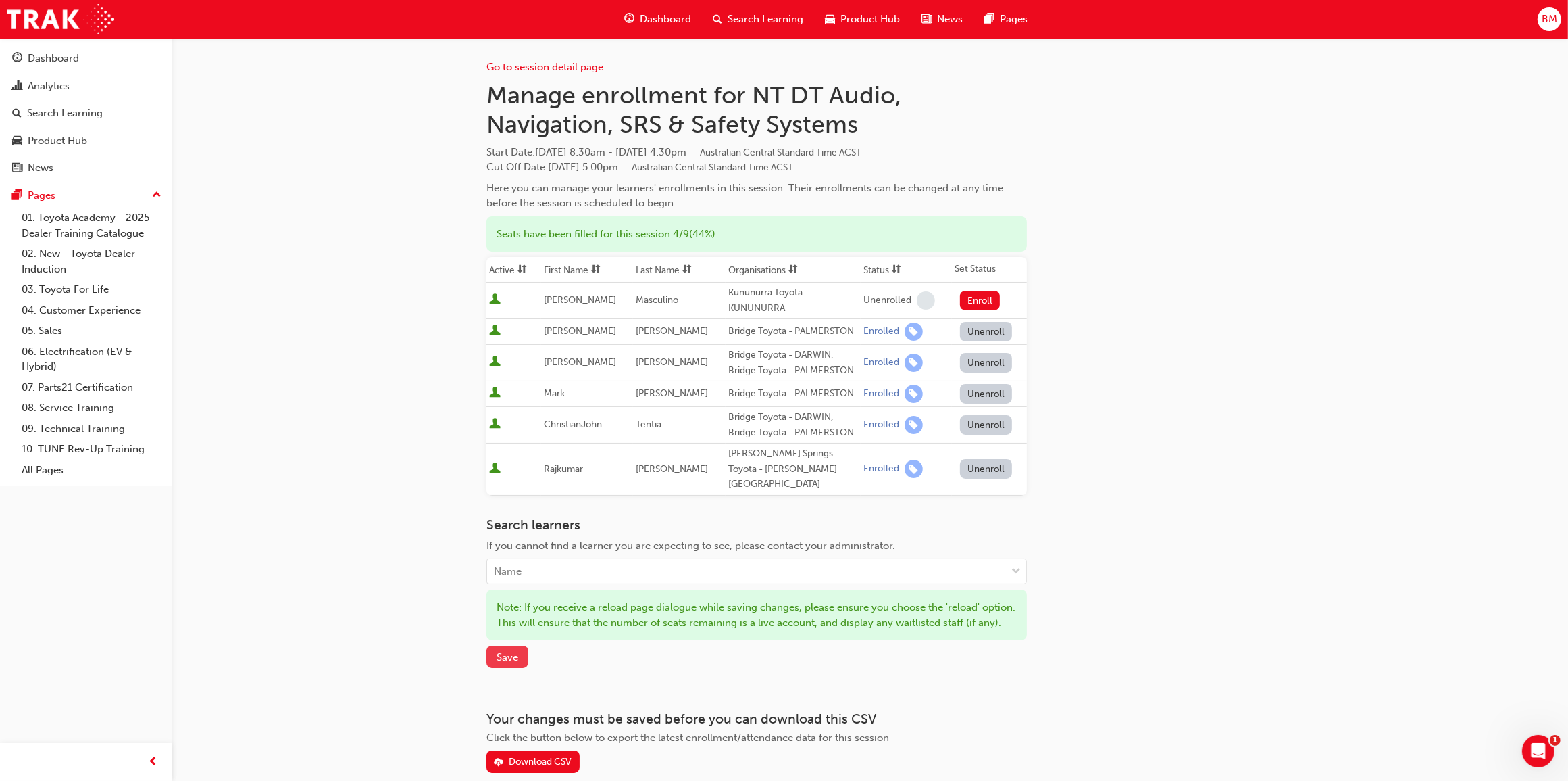
click at [516, 657] on span "Save" at bounding box center [508, 657] width 21 height 12
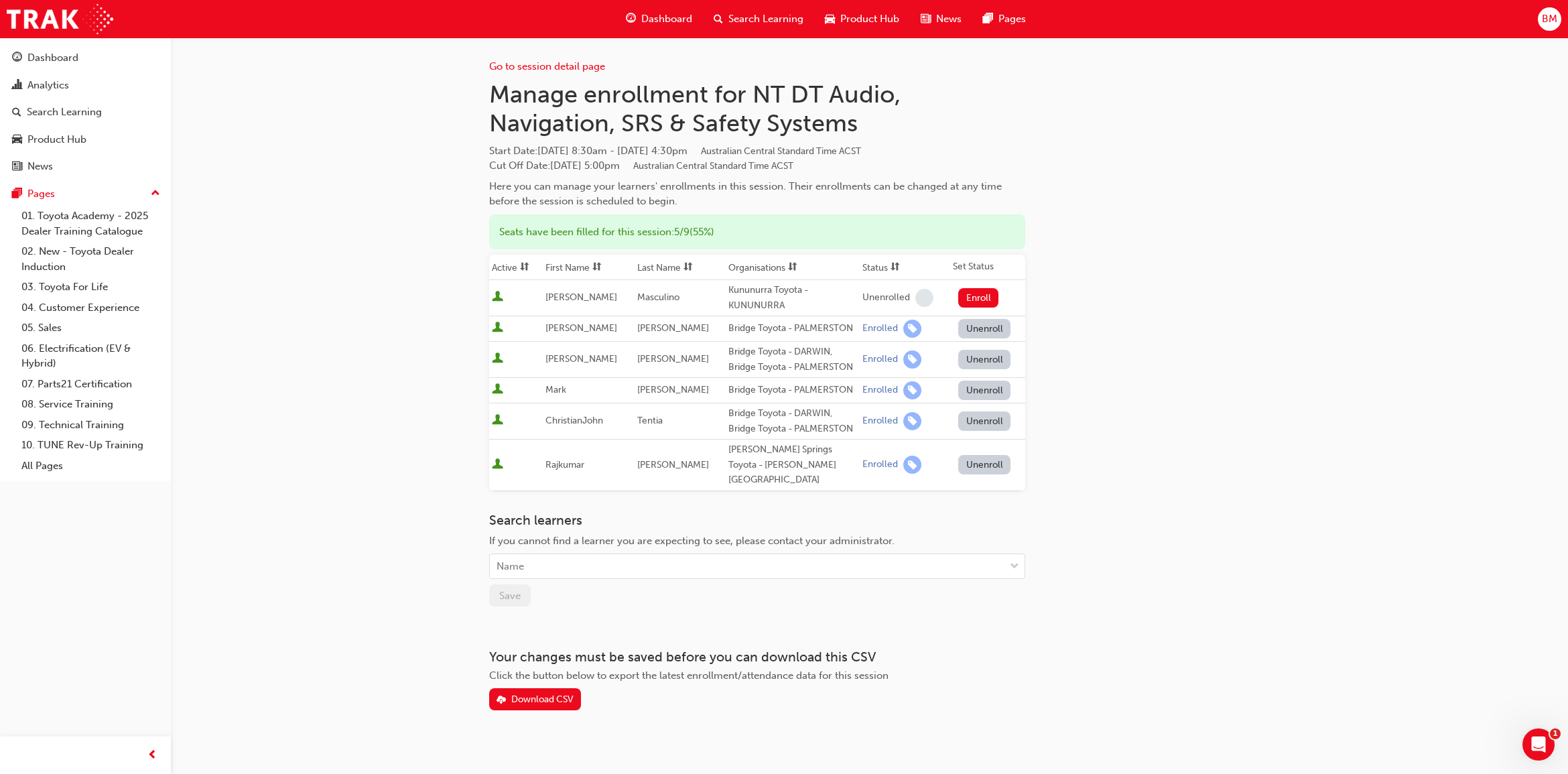
click at [361, 479] on div "Go to session detail page Manage enrollment for NT DT Audio, Navigation, SRS & …" at bounding box center [784, 393] width 1568 height 787
click at [344, 224] on div "Go to session detail page Manage enrollment for NT DT Audio, Navigation, SRS & …" at bounding box center [784, 393] width 1568 height 787
click at [60, 88] on div "Analytics" at bounding box center [48, 86] width 42 height 16
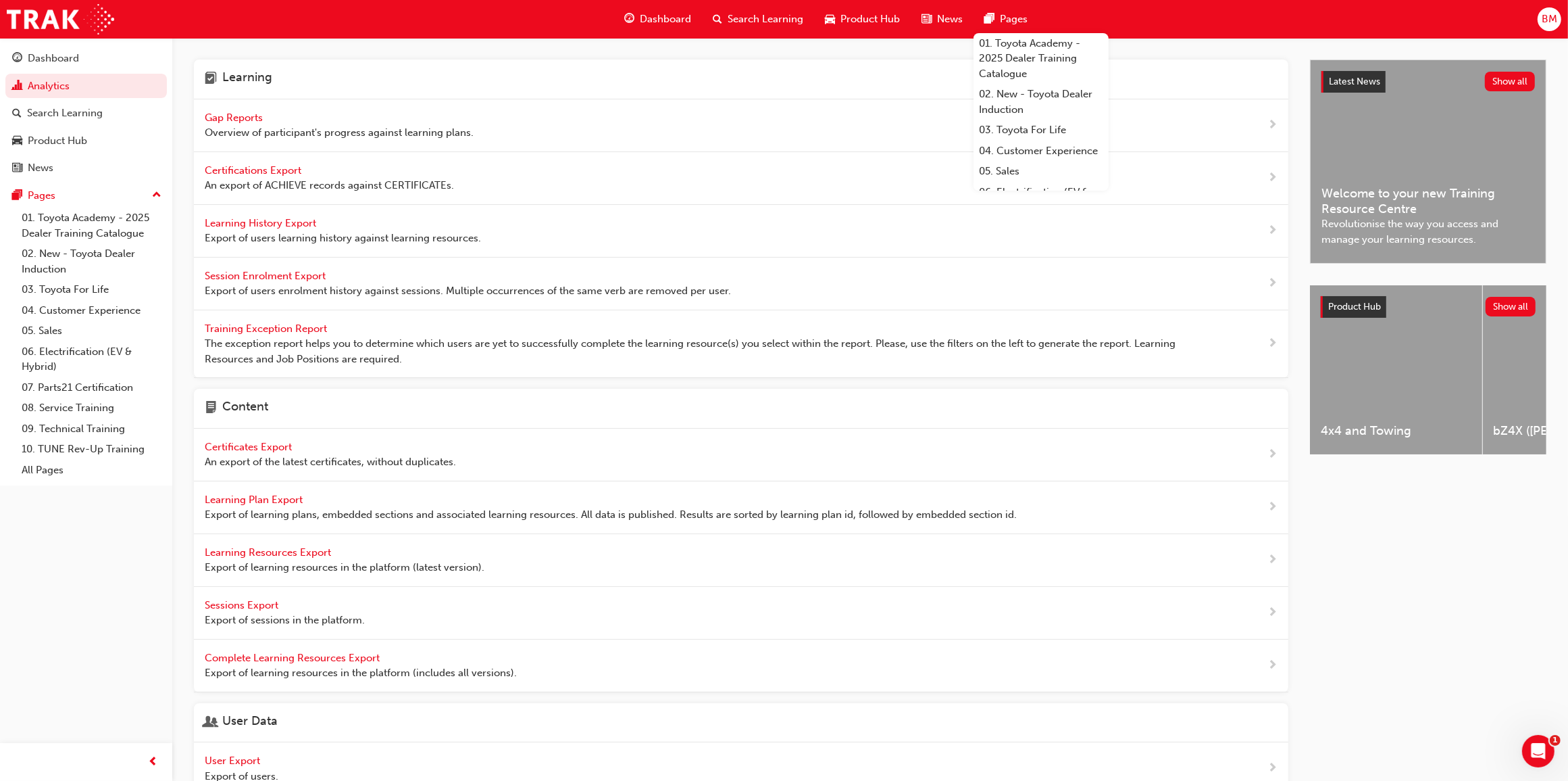
click at [523, 71] on div "Learning" at bounding box center [741, 79] width 1095 height 40
click at [49, 89] on link "Analytics" at bounding box center [86, 86] width 161 height 25
click at [58, 107] on div "Search Learning" at bounding box center [65, 113] width 76 height 16
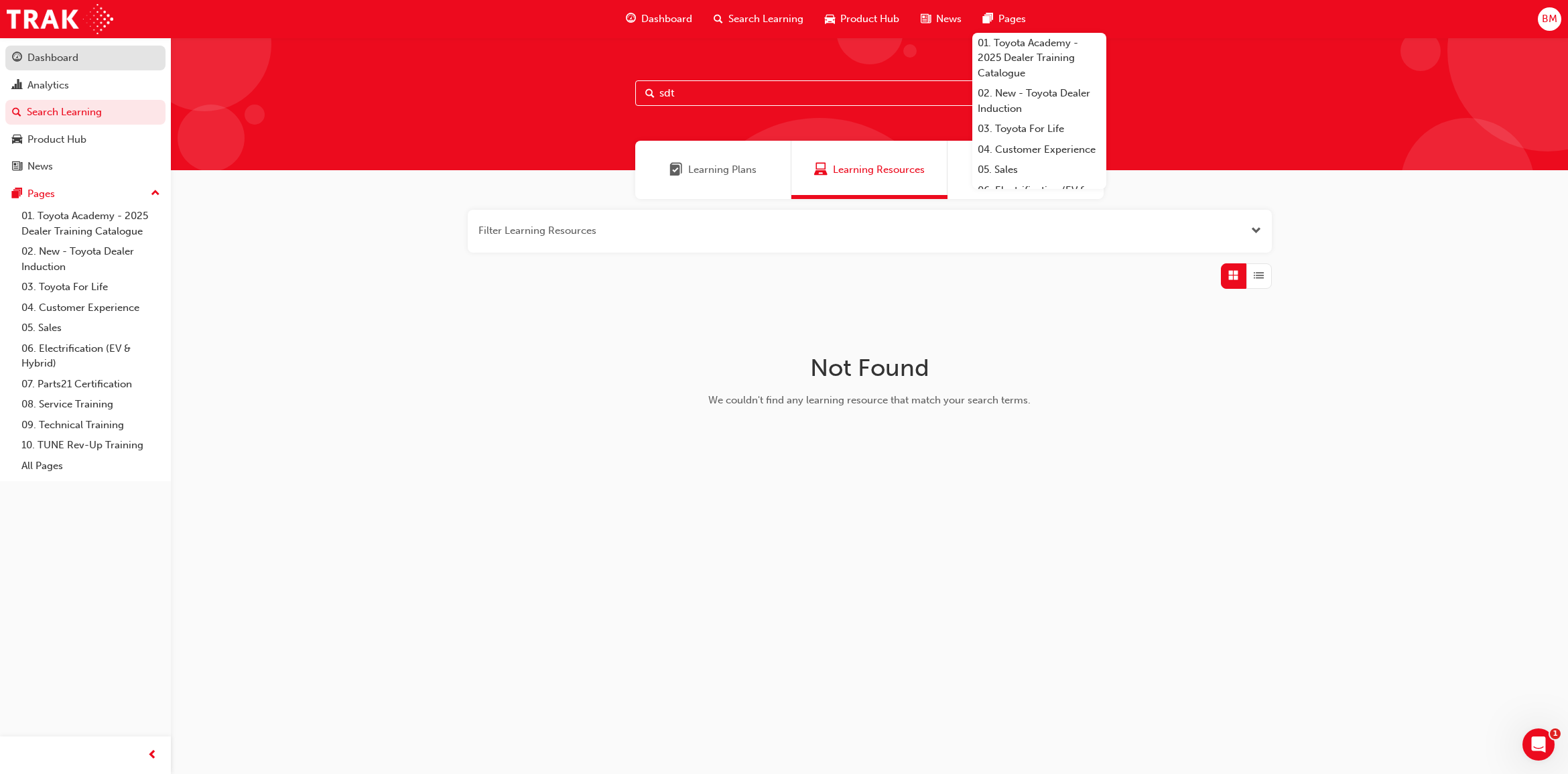
click at [64, 54] on div "Dashboard" at bounding box center [53, 58] width 51 height 16
